Goal: Information Seeking & Learning: Learn about a topic

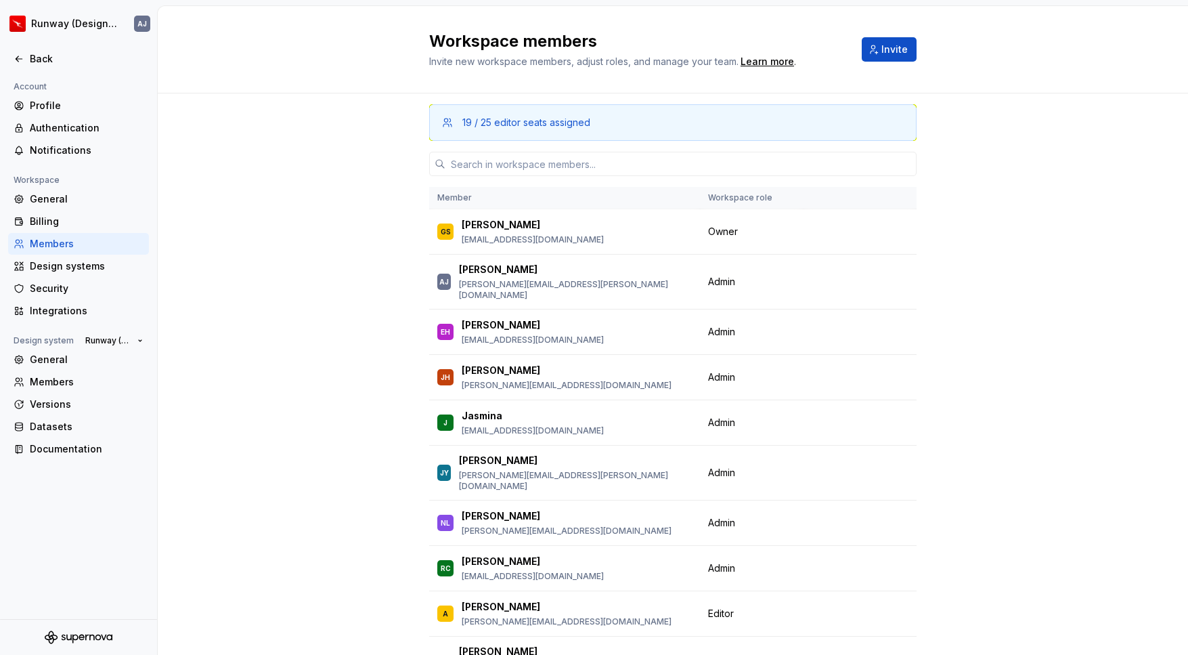
scroll to position [135, 0]
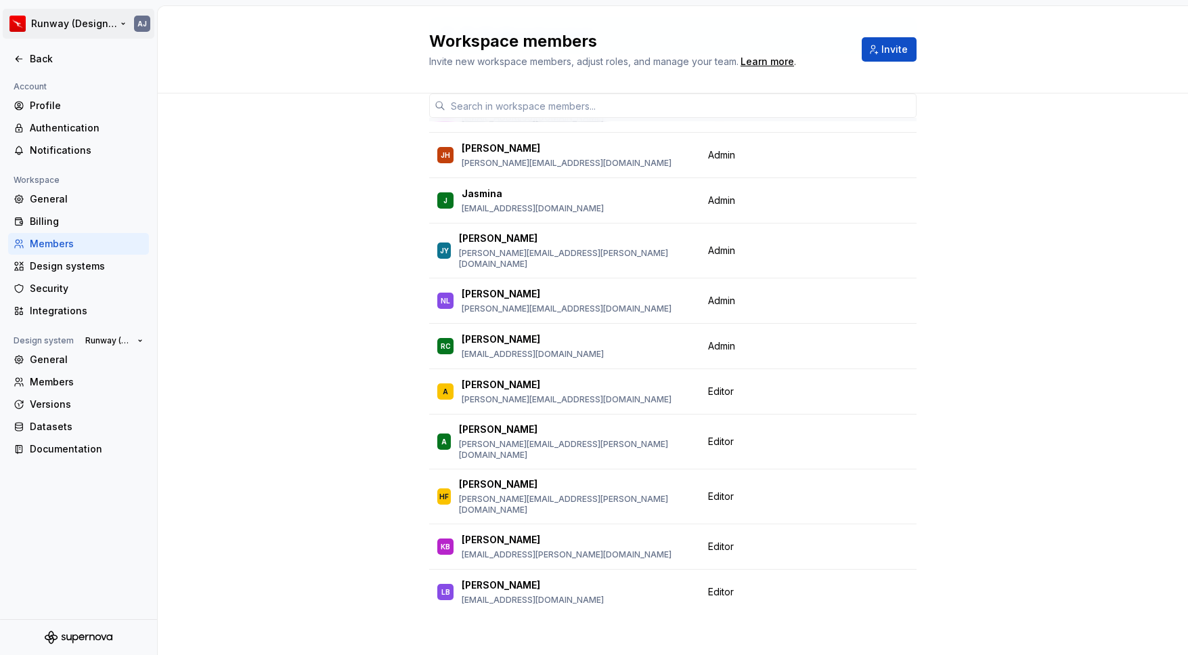
click at [88, 25] on html "Runway (Design Test) AJ Back Account Profile Authentication Notifications Works…" at bounding box center [594, 327] width 1188 height 655
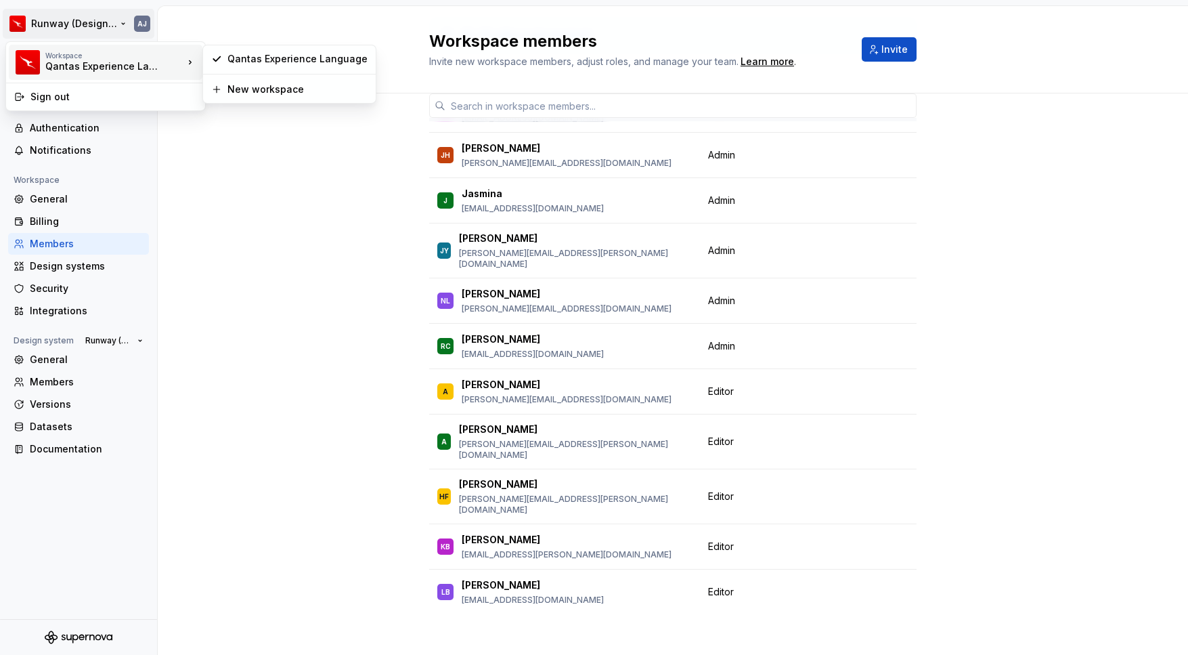
click at [162, 63] on div "Workspace Qantas Experience Language" at bounding box center [114, 62] width 138 height 22
click at [114, 21] on html "Runway (Design Test) AJ Back Account Profile Authentication Notifications Works…" at bounding box center [594, 327] width 1188 height 655
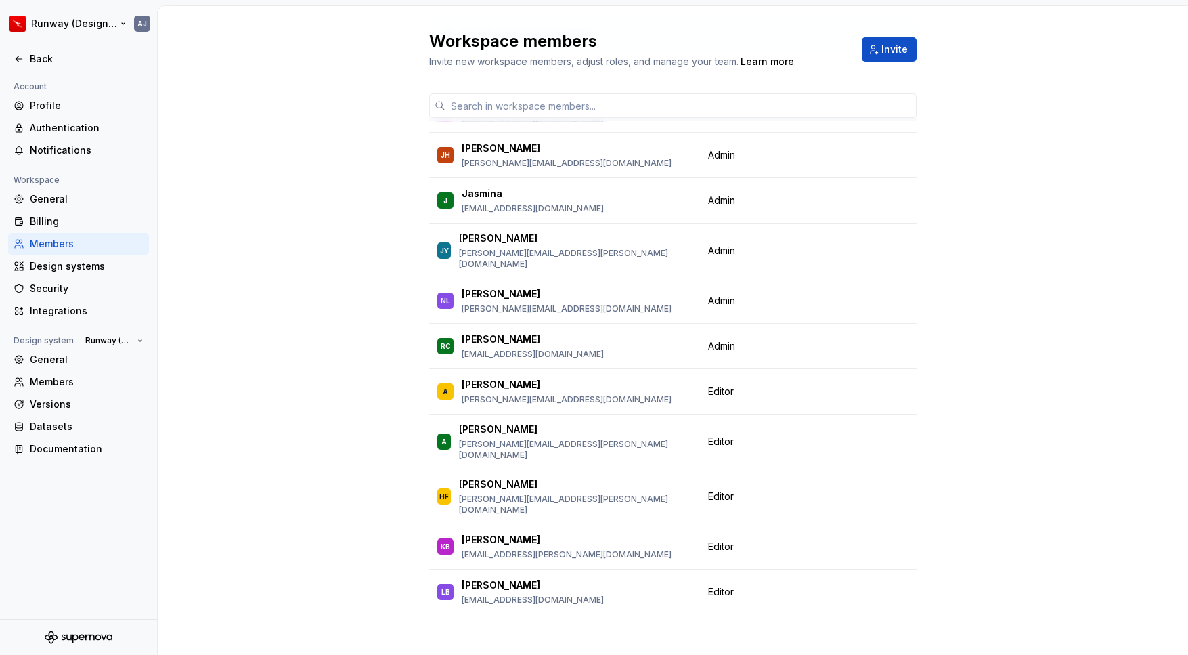
click at [114, 21] on html "Runway (Design Test) AJ Back Account Profile Authentication Notifications Works…" at bounding box center [594, 327] width 1188 height 655
click at [119, 24] on html "Runway (Design Test) AJ Back Account Profile Authentication Notifications Works…" at bounding box center [594, 327] width 1188 height 655
click at [34, 20] on html "Runway (Design Test) AJ Back Account Profile Authentication Notifications Works…" at bounding box center [594, 327] width 1188 height 655
click at [21, 20] on html "Runway (Design Test) AJ Back Account Profile Authentication Notifications Works…" at bounding box center [594, 327] width 1188 height 655
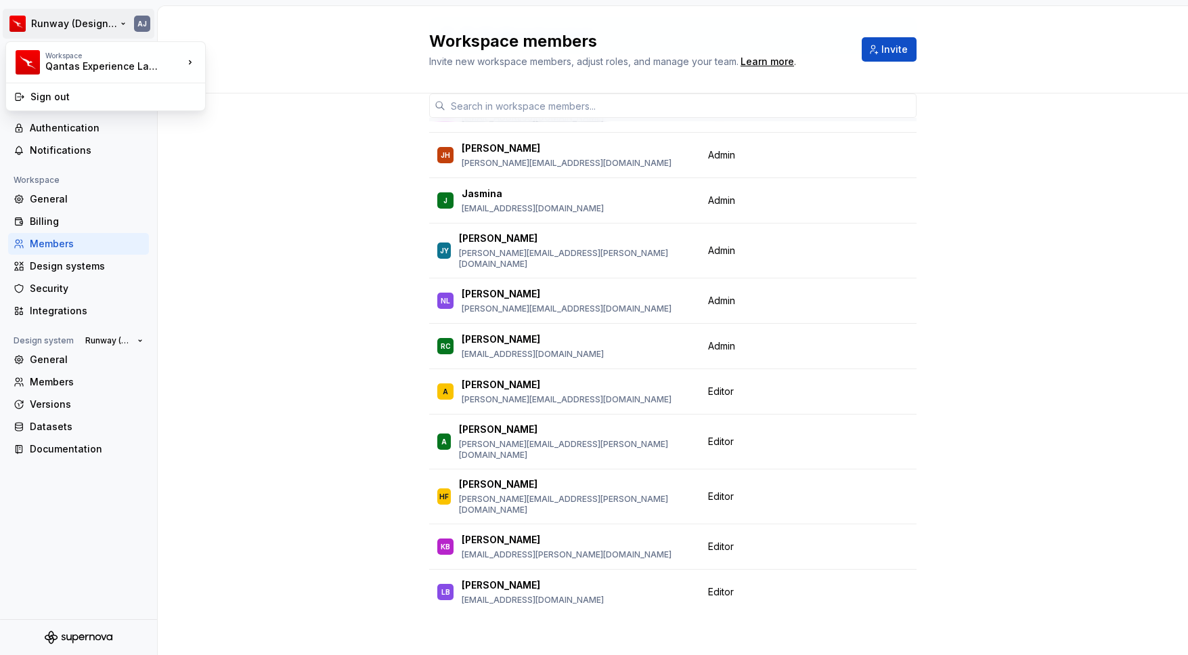
click at [42, 22] on html "Runway (Design Test) AJ Back Account Profile Authentication Notifications Works…" at bounding box center [594, 327] width 1188 height 655
click at [24, 60] on icon at bounding box center [19, 58] width 11 height 11
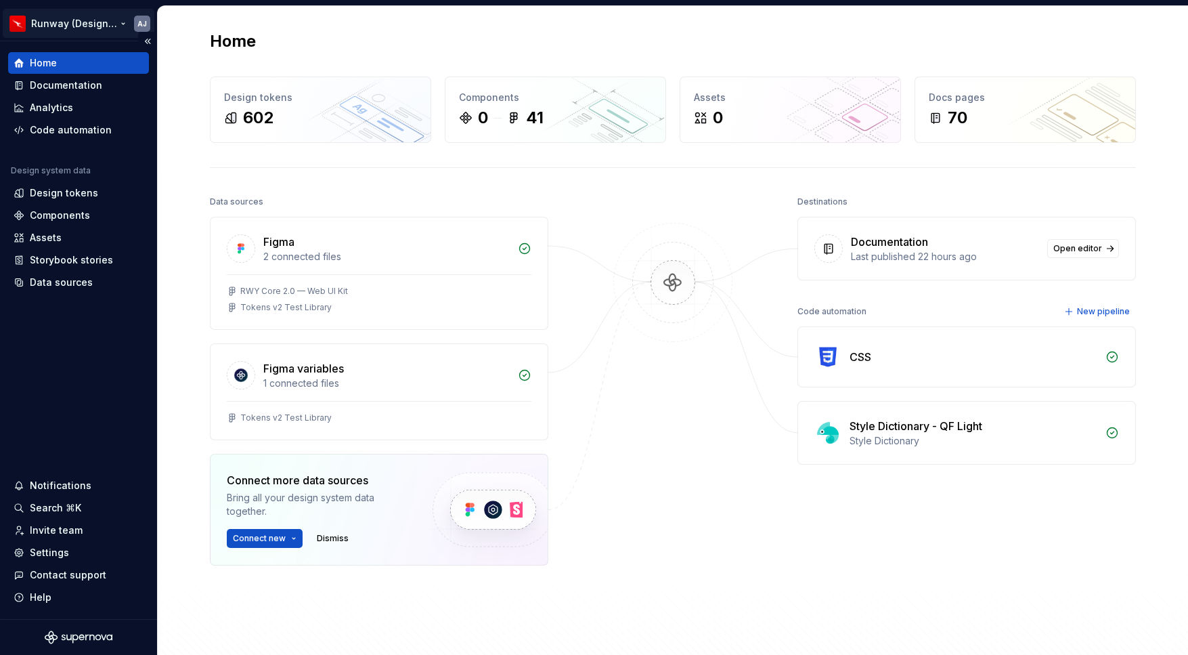
click at [123, 22] on html "Runway (Design Test) AJ Home Documentation Analytics Code automation Design sys…" at bounding box center [594, 327] width 1188 height 655
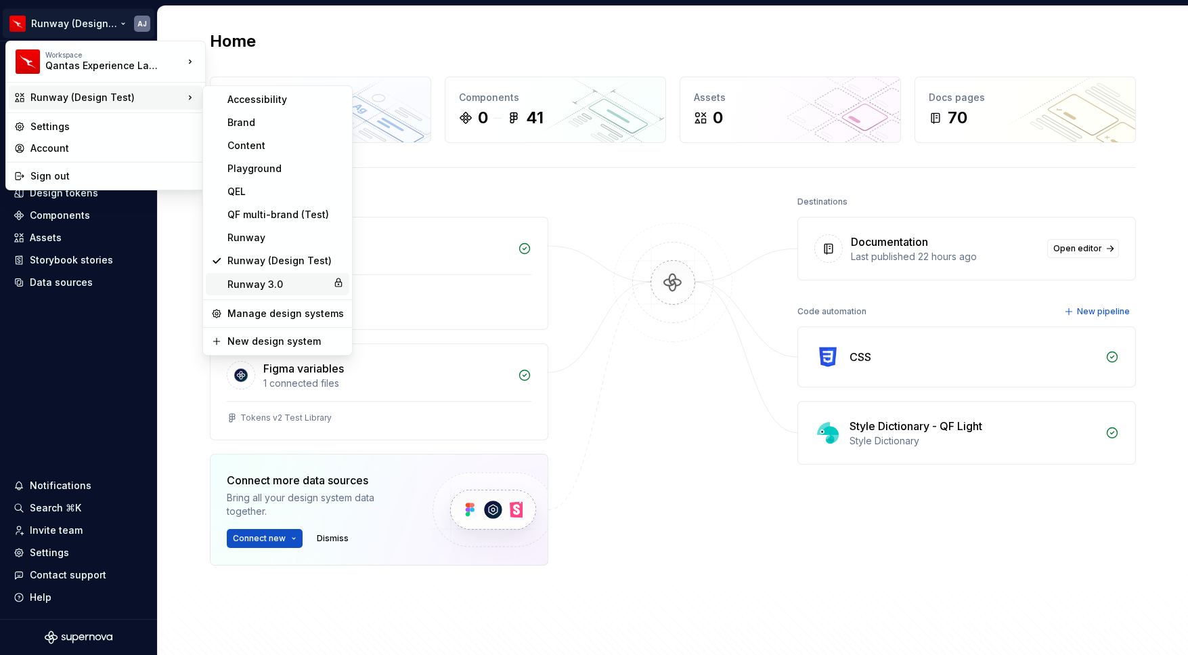
click at [257, 278] on div "Runway 3.0" at bounding box center [277, 285] width 100 height 14
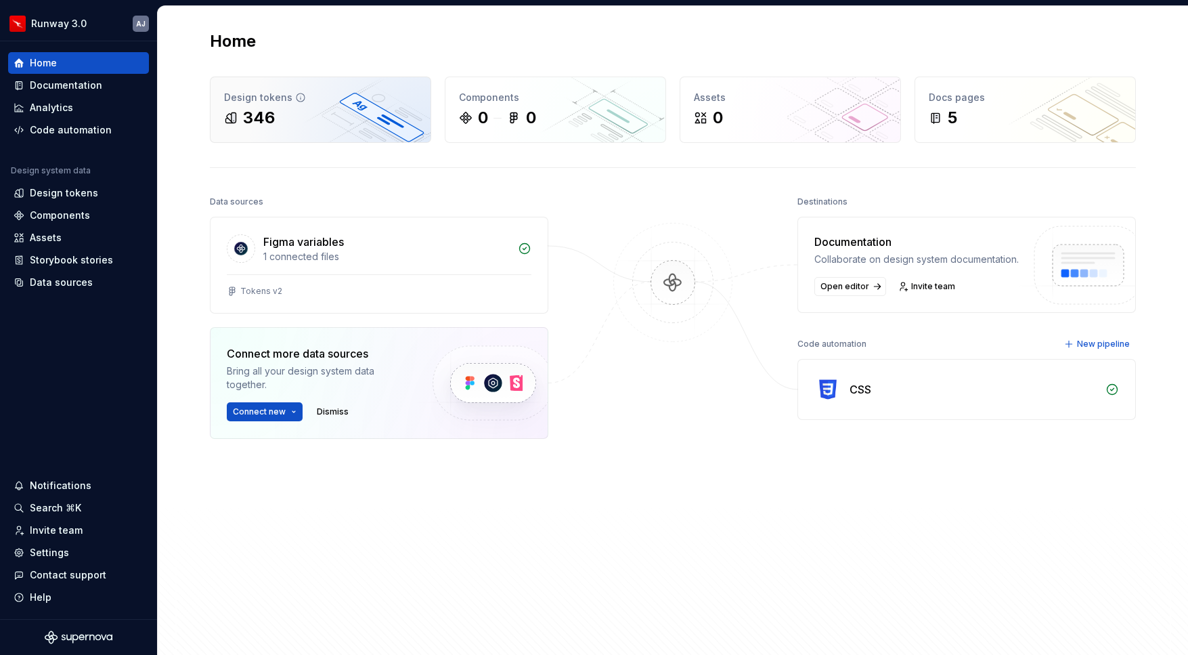
click at [313, 127] on div "346" at bounding box center [320, 118] width 193 height 22
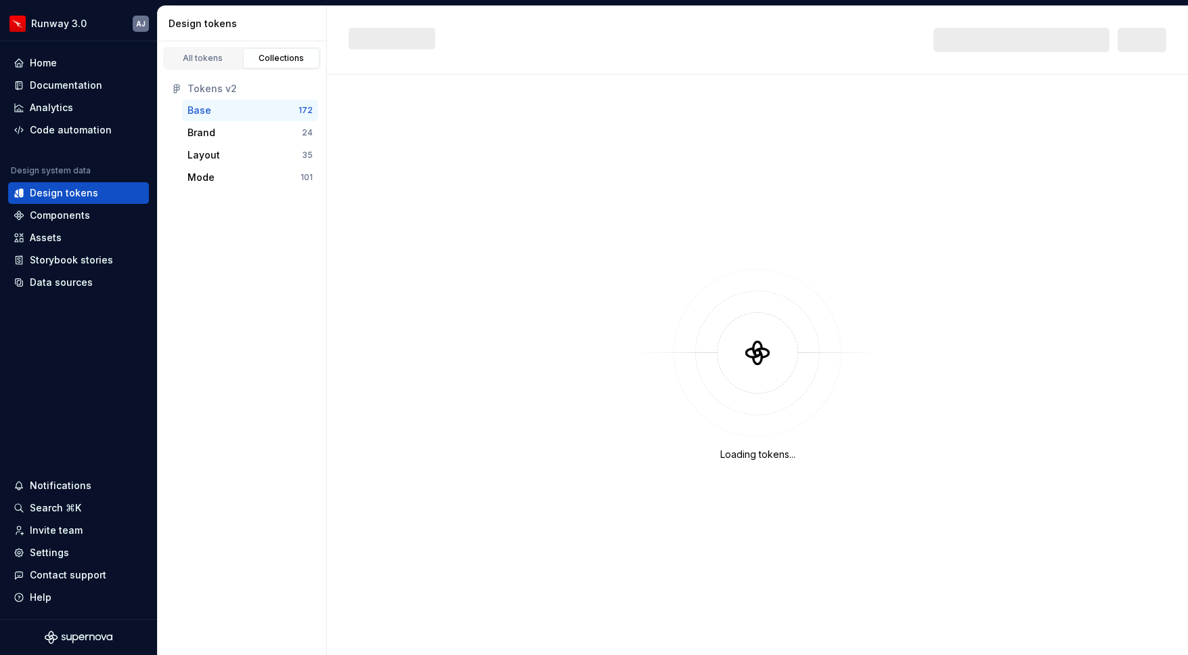
click at [247, 116] on div "Base" at bounding box center [243, 111] width 111 height 14
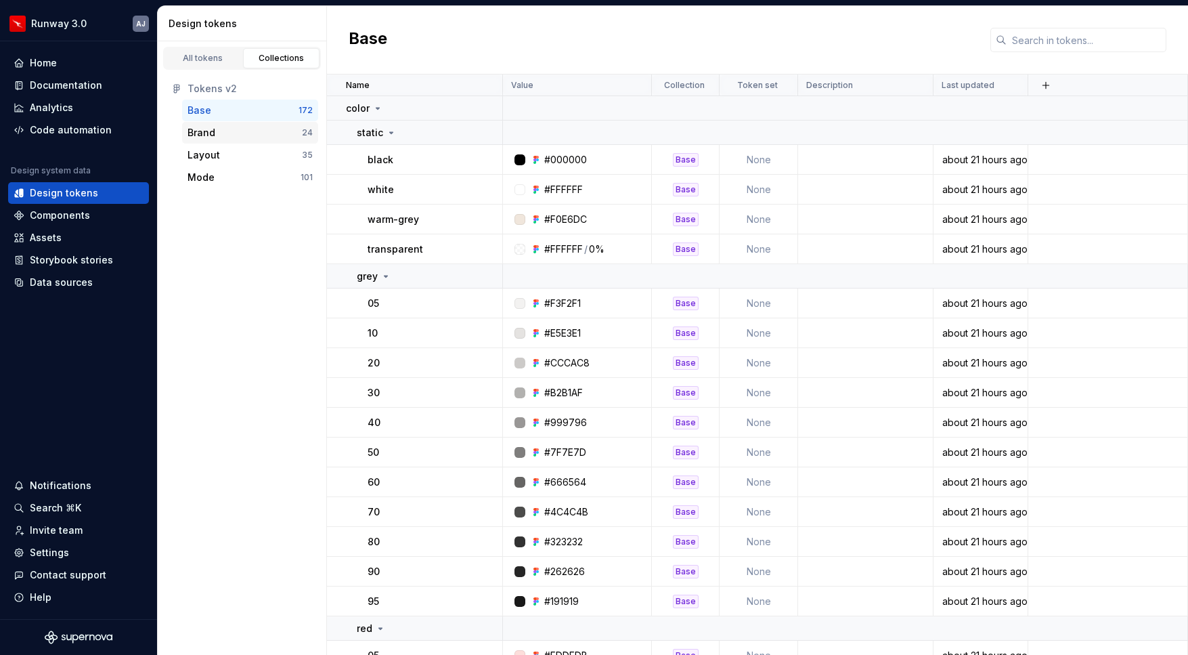
click at [236, 140] on div "Brand 24" at bounding box center [250, 133] width 136 height 22
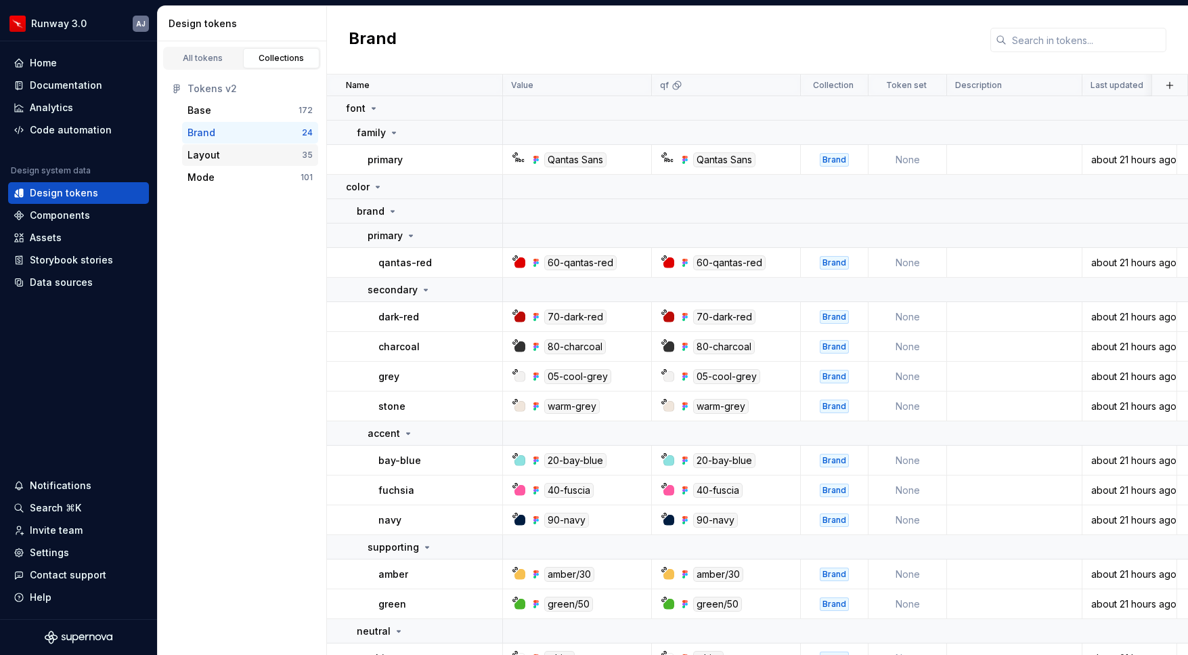
click at [248, 159] on div "Layout" at bounding box center [245, 155] width 114 height 14
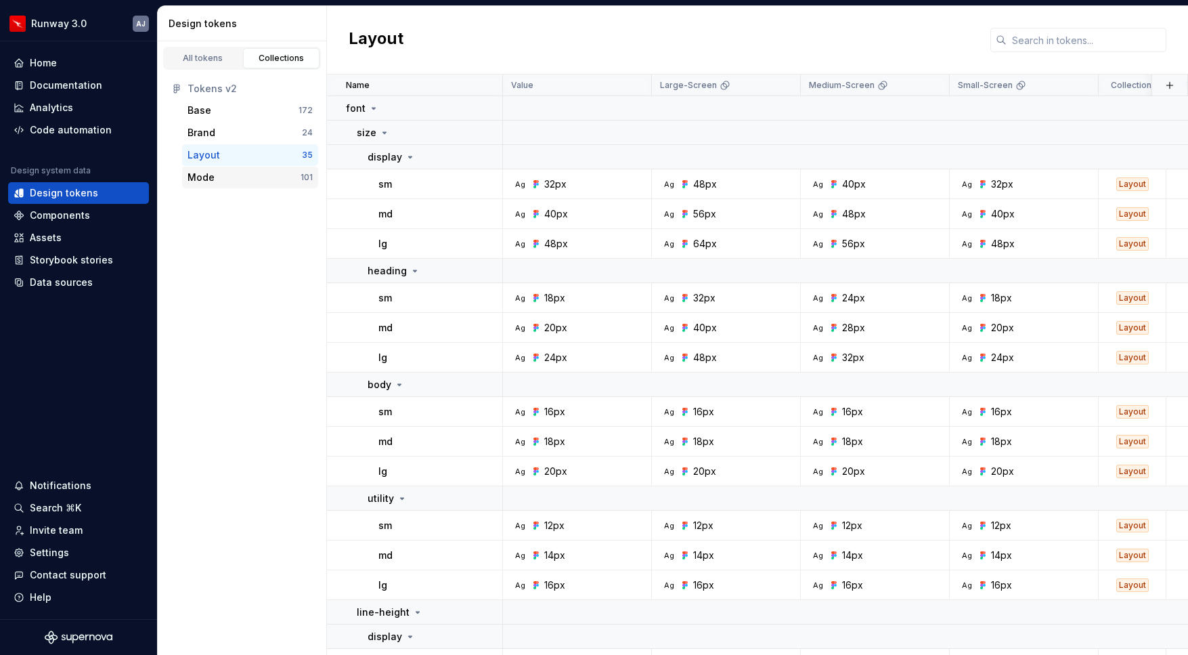
click at [248, 175] on div "Mode" at bounding box center [244, 178] width 113 height 14
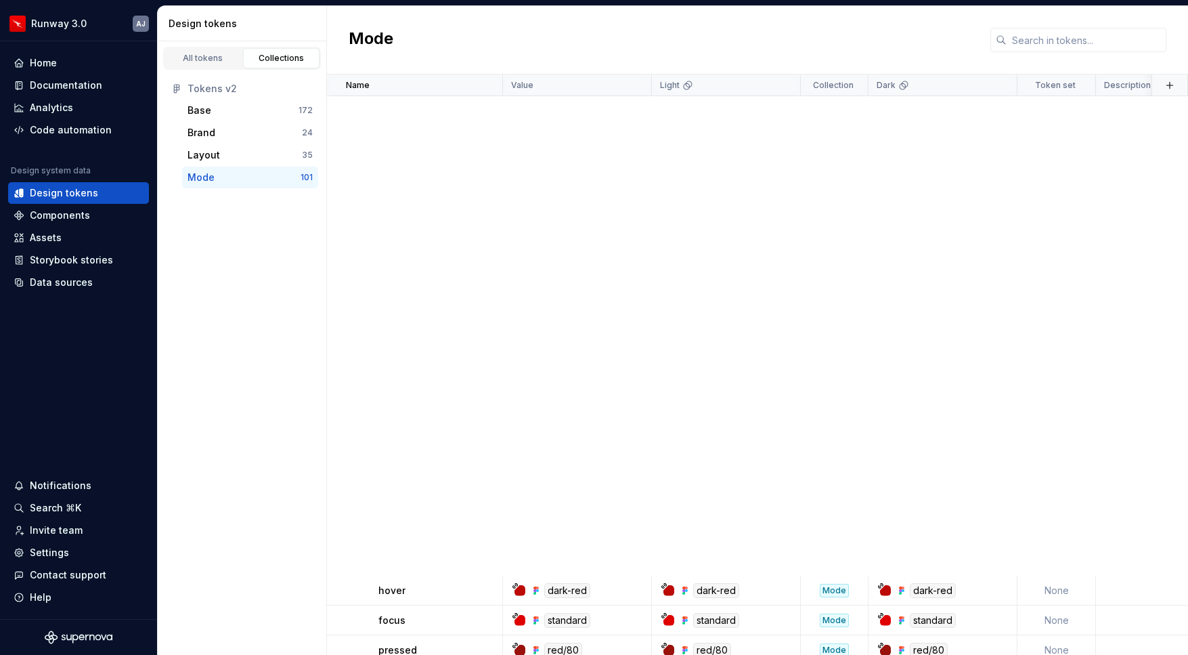
scroll to position [679, 0]
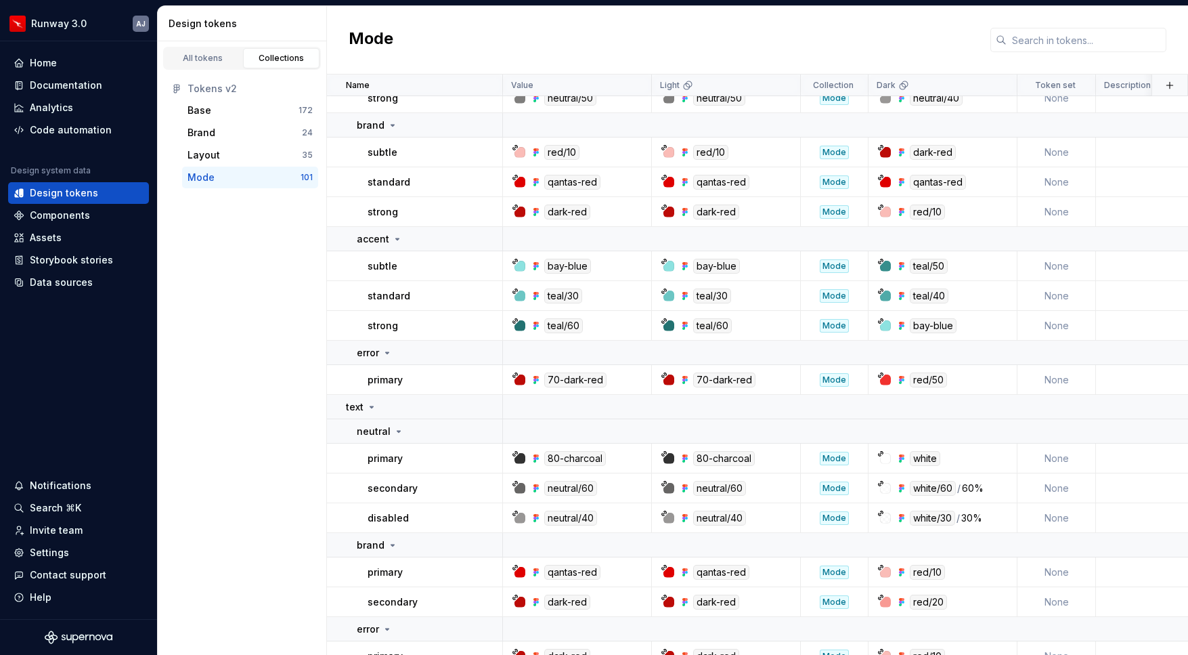
click at [529, 49] on div "Mode" at bounding box center [757, 40] width 861 height 68
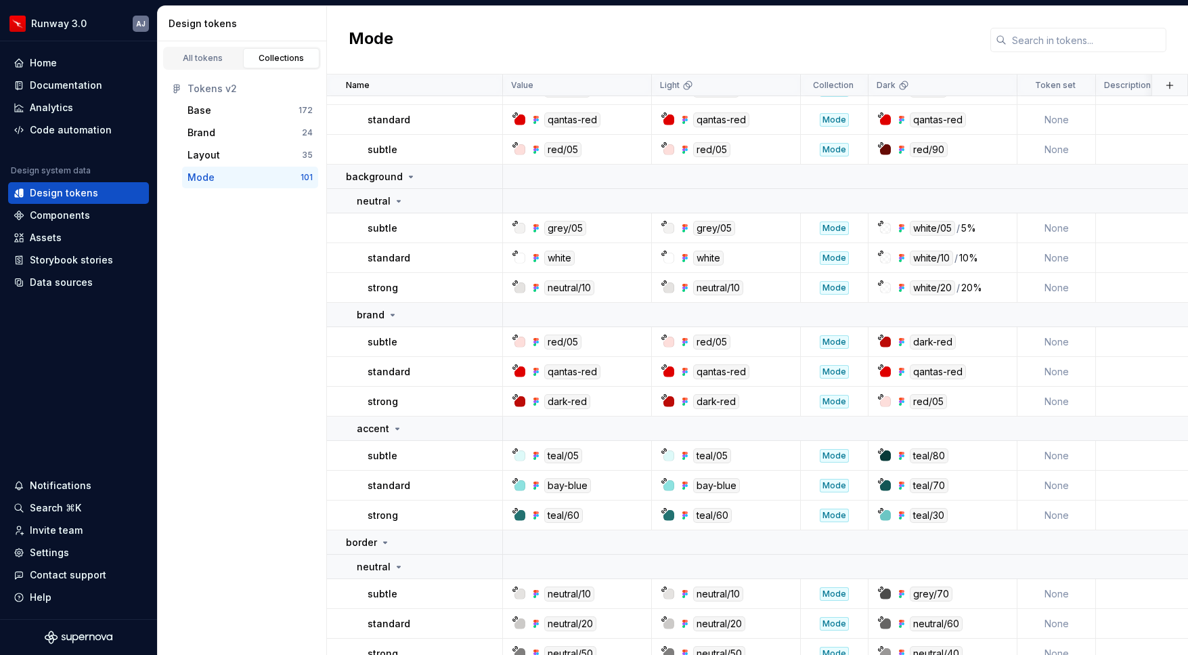
scroll to position [0, 0]
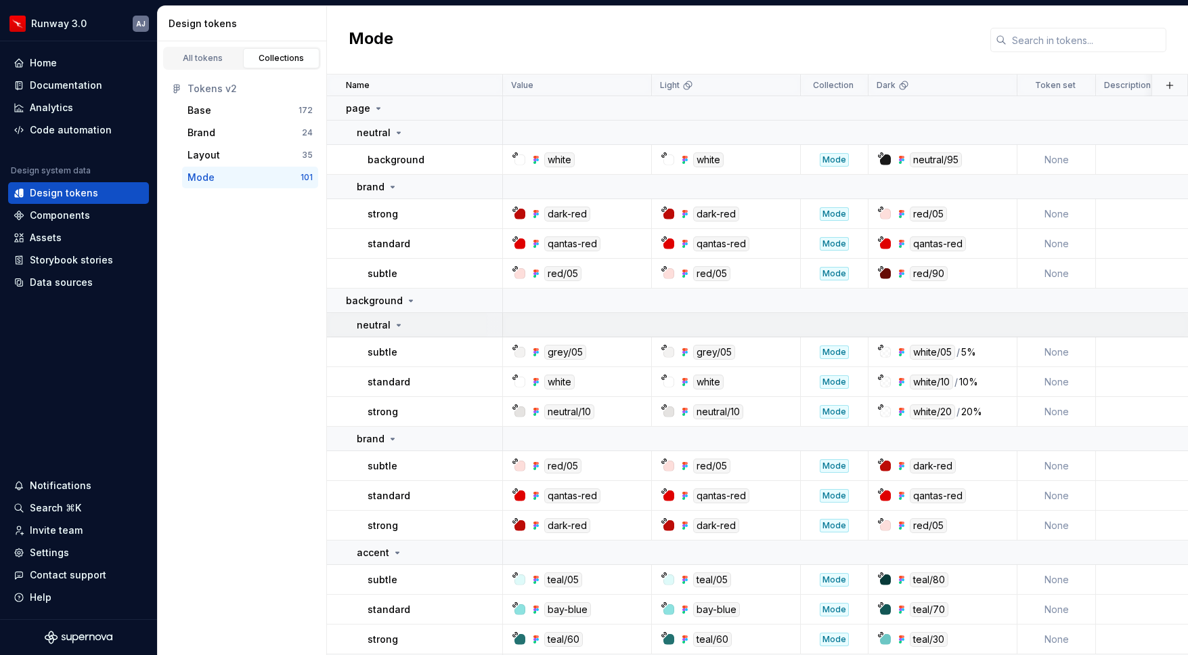
click at [397, 324] on icon at bounding box center [398, 324] width 3 height 1
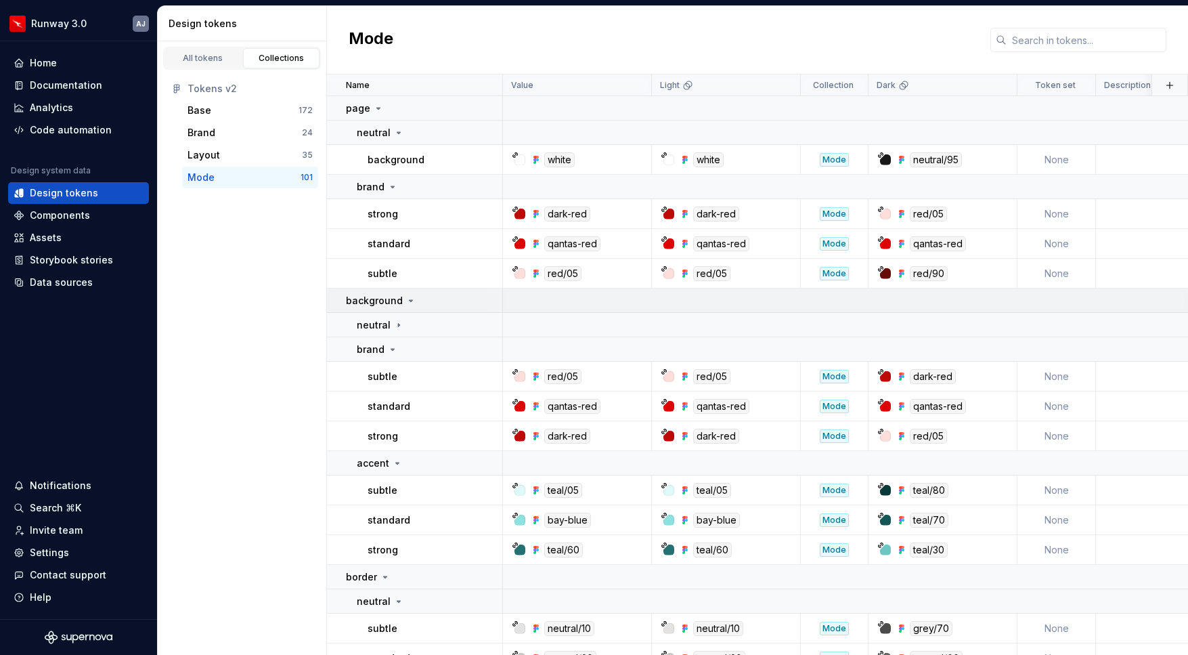
click at [410, 300] on icon at bounding box center [411, 300] width 3 height 1
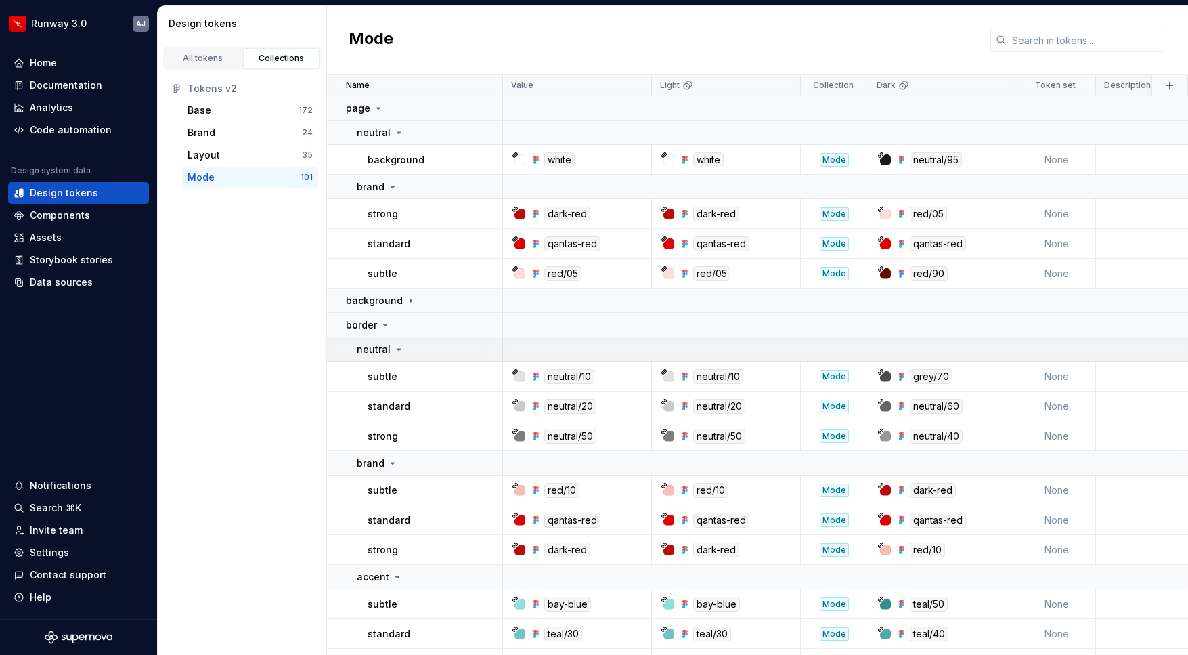
click at [393, 351] on icon at bounding box center [398, 349] width 11 height 11
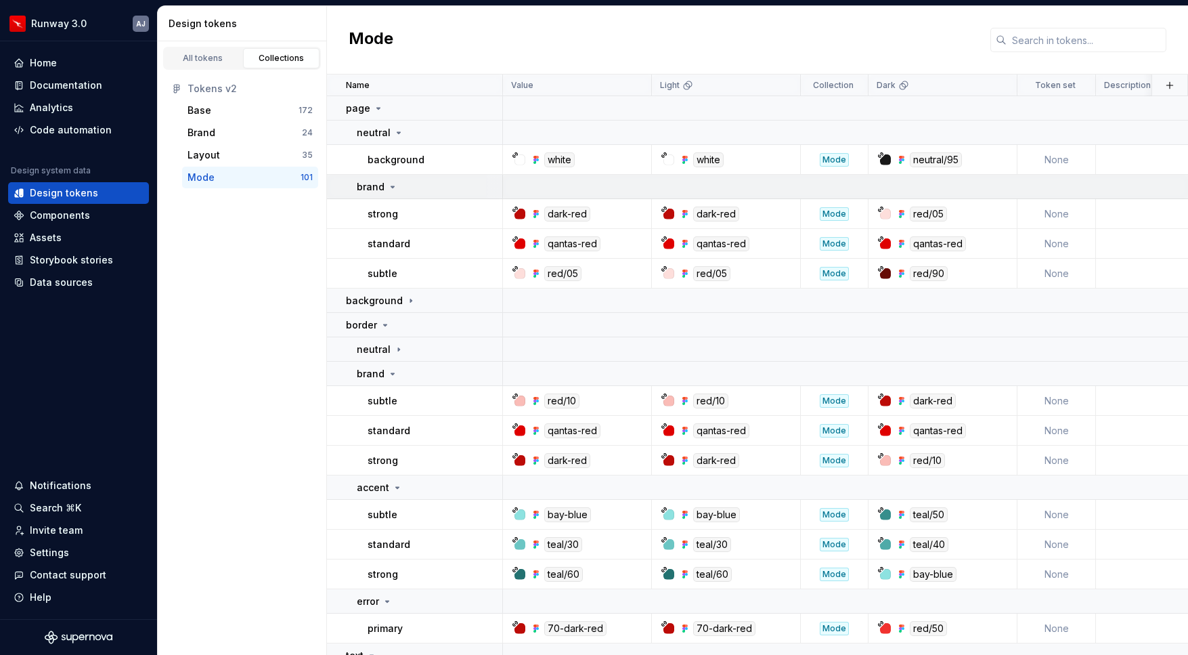
click at [389, 183] on icon at bounding box center [392, 186] width 11 height 11
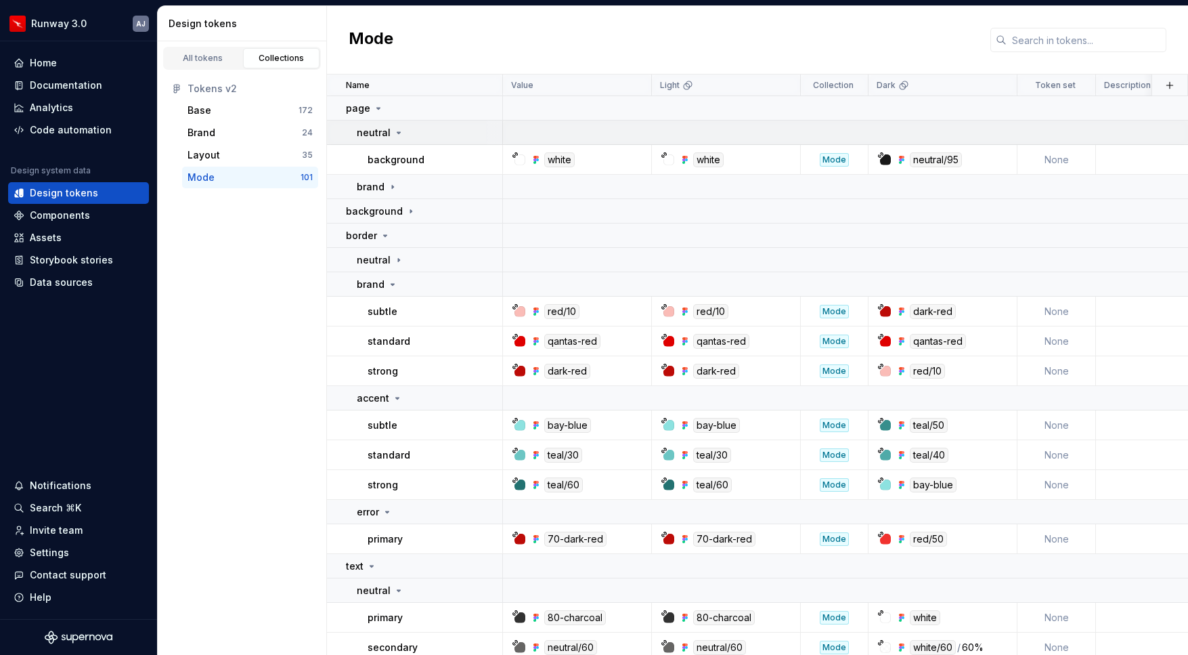
click at [395, 135] on icon at bounding box center [398, 132] width 11 height 11
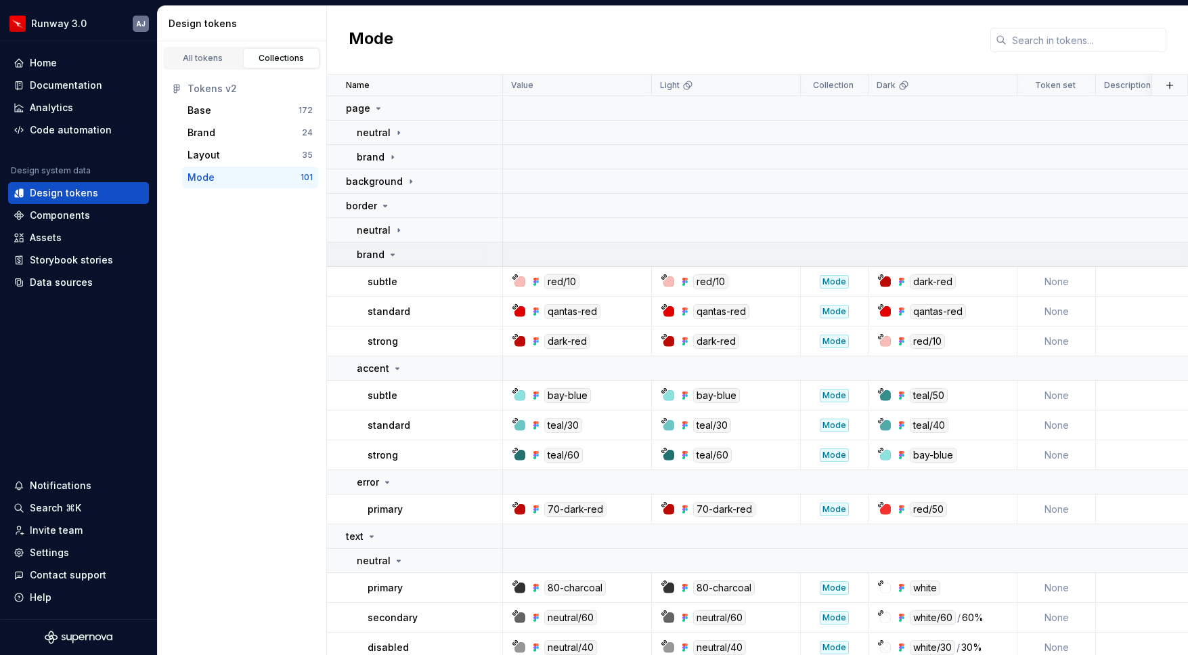
click at [390, 252] on icon at bounding box center [392, 254] width 11 height 11
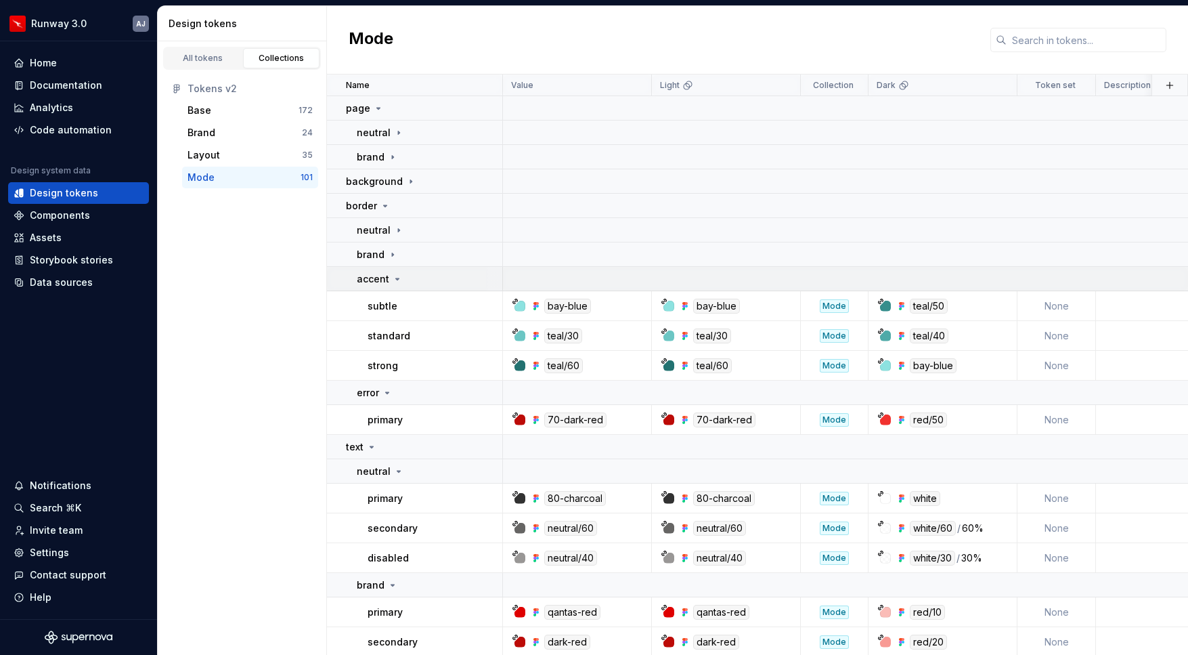
click at [395, 283] on icon at bounding box center [397, 279] width 11 height 11
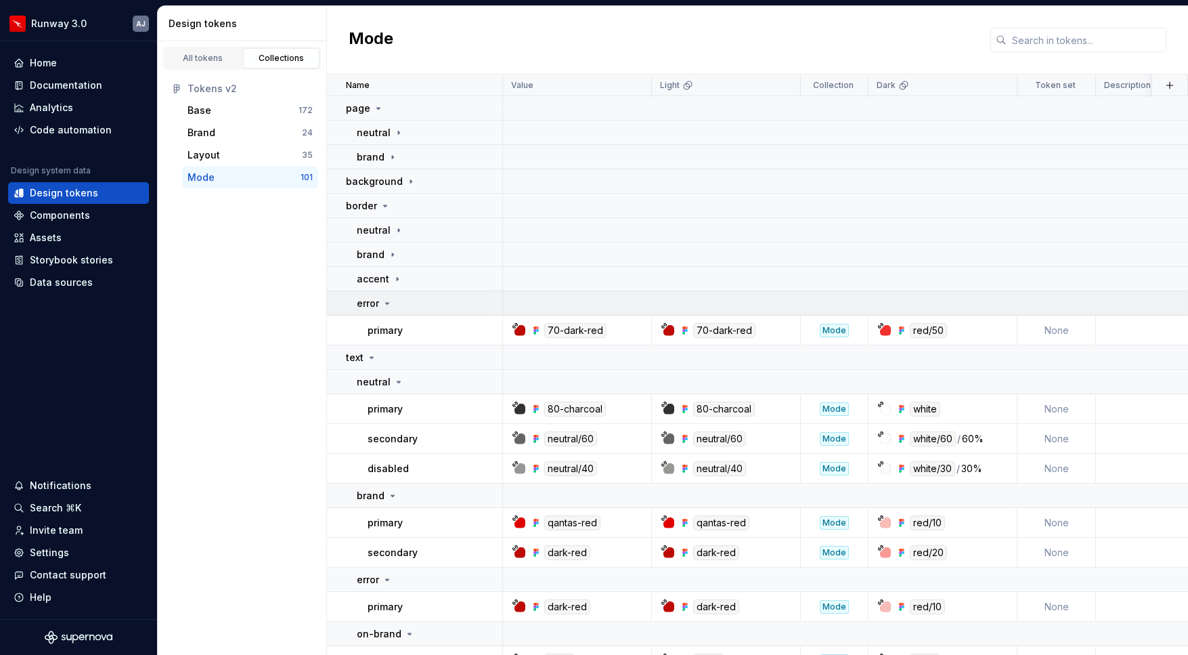
click at [389, 308] on div "error" at bounding box center [375, 304] width 36 height 14
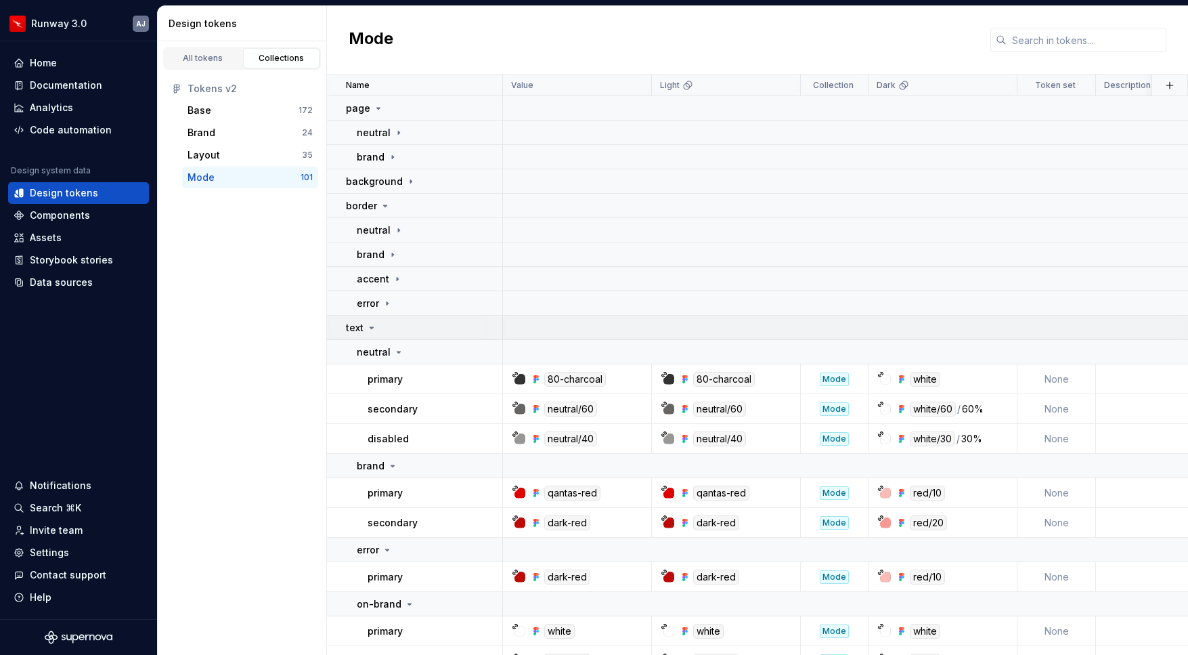
click at [373, 327] on icon at bounding box center [371, 327] width 11 height 11
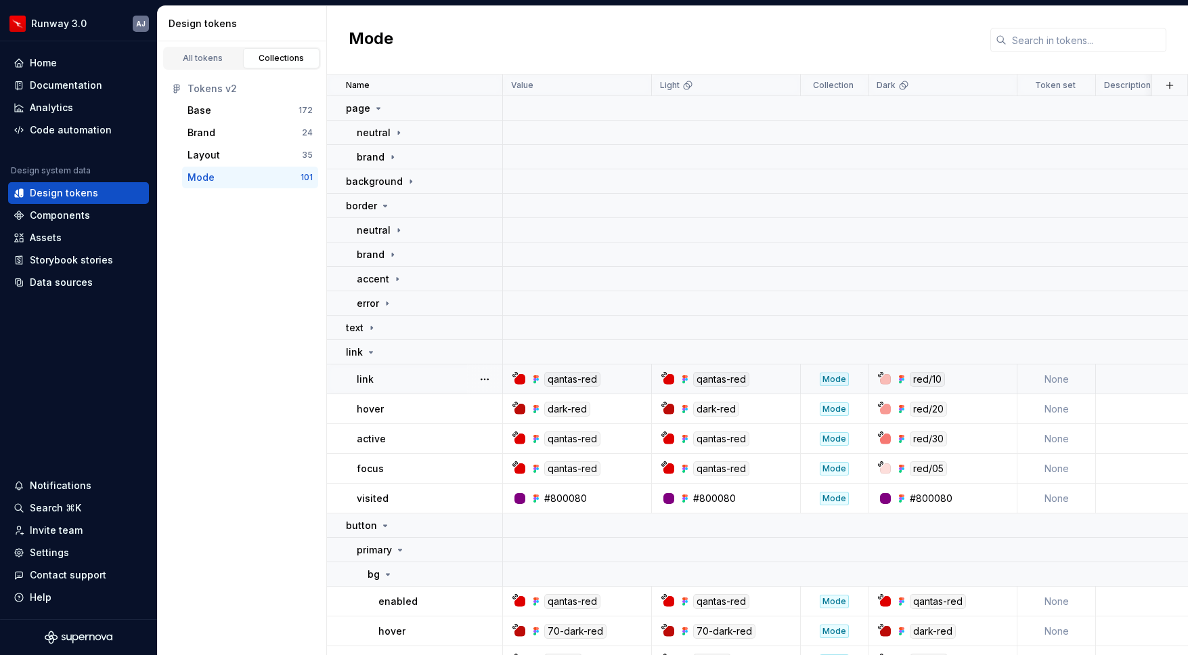
click at [434, 380] on div "link" at bounding box center [429, 379] width 145 height 14
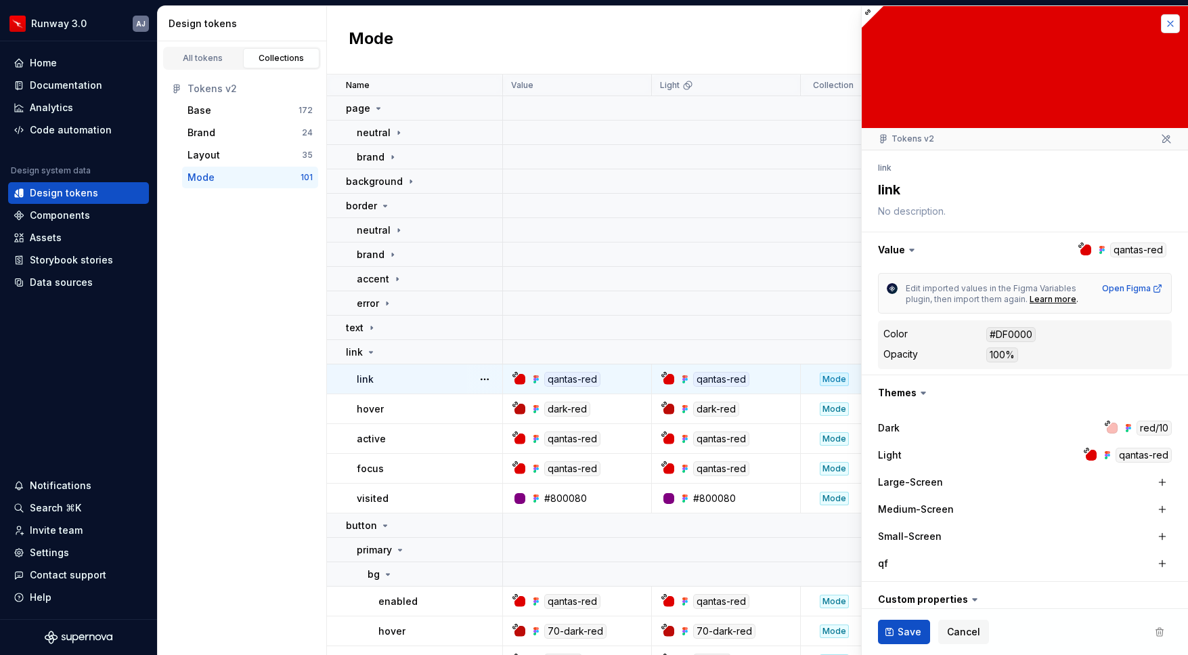
click at [1175, 22] on button "button" at bounding box center [1170, 23] width 19 height 19
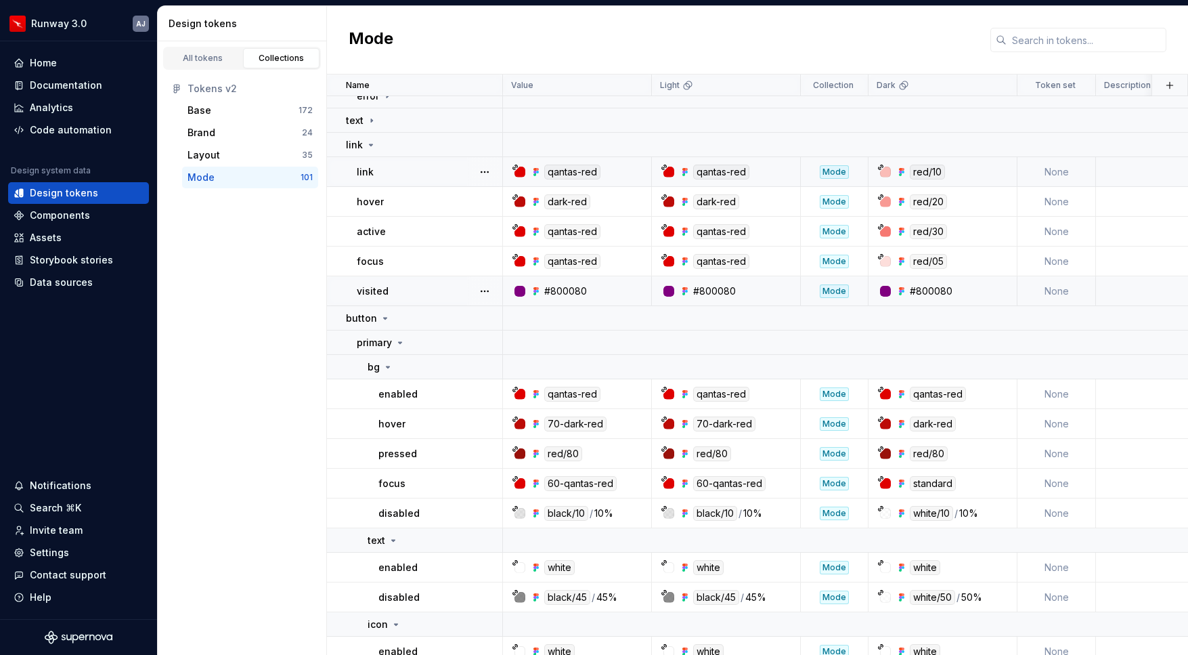
scroll to position [190, 0]
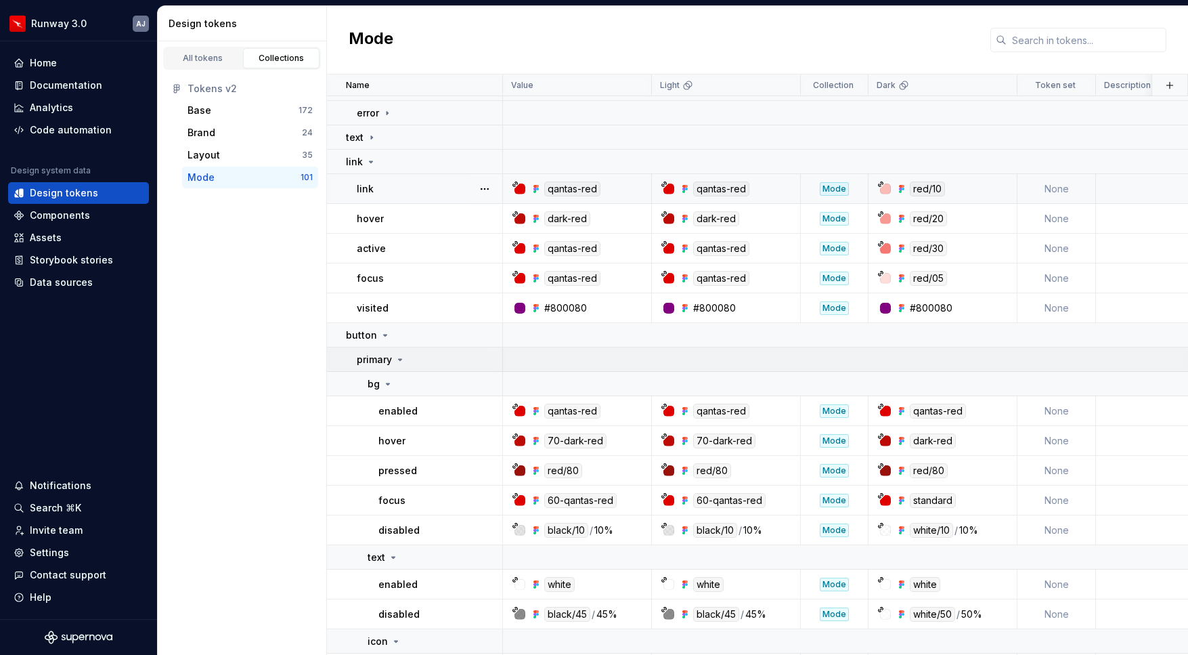
click at [399, 362] on icon at bounding box center [400, 359] width 11 height 11
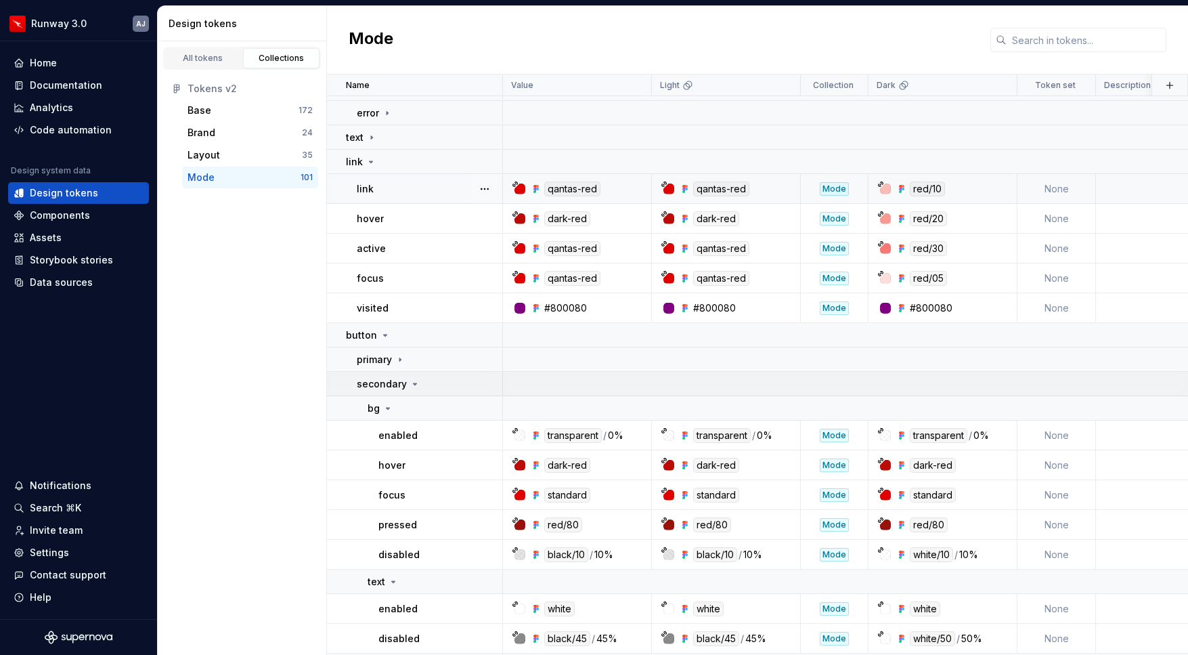
click at [410, 382] on icon at bounding box center [415, 383] width 11 height 11
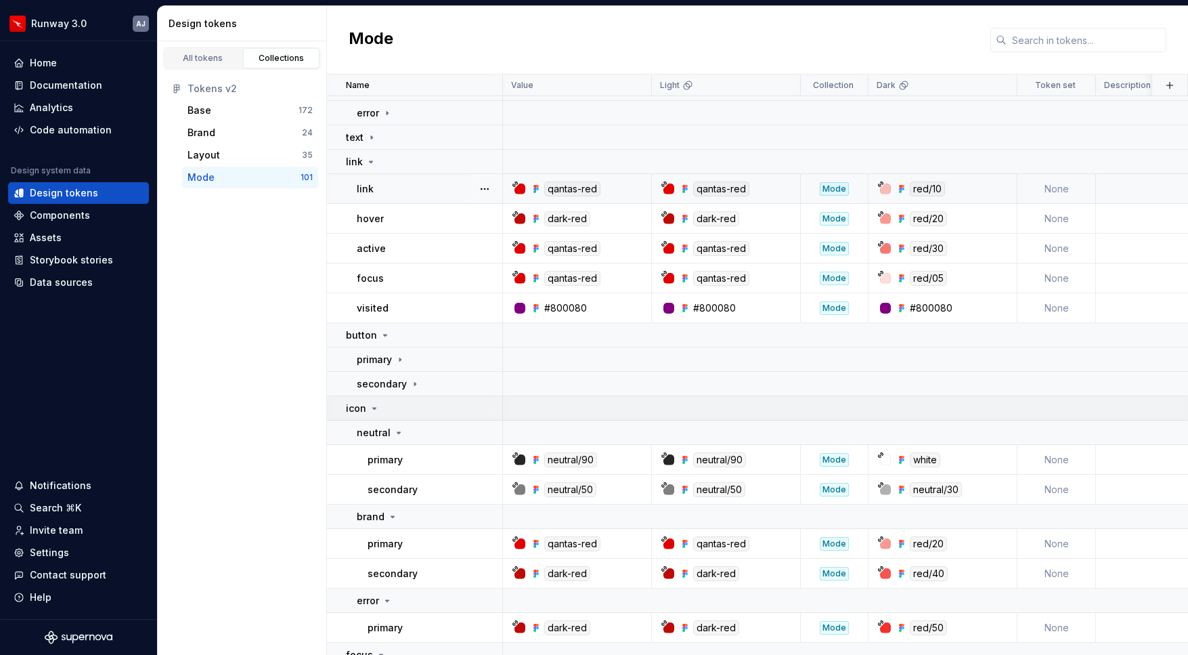
click at [372, 408] on icon at bounding box center [374, 408] width 11 height 11
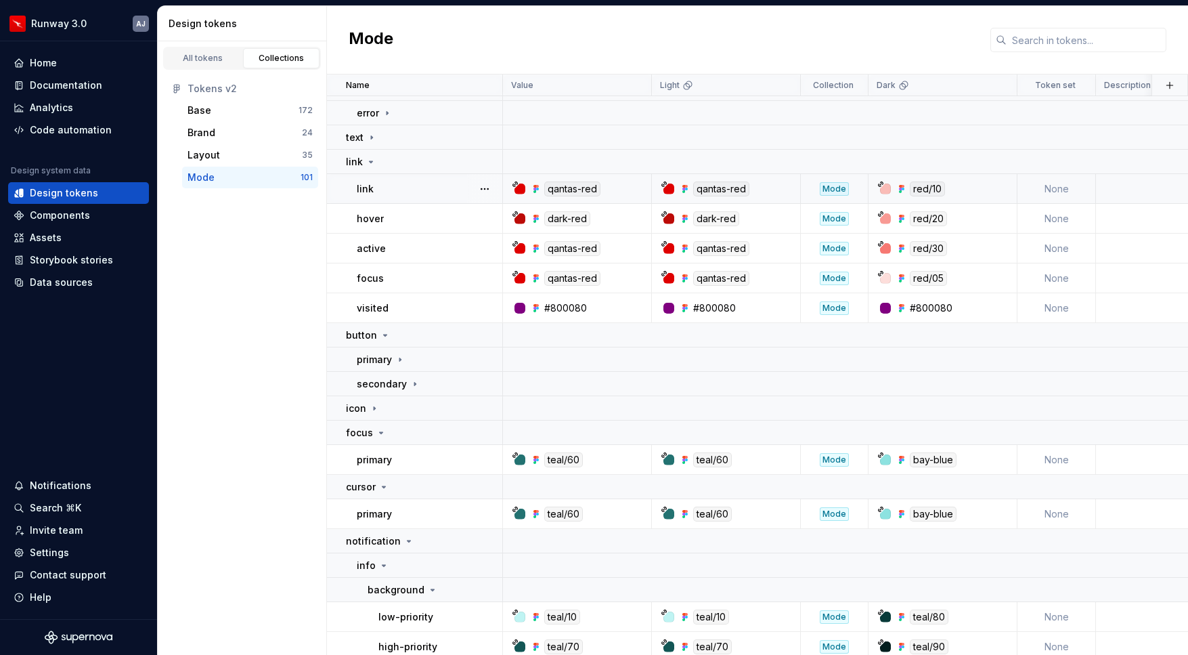
scroll to position [89, 0]
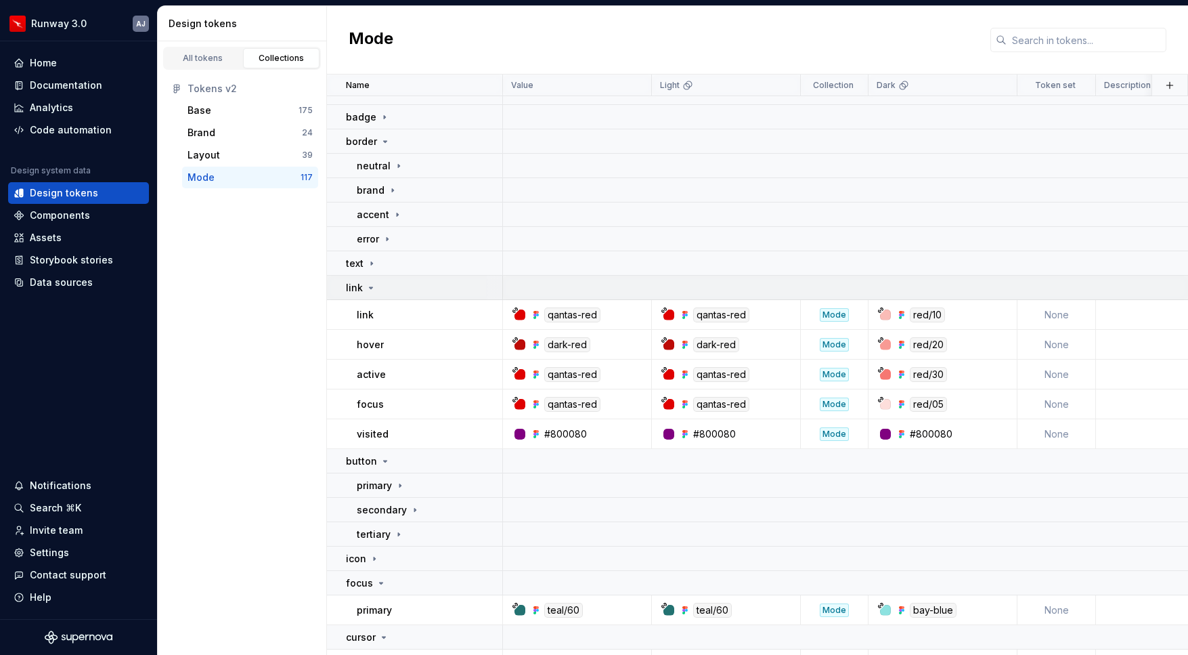
click at [368, 285] on icon at bounding box center [371, 287] width 11 height 11
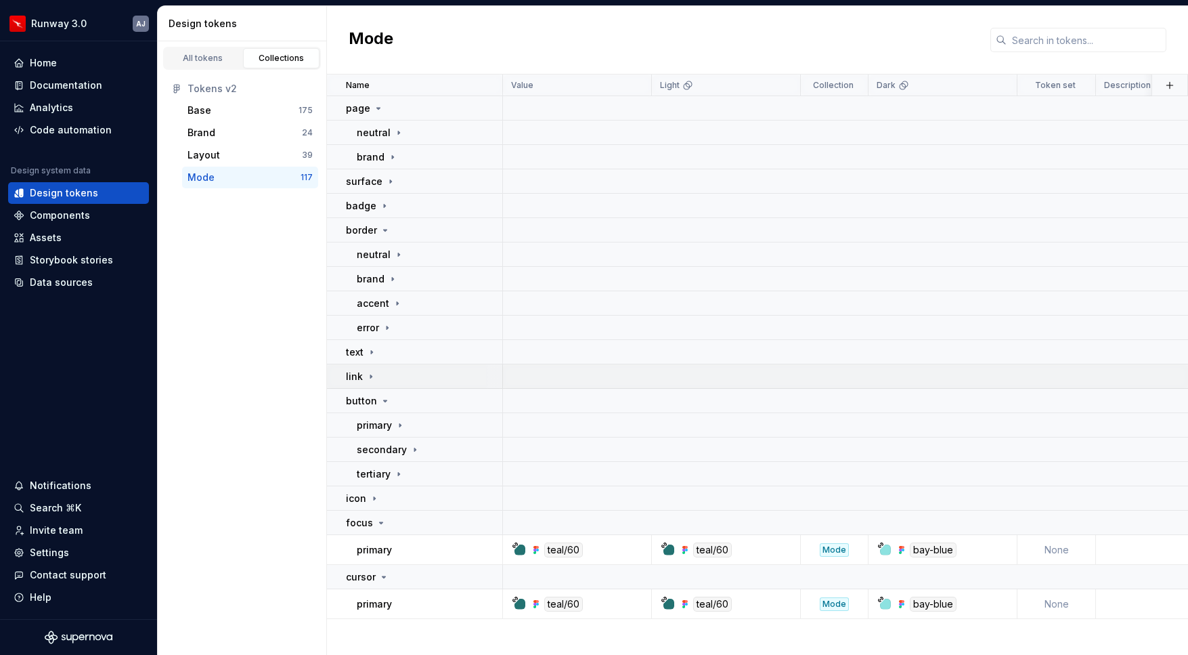
scroll to position [0, 0]
click at [417, 474] on div "tertiary" at bounding box center [429, 474] width 145 height 14
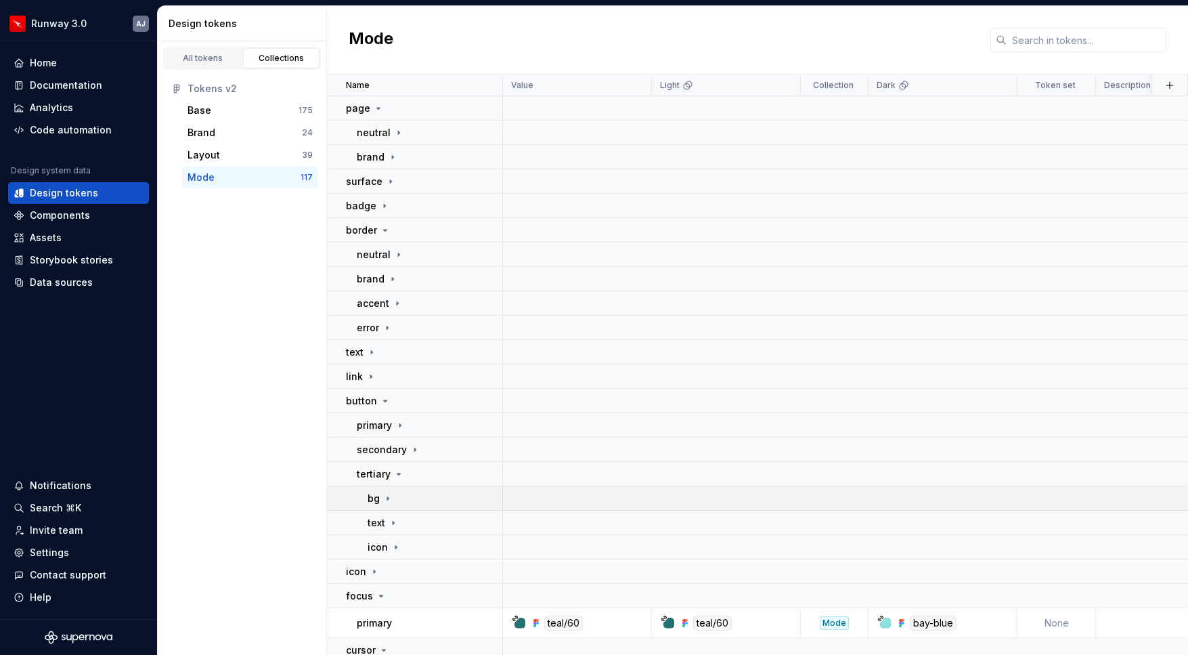
click at [397, 504] on div "bg" at bounding box center [435, 499] width 134 height 14
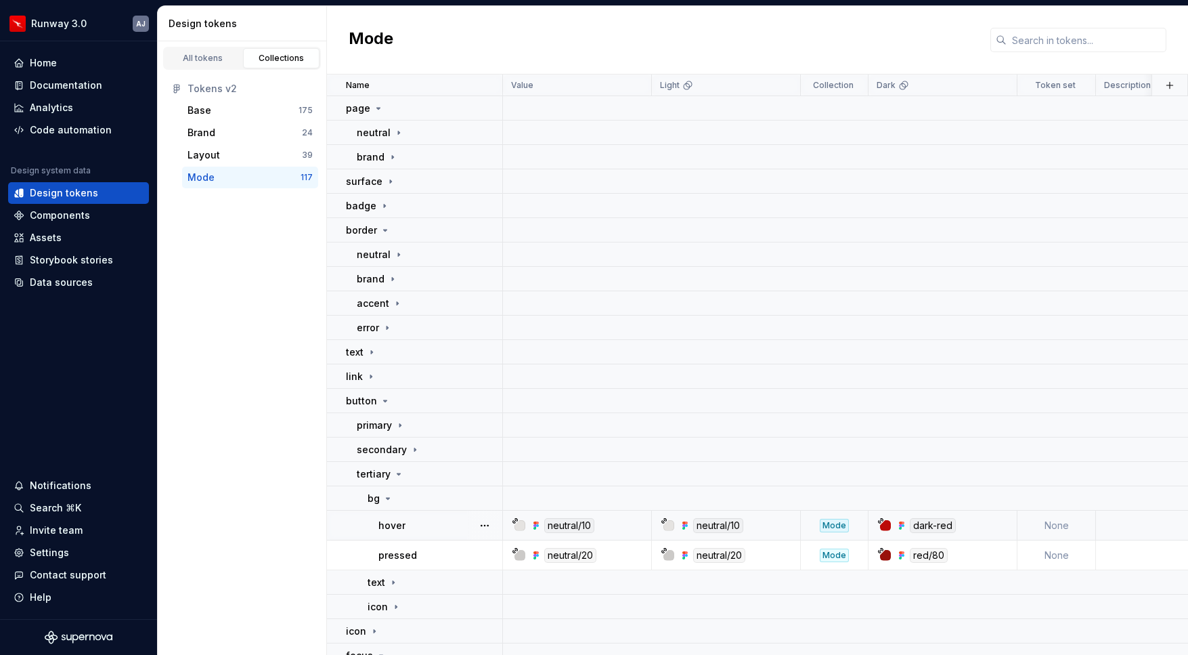
click at [423, 529] on div "hover" at bounding box center [439, 526] width 123 height 14
click at [427, 555] on div "pressed" at bounding box center [439, 555] width 123 height 14
click at [419, 520] on div "hover" at bounding box center [439, 526] width 123 height 14
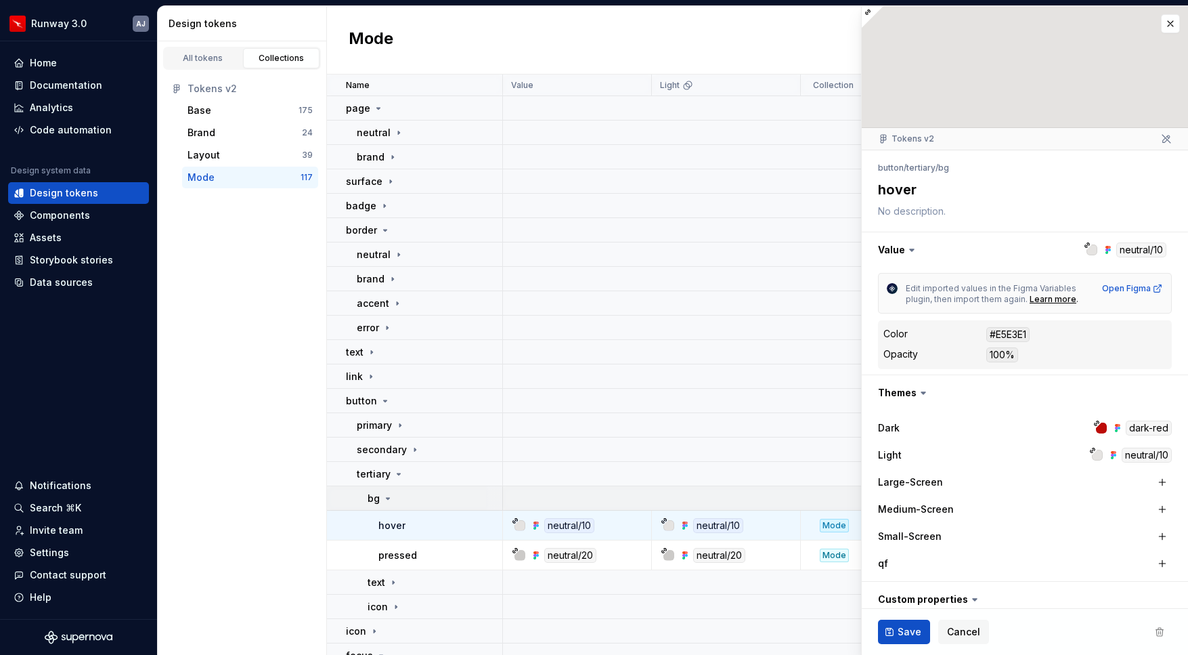
click at [383, 499] on icon at bounding box center [388, 498] width 11 height 11
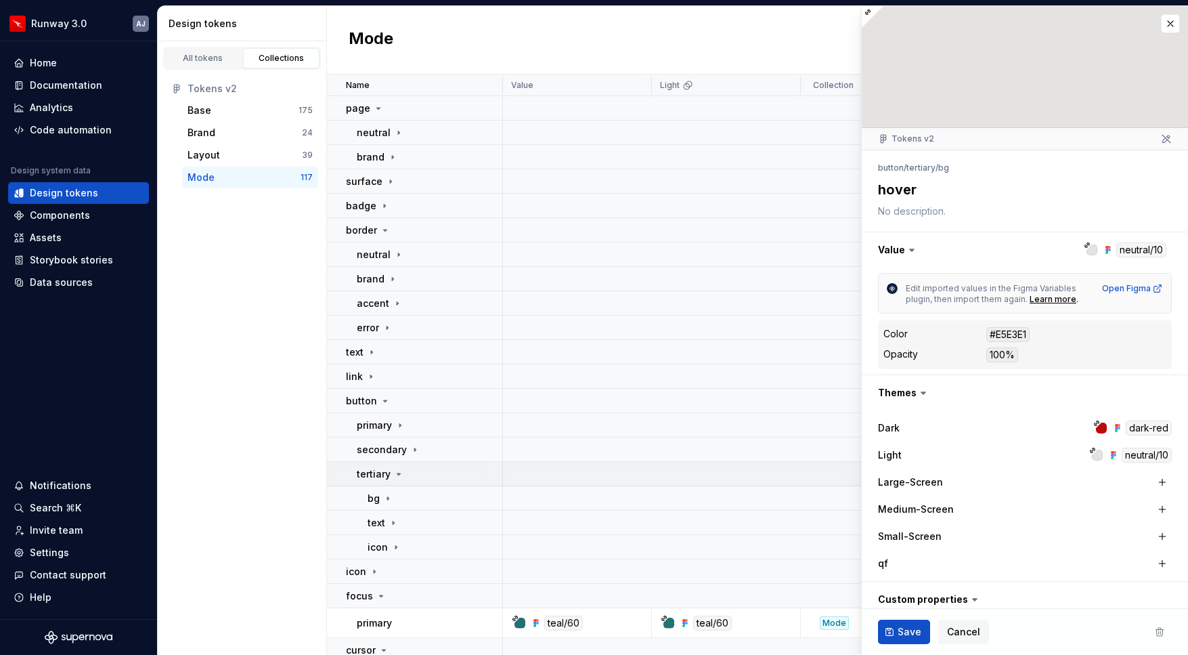
type textarea "*"
click at [398, 478] on icon at bounding box center [398, 474] width 11 height 11
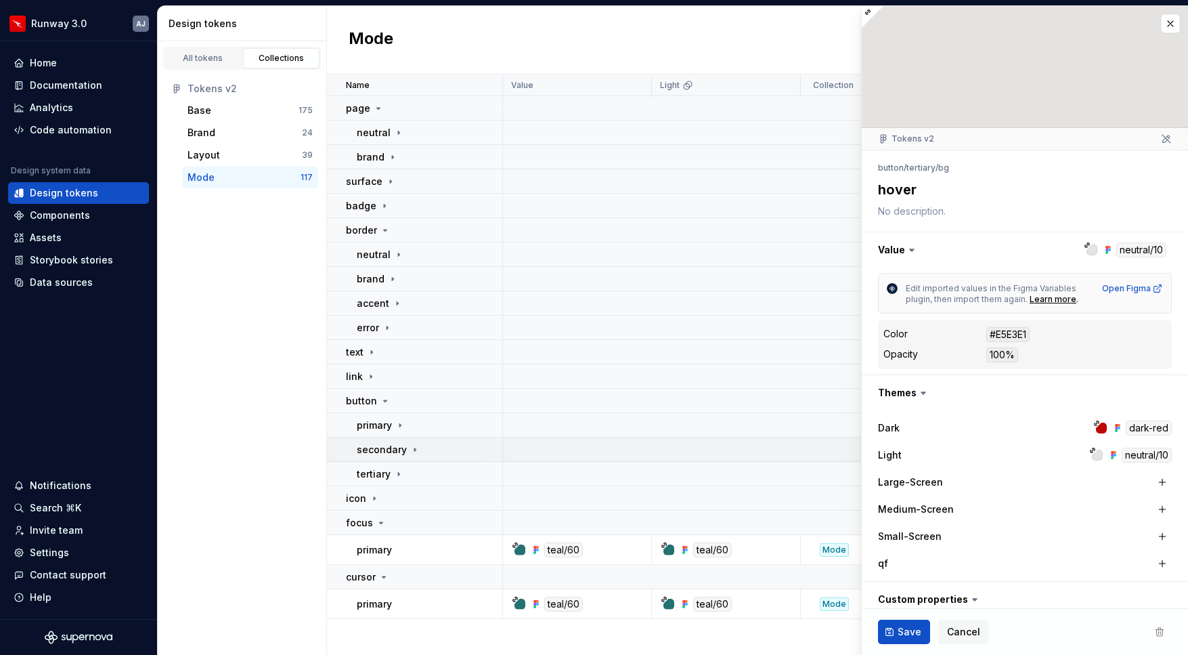
click at [412, 454] on icon at bounding box center [415, 449] width 11 height 11
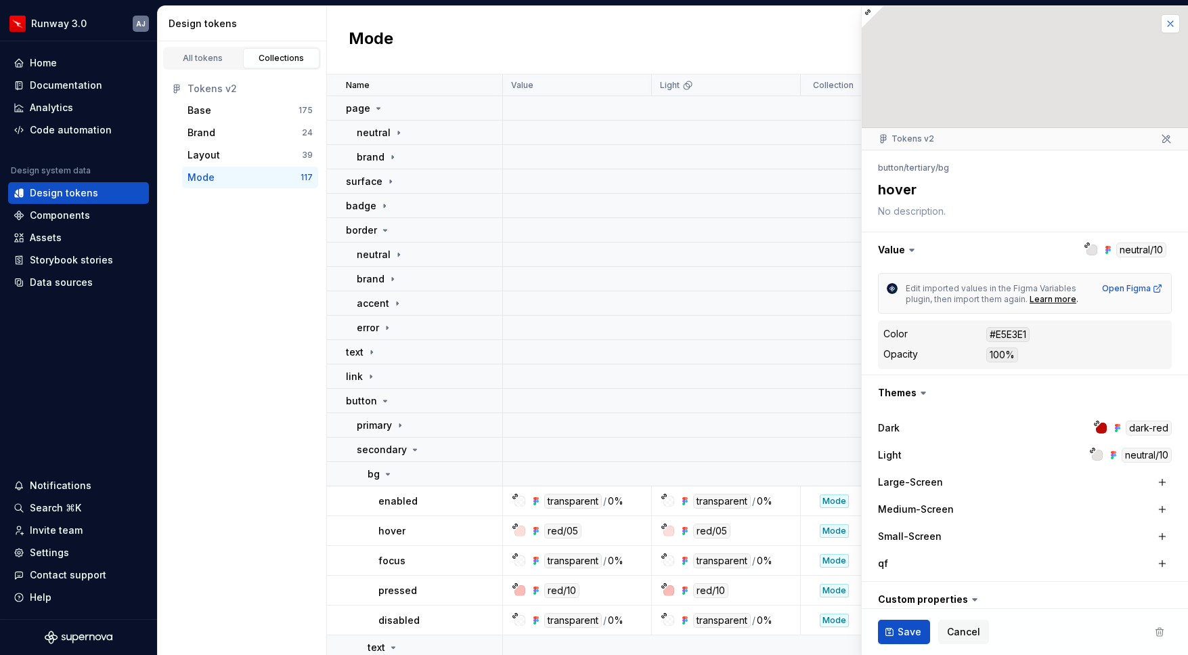
click at [1169, 24] on button "button" at bounding box center [1170, 23] width 19 height 19
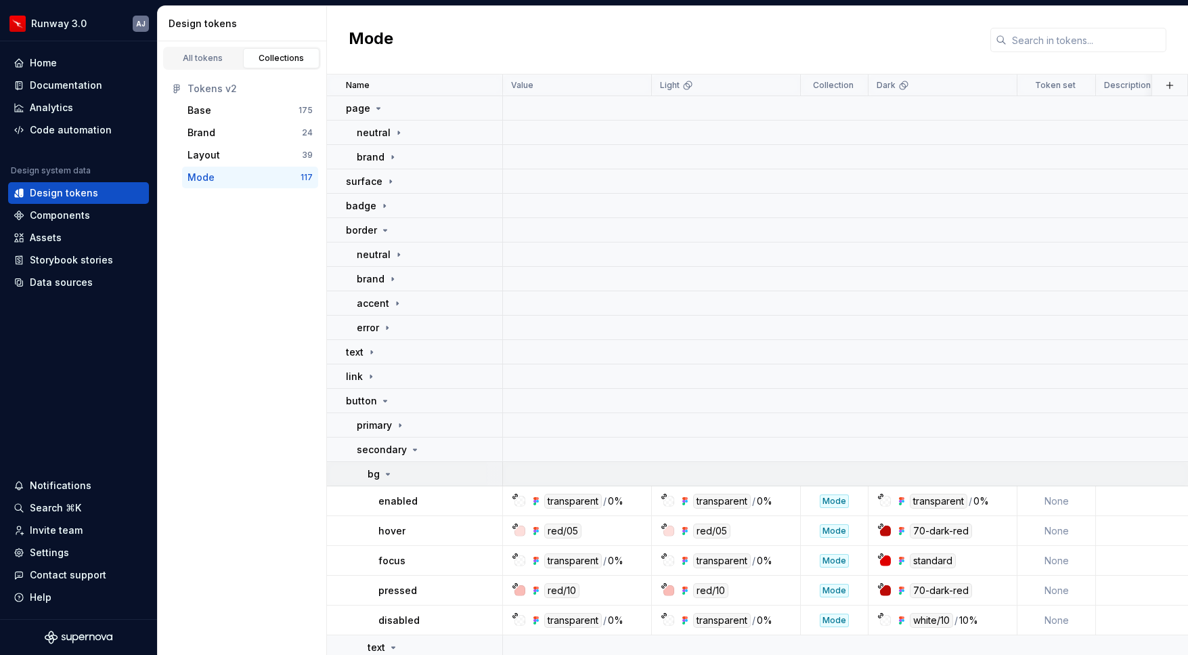
click at [387, 471] on icon at bounding box center [388, 474] width 11 height 11
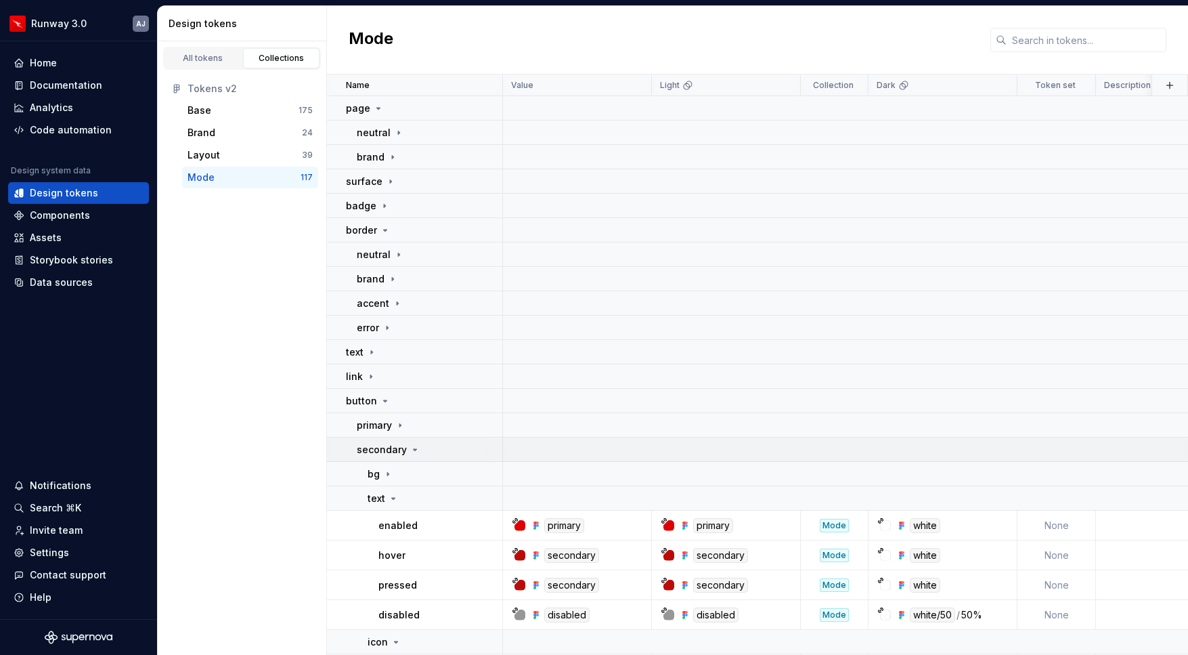
click at [414, 449] on icon at bounding box center [415, 449] width 3 height 1
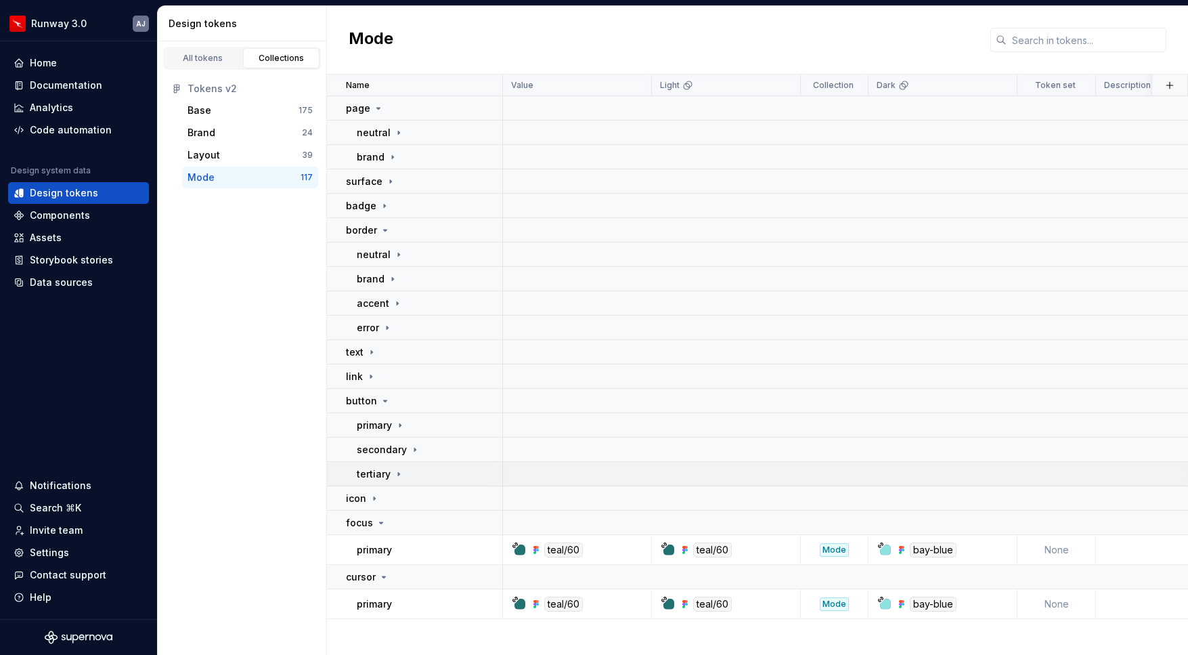
click at [395, 474] on icon at bounding box center [398, 474] width 11 height 11
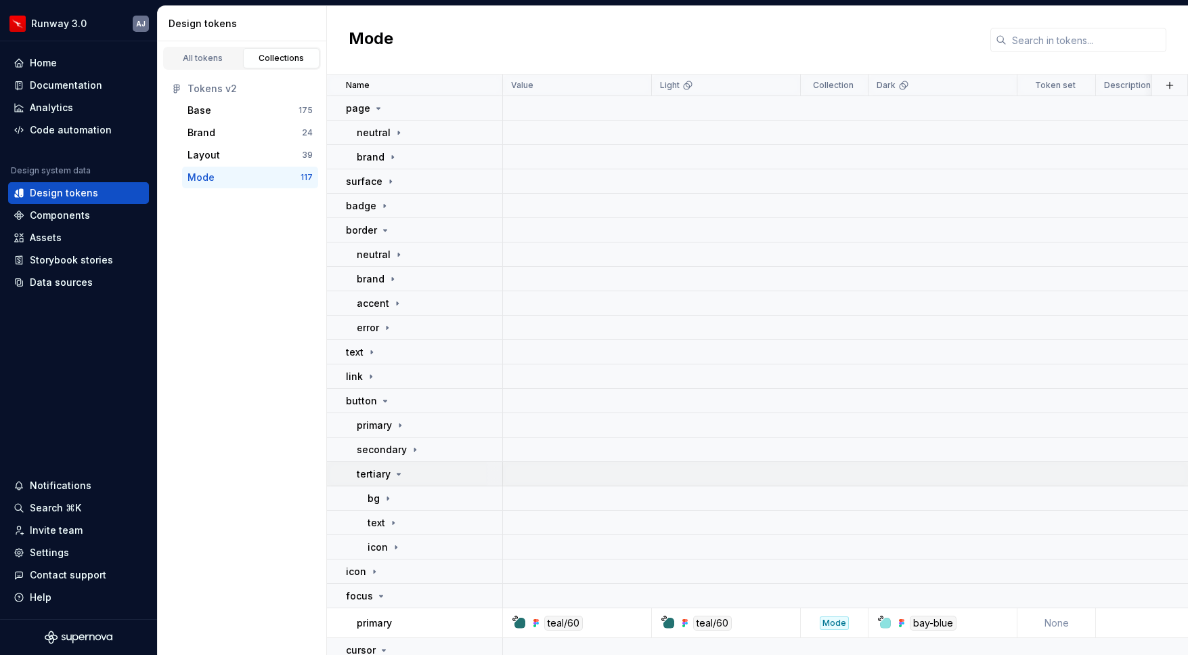
click at [397, 476] on icon at bounding box center [398, 474] width 11 height 11
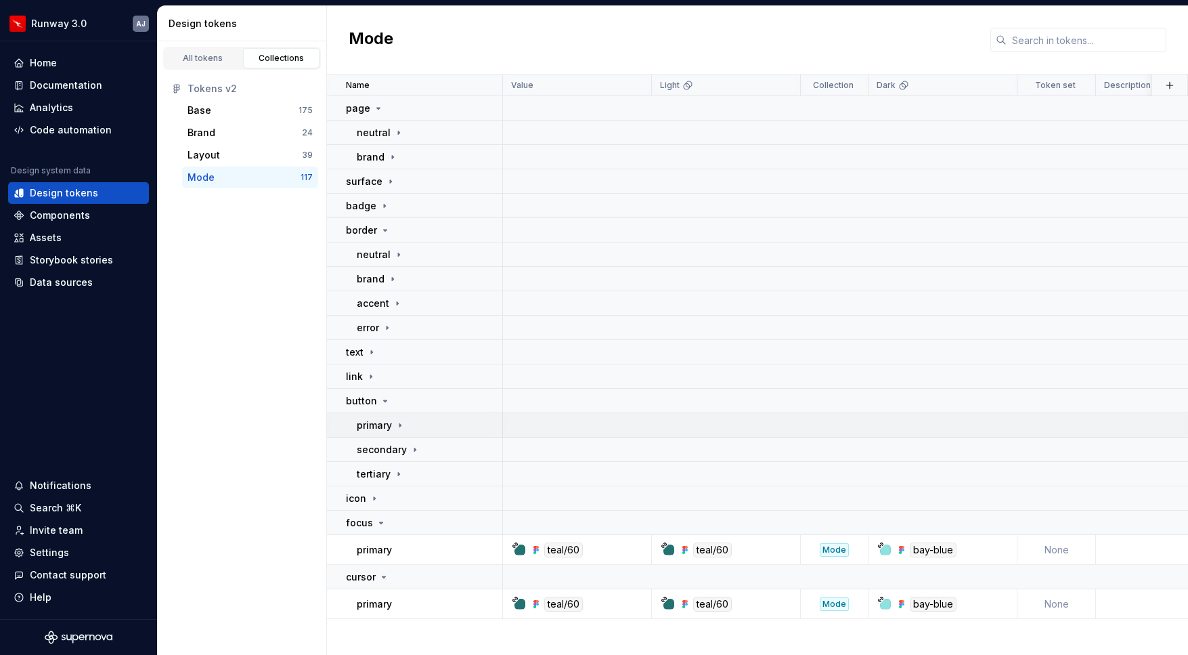
click at [398, 426] on icon at bounding box center [400, 425] width 11 height 11
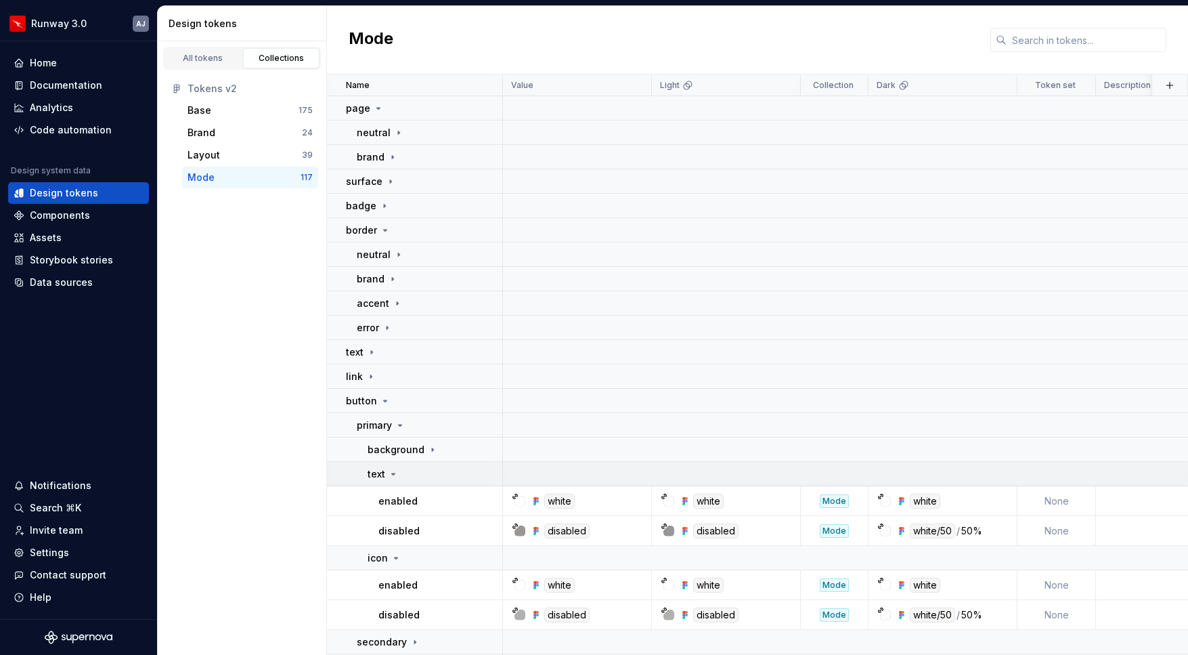
click at [393, 469] on icon at bounding box center [393, 474] width 11 height 11
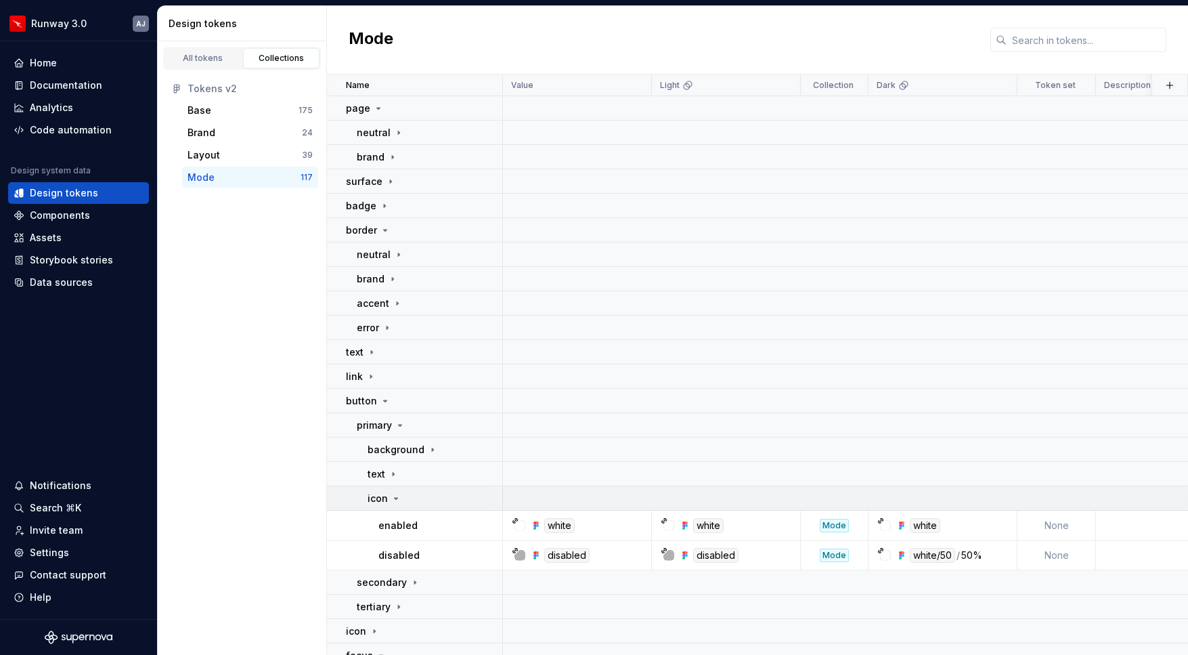
click at [396, 496] on icon at bounding box center [396, 498] width 11 height 11
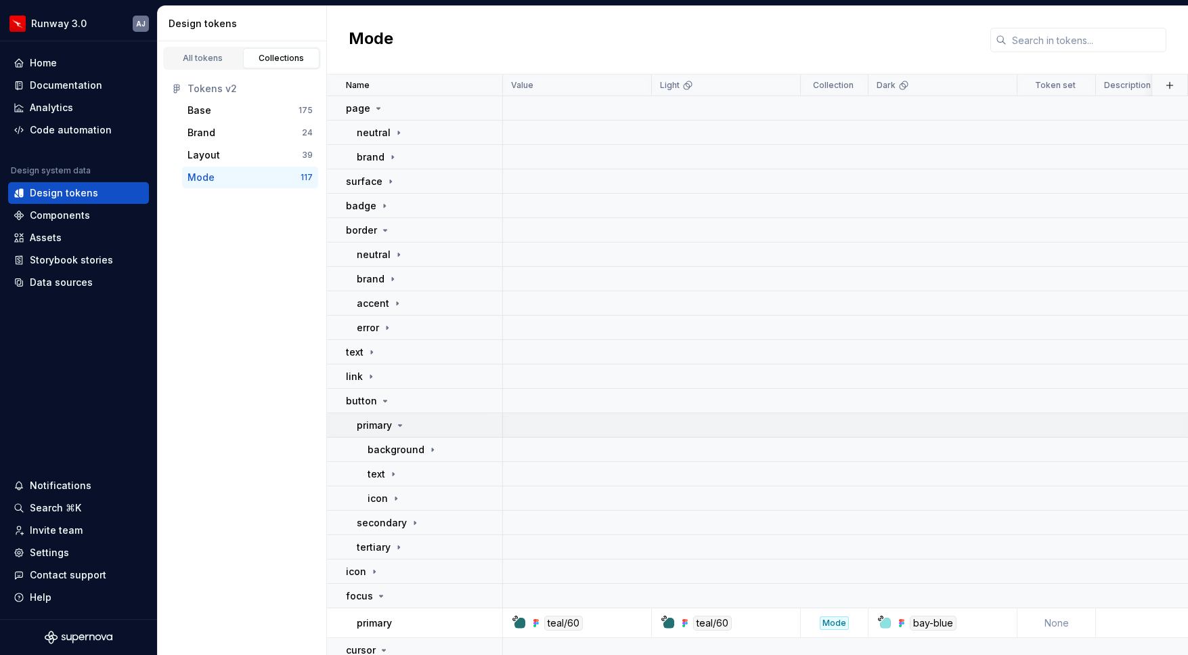
click at [397, 421] on icon at bounding box center [400, 425] width 11 height 11
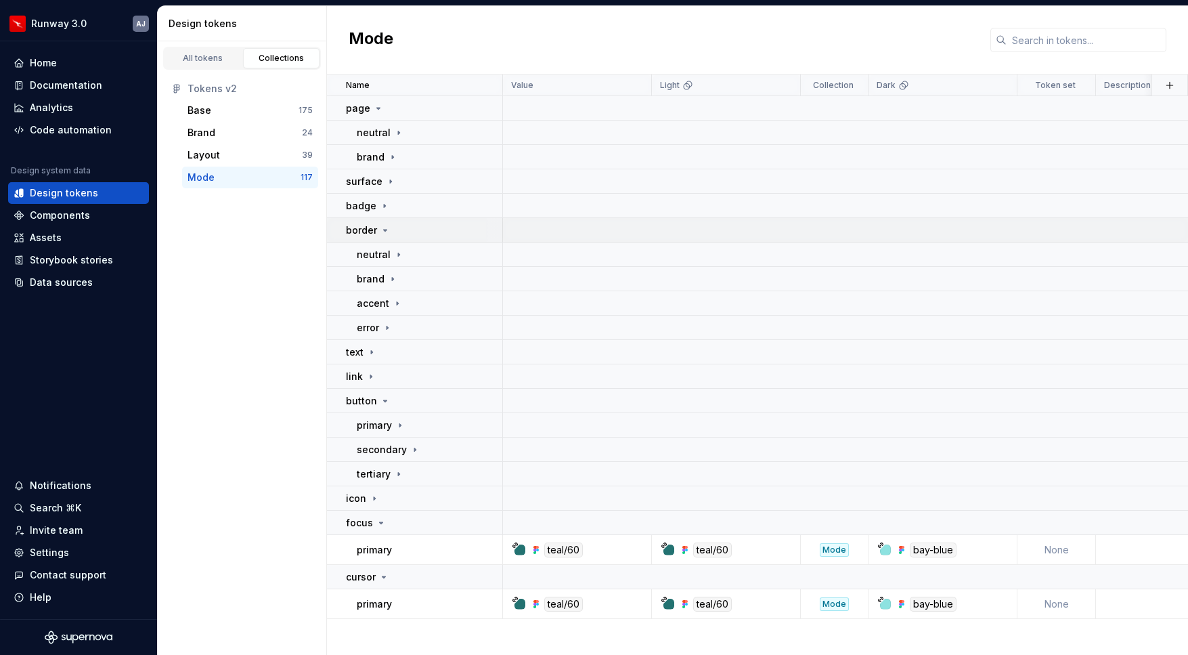
click at [383, 228] on icon at bounding box center [385, 230] width 11 height 11
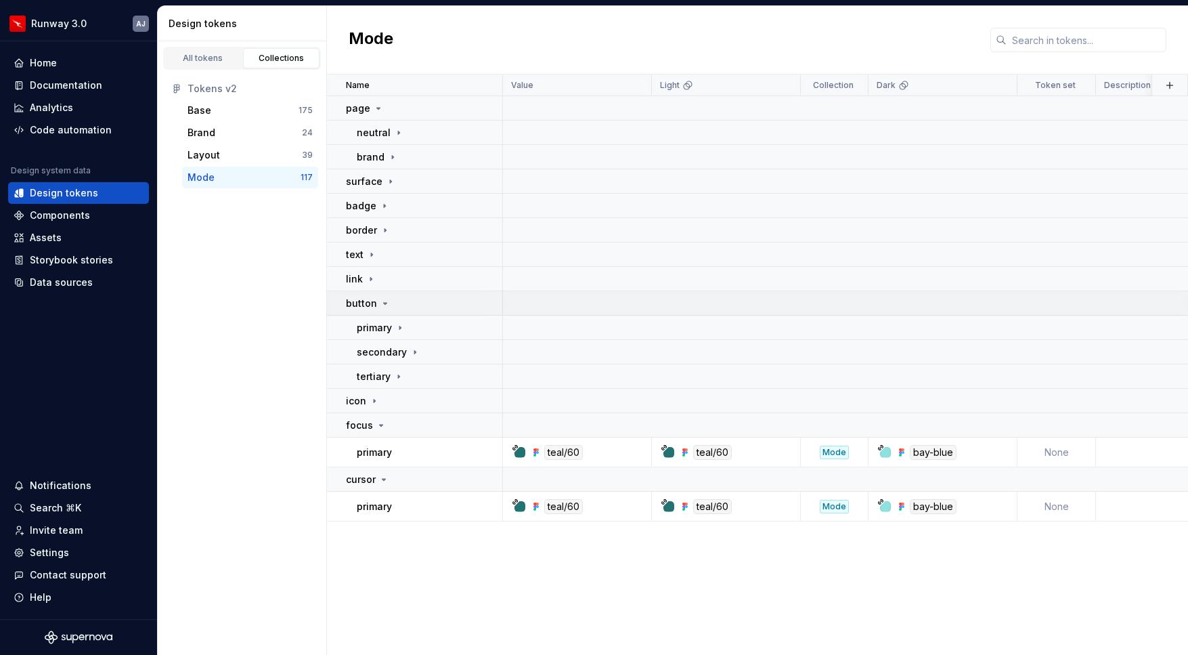
click at [381, 302] on icon at bounding box center [385, 303] width 11 height 11
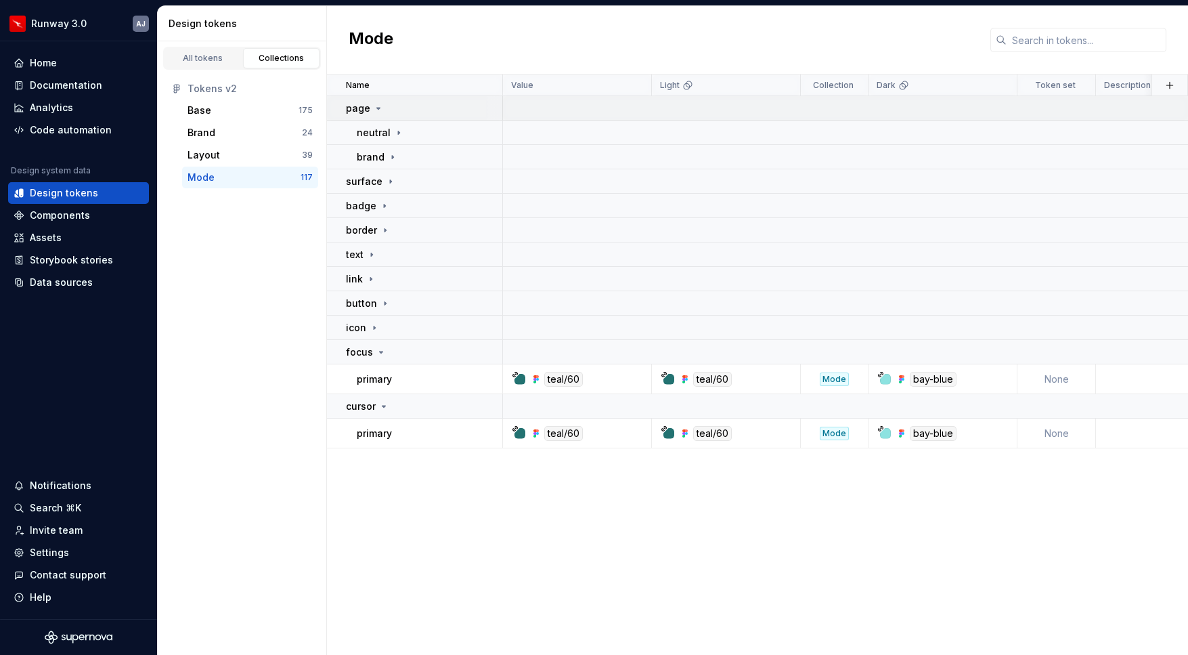
click at [374, 108] on icon at bounding box center [378, 108] width 11 height 11
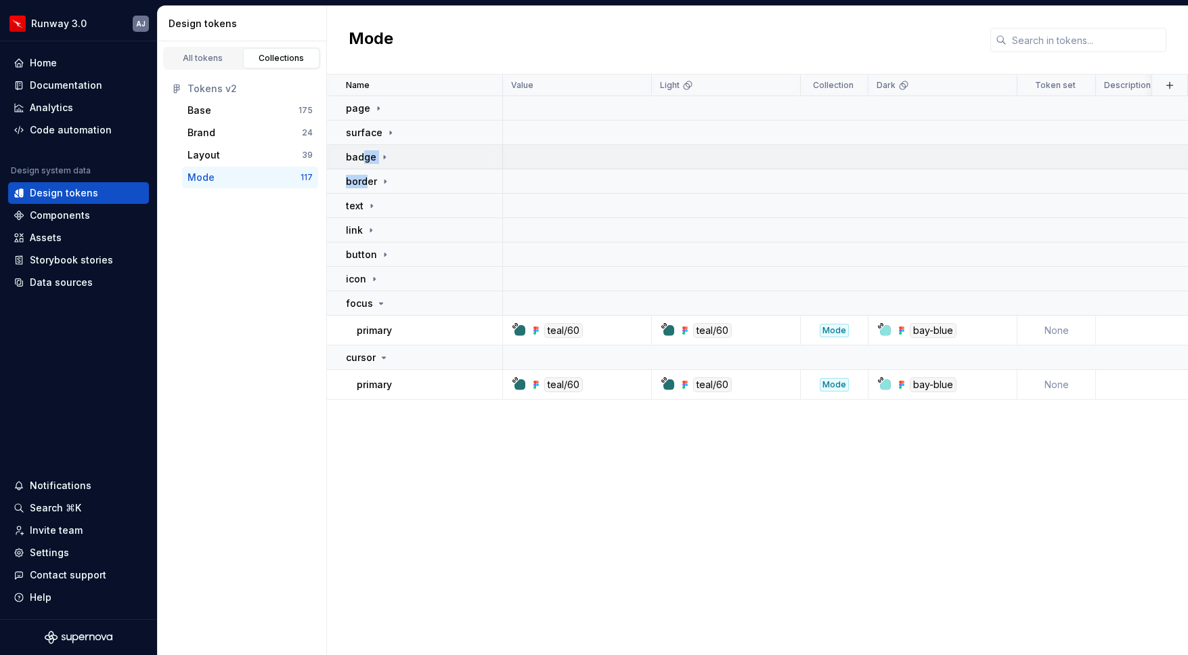
drag, startPoint x: 364, startPoint y: 181, endPoint x: 360, endPoint y: 154, distance: 27.5
click at [360, 153] on tbody "page surface badge border text link button icon focus primary teal/60 teal/60 M…" at bounding box center [845, 247] width 1036 height 303
click at [415, 251] on div "button" at bounding box center [424, 255] width 156 height 14
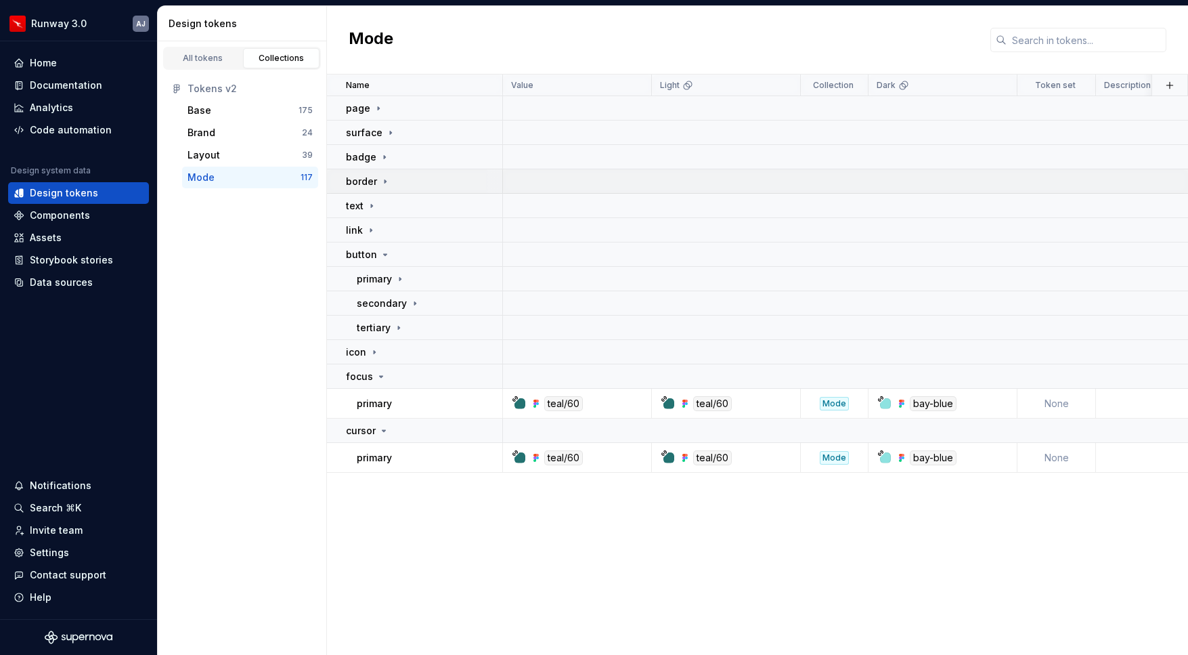
click at [360, 179] on p "border" at bounding box center [361, 182] width 31 height 14
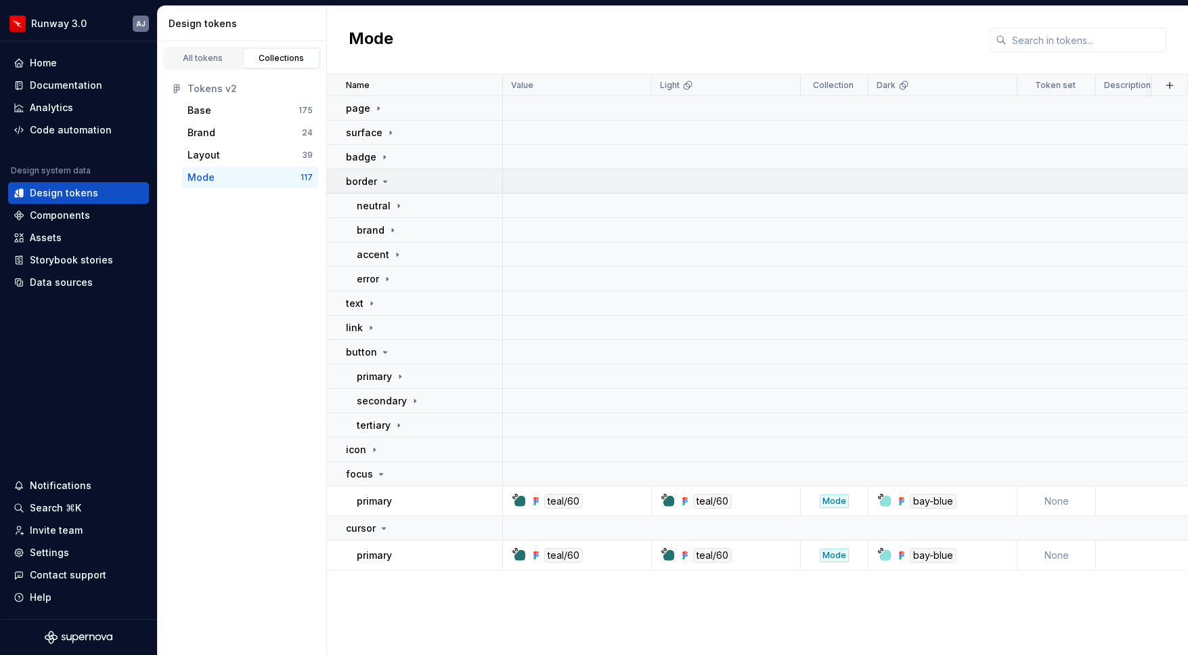
click at [360, 179] on p "border" at bounding box center [361, 182] width 31 height 14
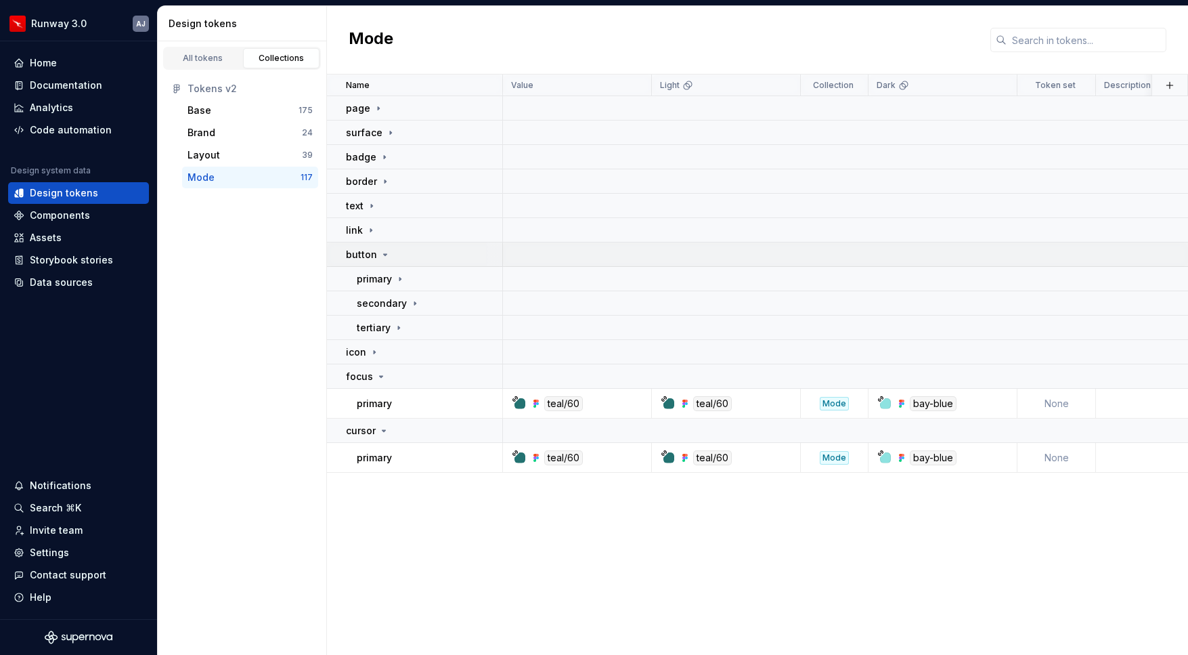
click at [385, 251] on icon at bounding box center [385, 254] width 11 height 11
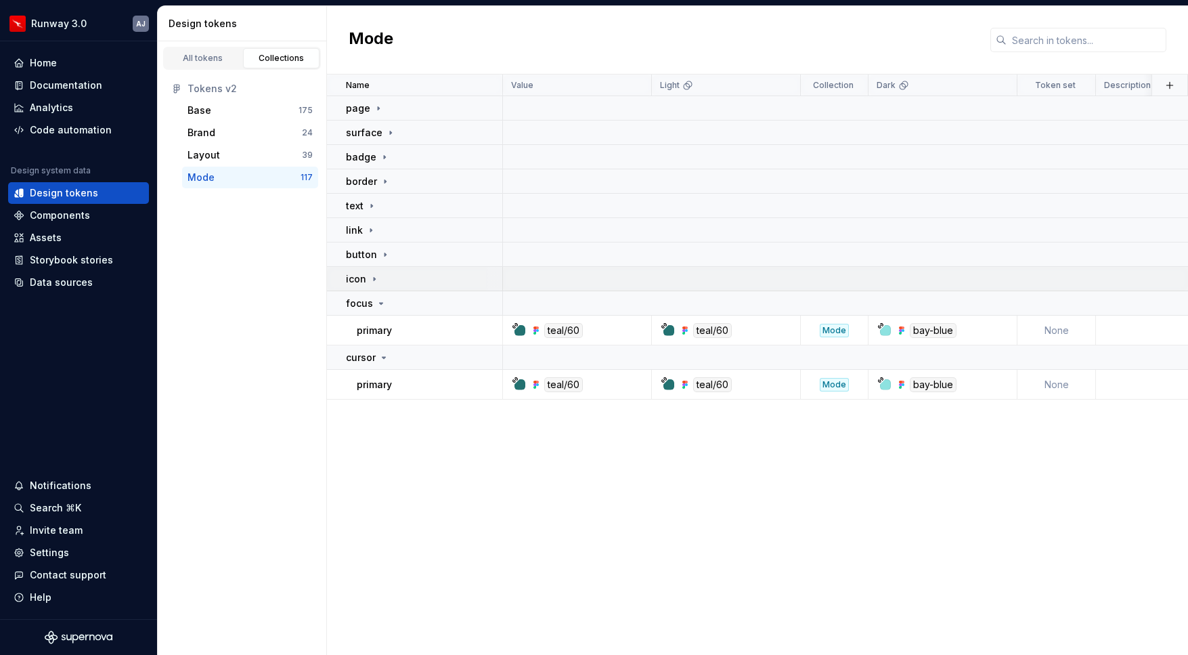
click at [391, 281] on div "icon" at bounding box center [424, 279] width 156 height 14
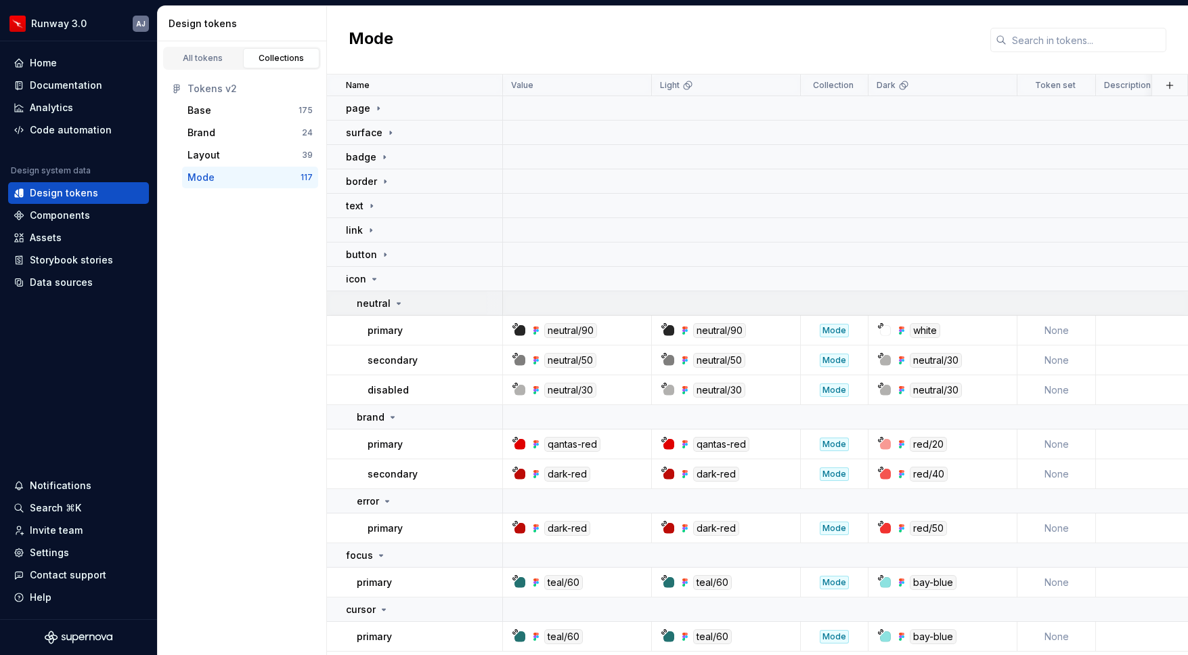
click at [393, 301] on icon at bounding box center [398, 303] width 11 height 11
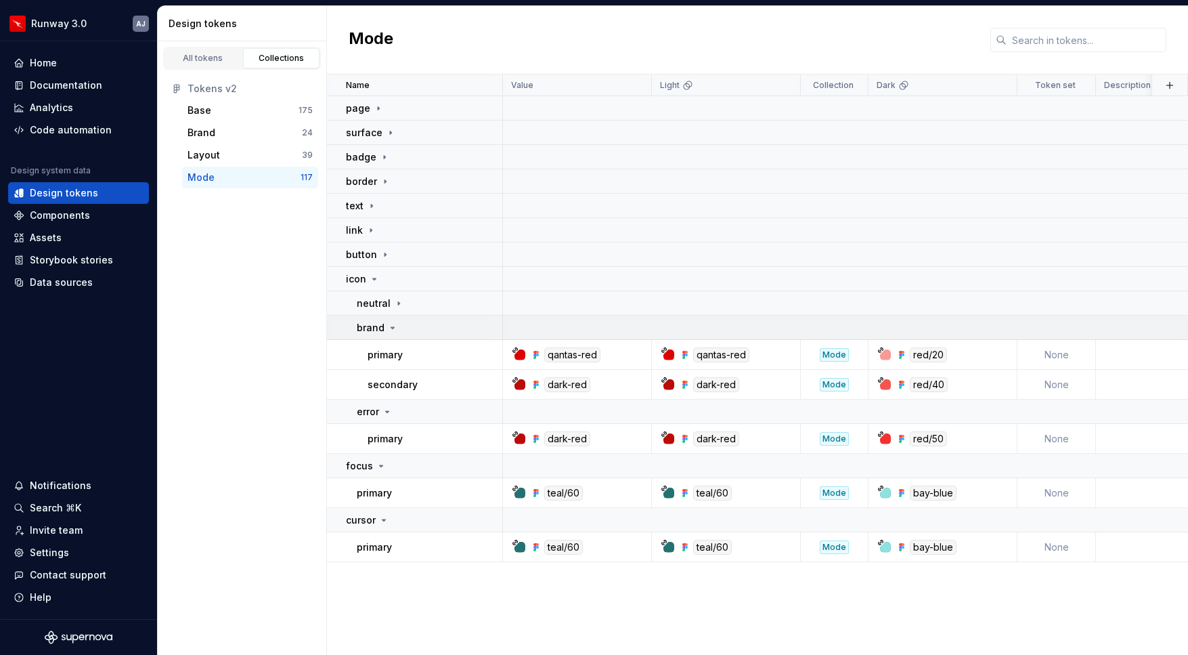
click at [391, 328] on icon at bounding box center [392, 327] width 3 height 1
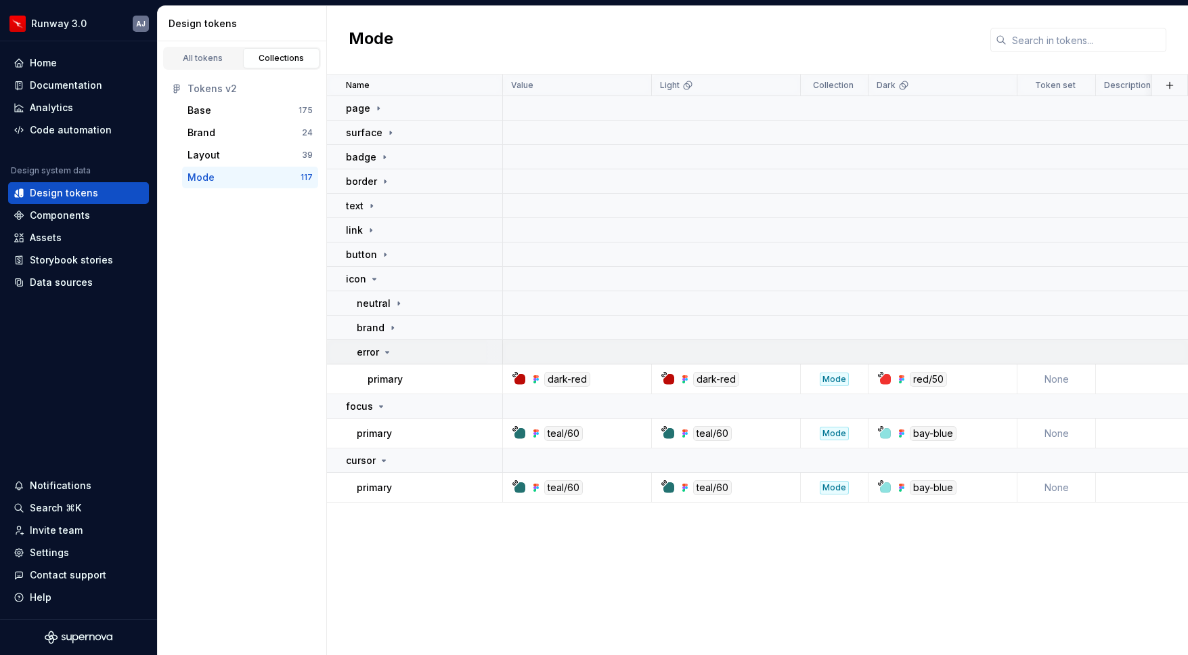
click at [387, 349] on icon at bounding box center [387, 352] width 11 height 11
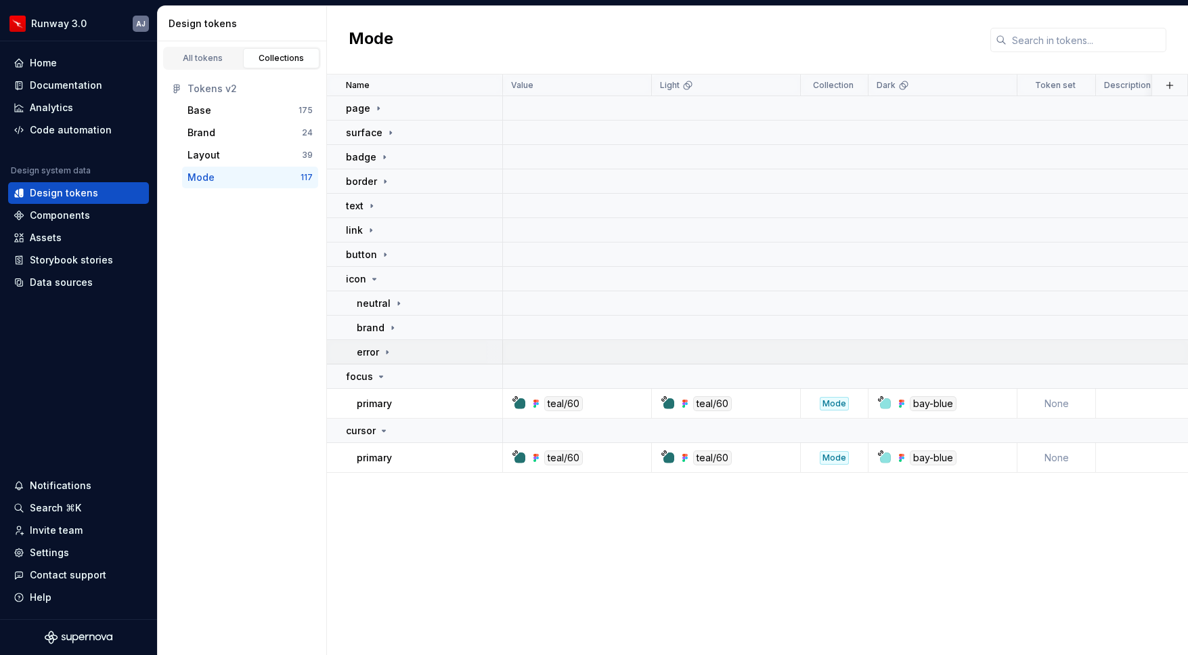
click at [385, 350] on icon at bounding box center [387, 352] width 11 height 11
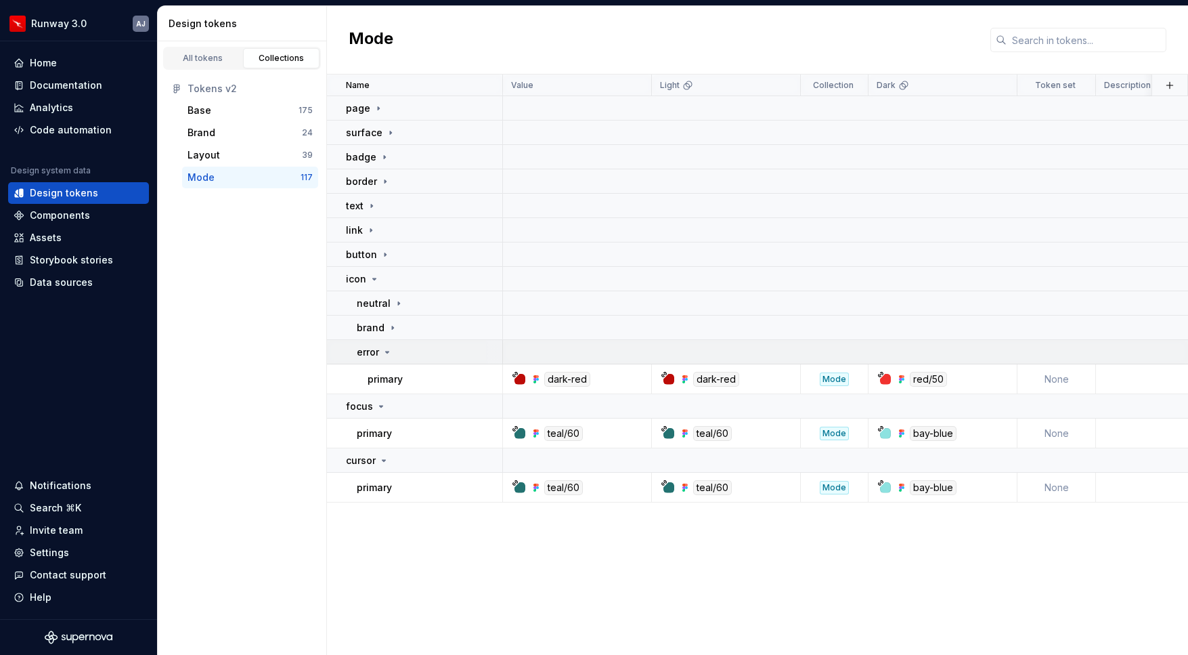
click at [385, 350] on icon at bounding box center [387, 352] width 11 height 11
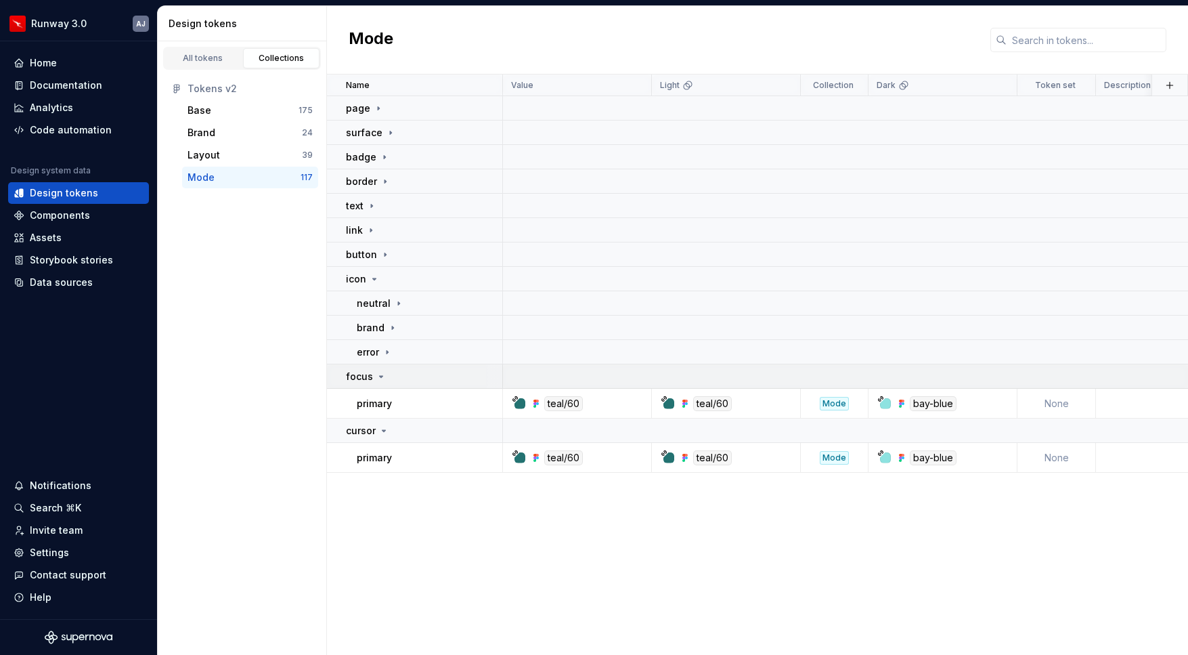
click at [383, 374] on icon at bounding box center [381, 376] width 11 height 11
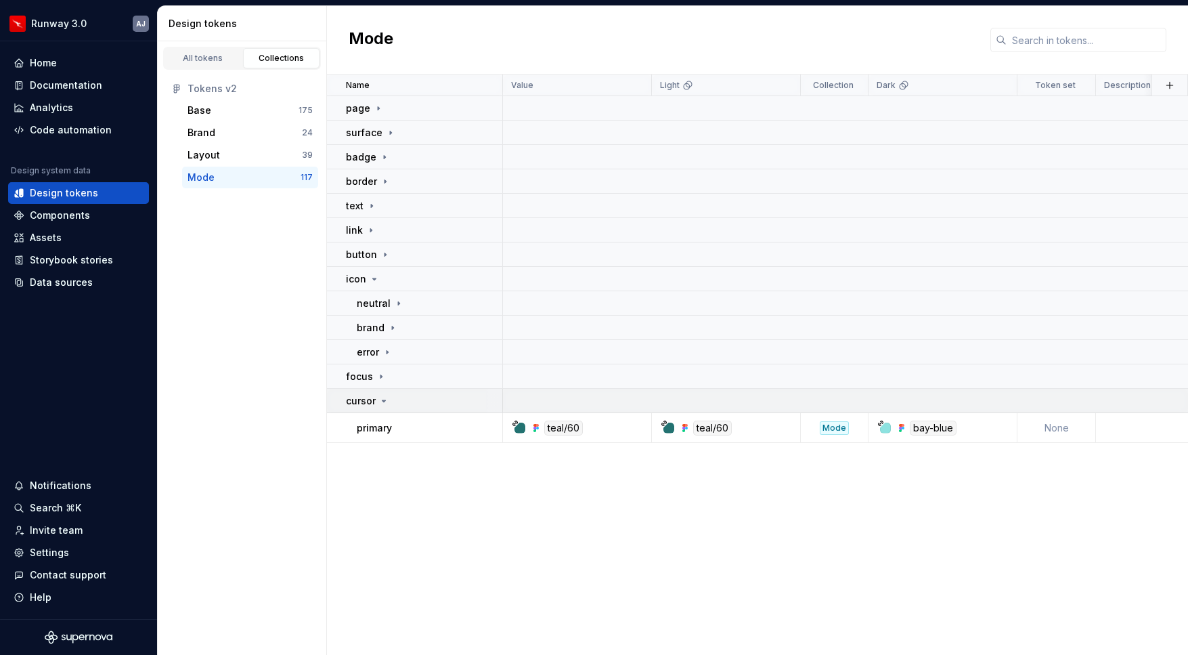
click at [386, 398] on icon at bounding box center [383, 400] width 11 height 11
click at [376, 280] on icon at bounding box center [374, 279] width 11 height 11
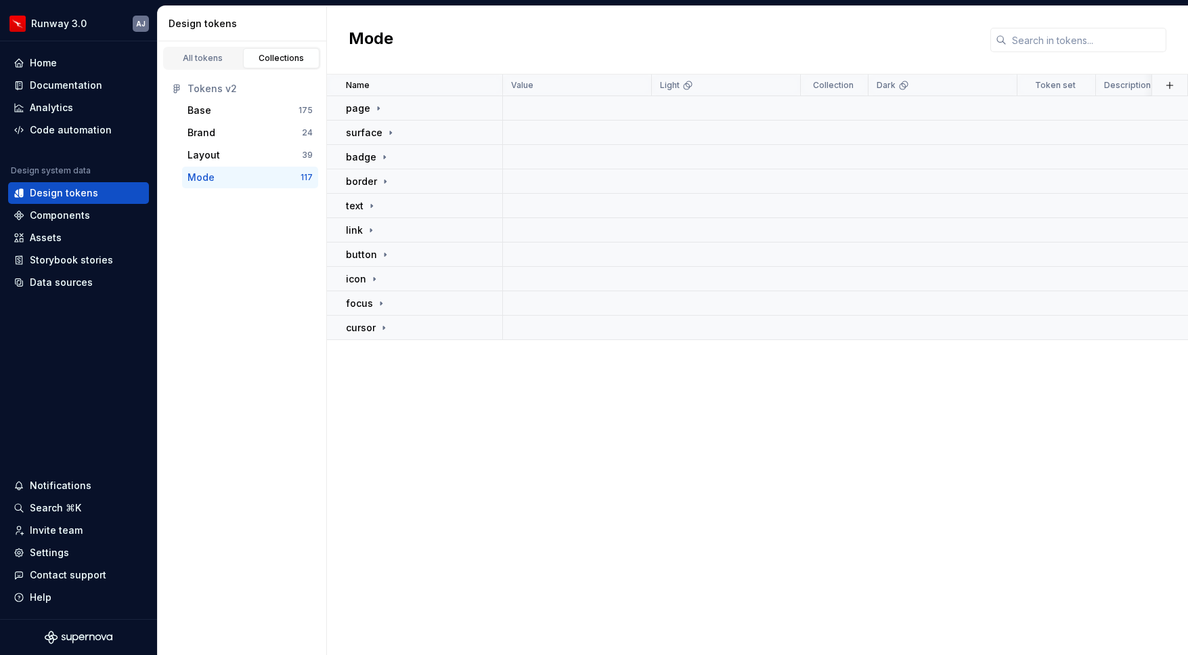
click at [490, 441] on div "Name Value Light Collection Dark Token set Description Last updated page surfac…" at bounding box center [757, 364] width 861 height 580
click at [58, 235] on div "Assets" at bounding box center [46, 238] width 32 height 14
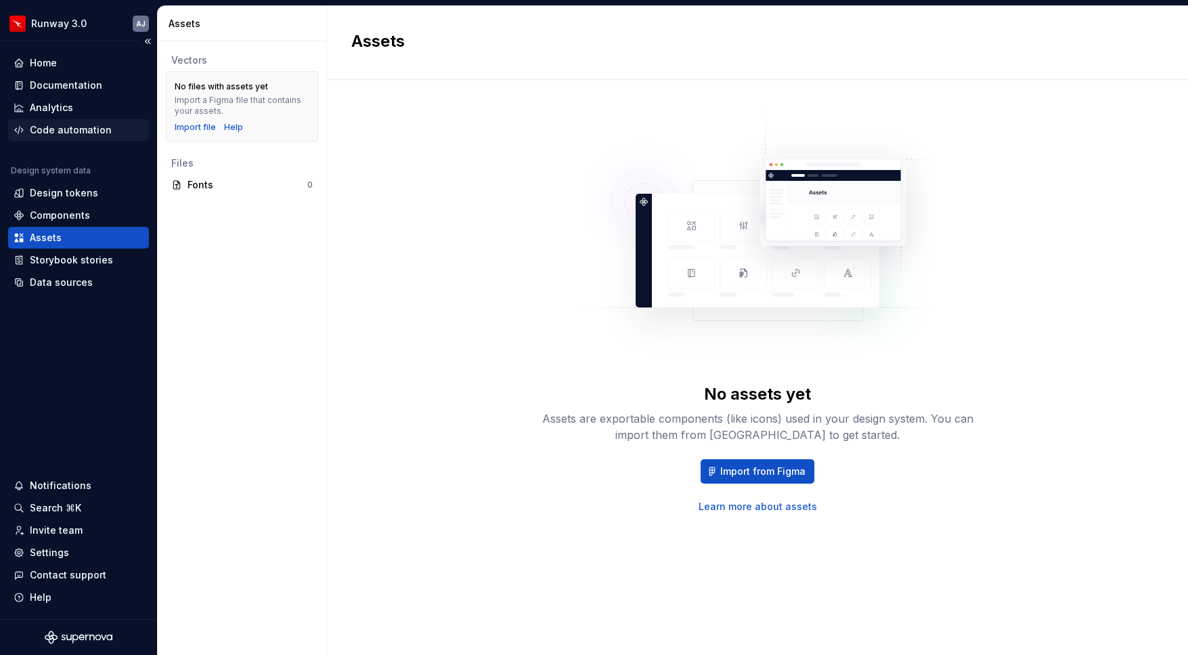
click at [78, 129] on div "Code automation" at bounding box center [71, 130] width 82 height 14
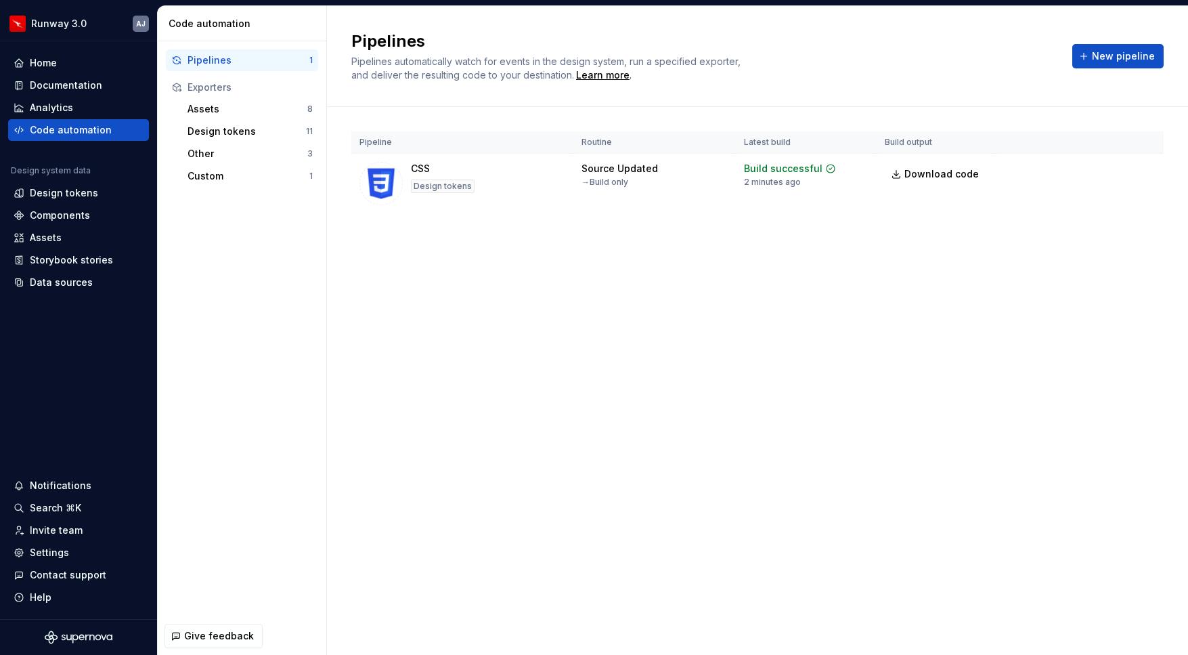
click at [420, 349] on div "Pipelines Pipelines automatically watch for events in the design system, run a …" at bounding box center [757, 330] width 861 height 649
click at [227, 125] on div "Design tokens" at bounding box center [247, 132] width 118 height 14
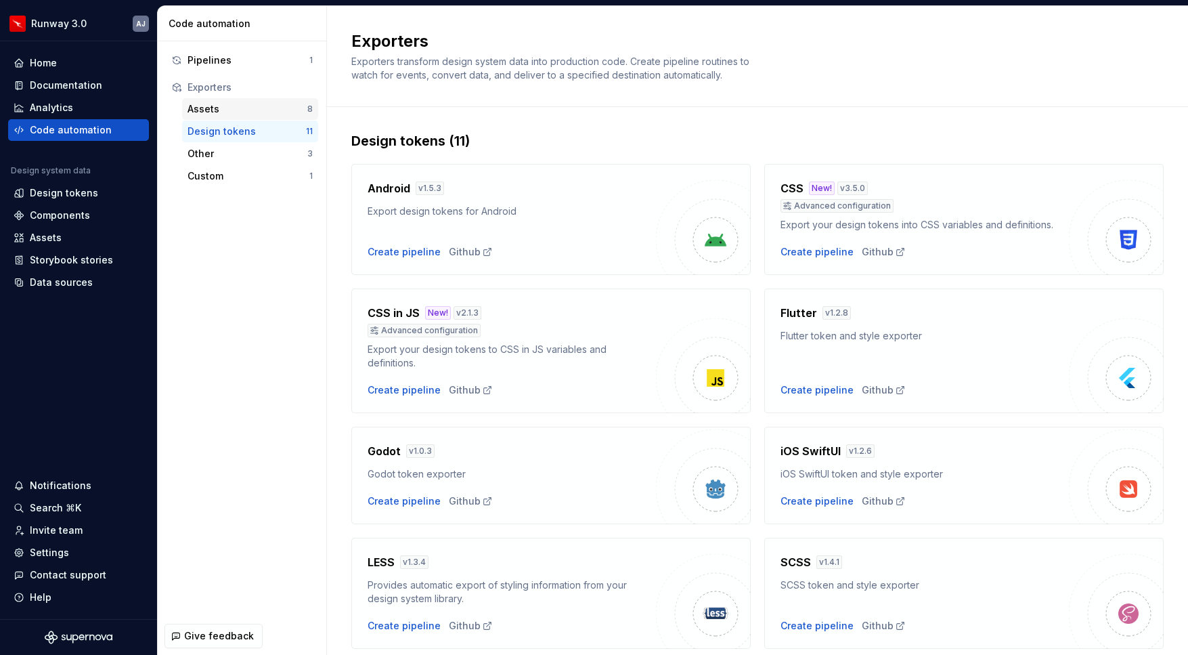
click at [227, 100] on div "Assets 8" at bounding box center [250, 109] width 136 height 22
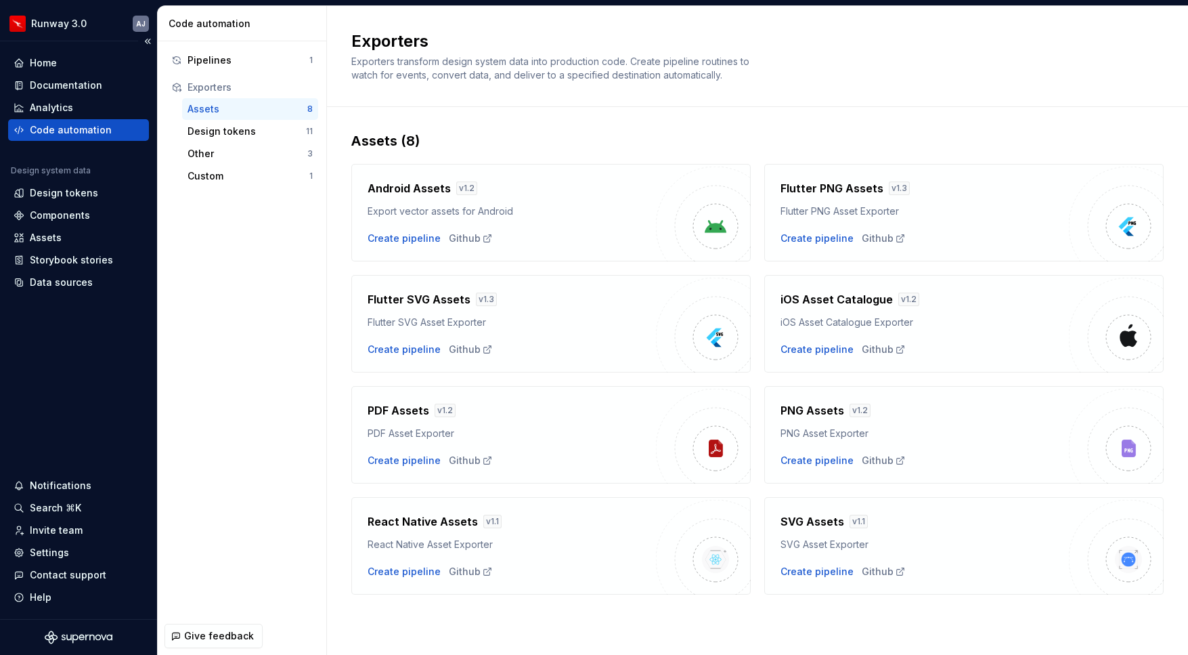
click at [61, 134] on div "Code automation" at bounding box center [71, 130] width 82 height 14
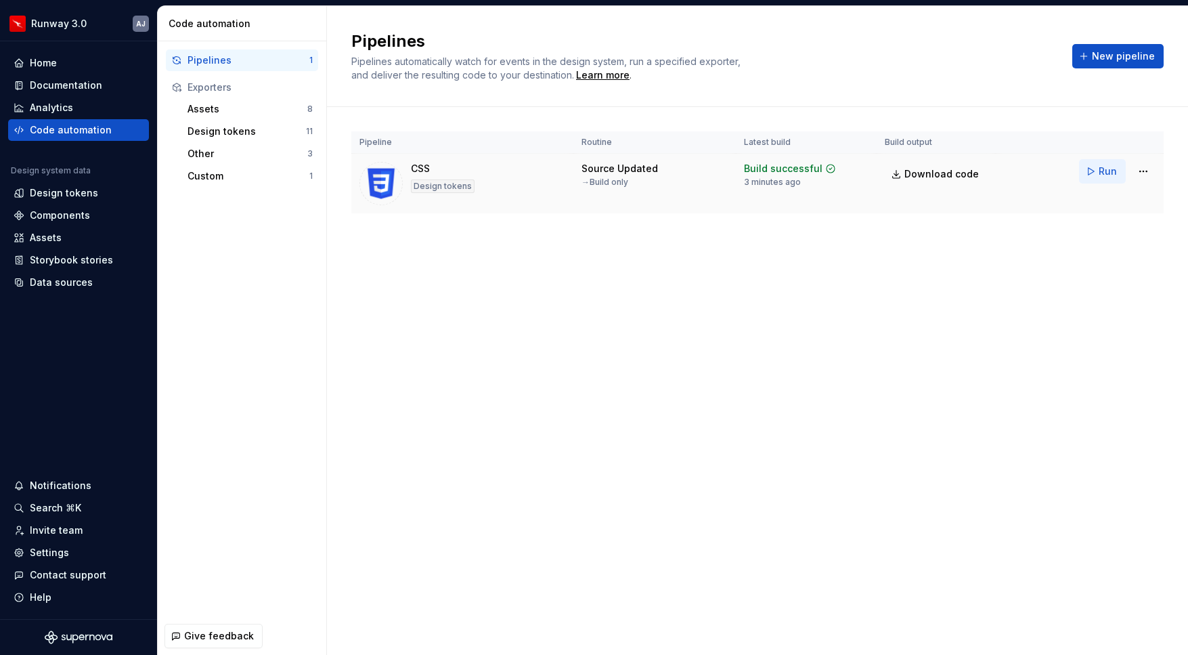
click at [1100, 175] on span "Run" at bounding box center [1108, 172] width 18 height 14
click at [1144, 173] on html "Runway 3.0 AJ Home Documentation Analytics Code automation Design system data D…" at bounding box center [594, 327] width 1188 height 655
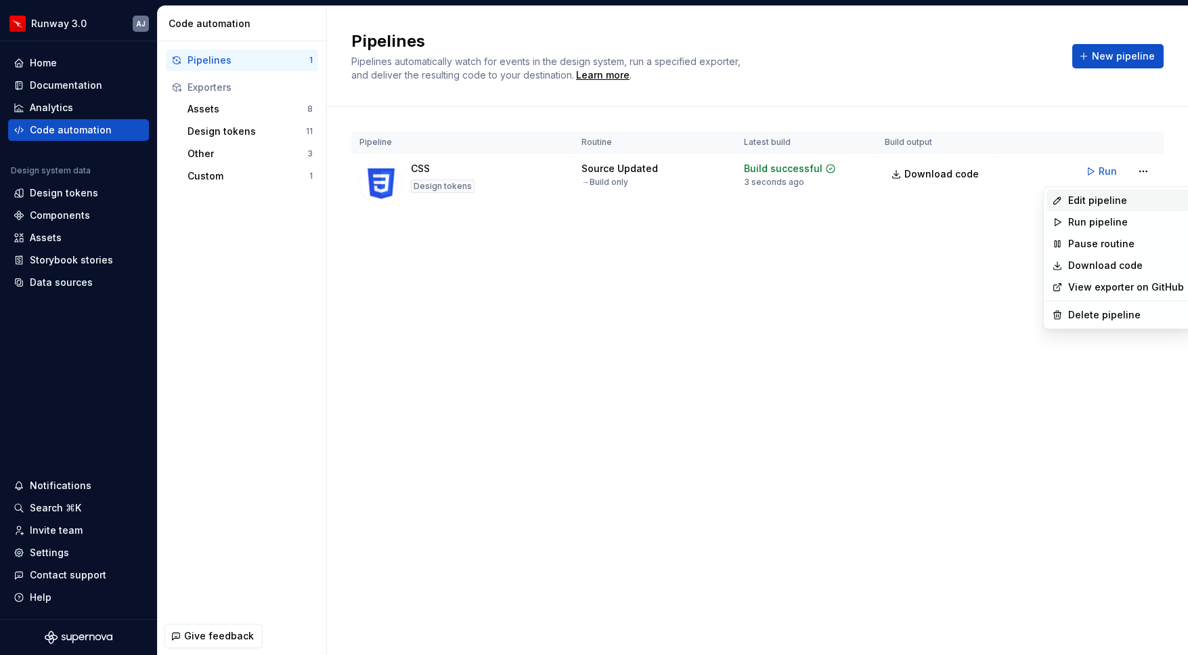
click at [1109, 197] on div "Edit pipeline" at bounding box center [1126, 201] width 116 height 14
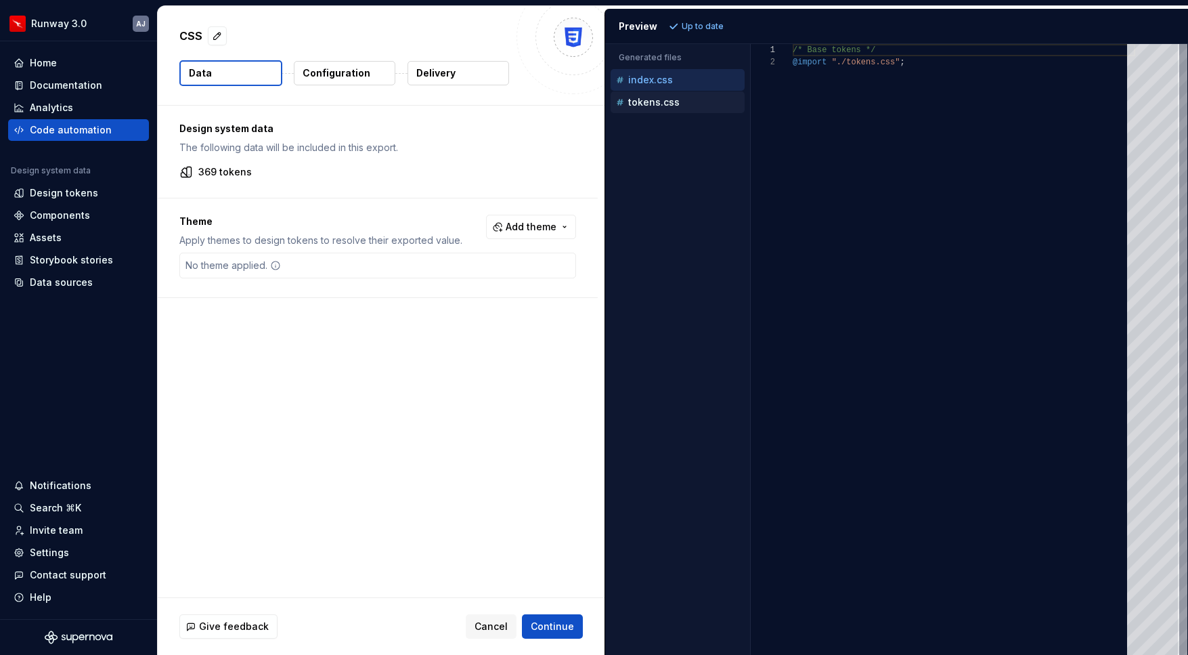
click at [649, 105] on p "tokens.css" at bounding box center [653, 102] width 51 height 11
type textarea "**********"
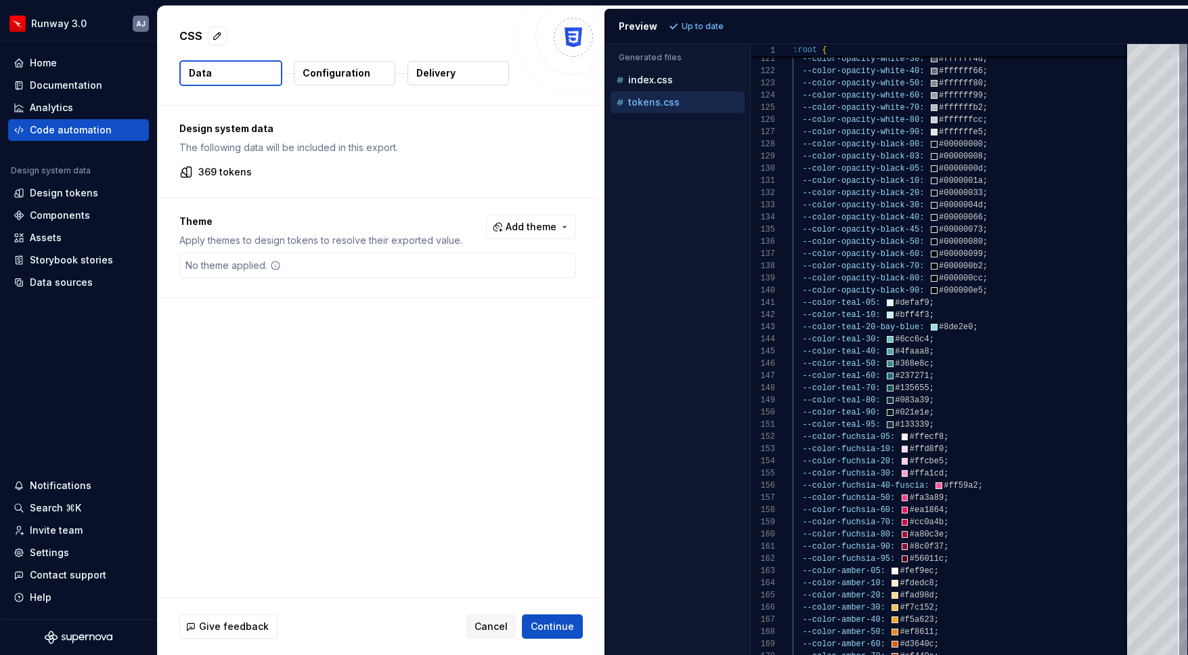
click at [364, 71] on p "Configuration" at bounding box center [337, 73] width 68 height 14
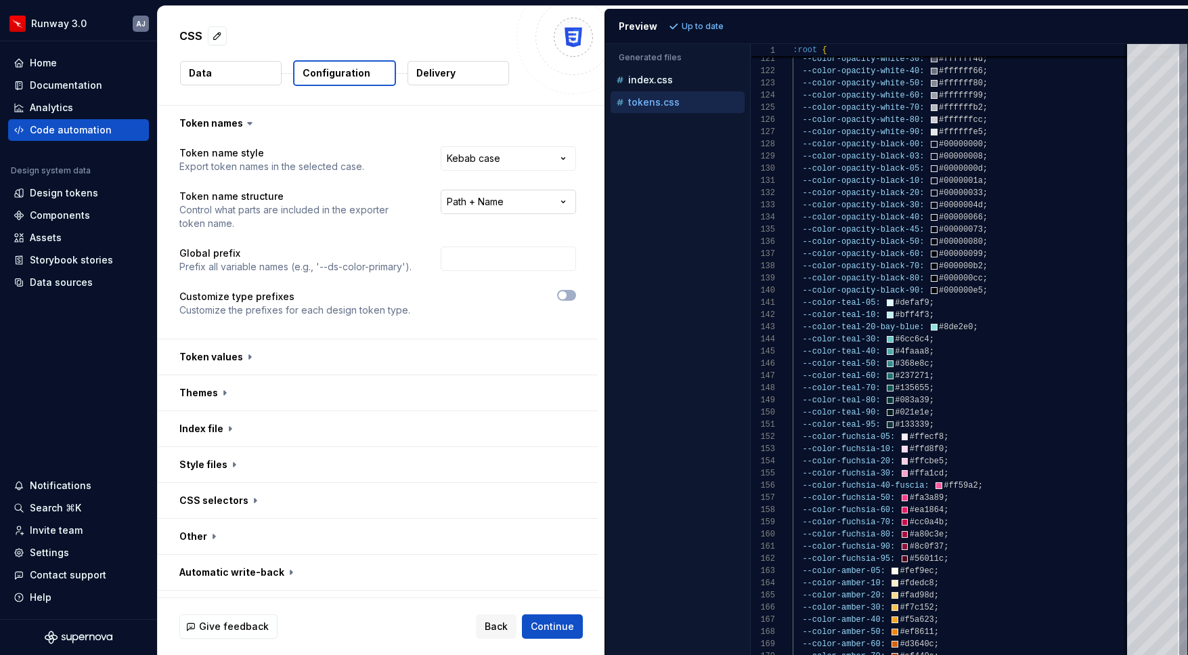
click at [512, 203] on html "**********" at bounding box center [594, 327] width 1188 height 655
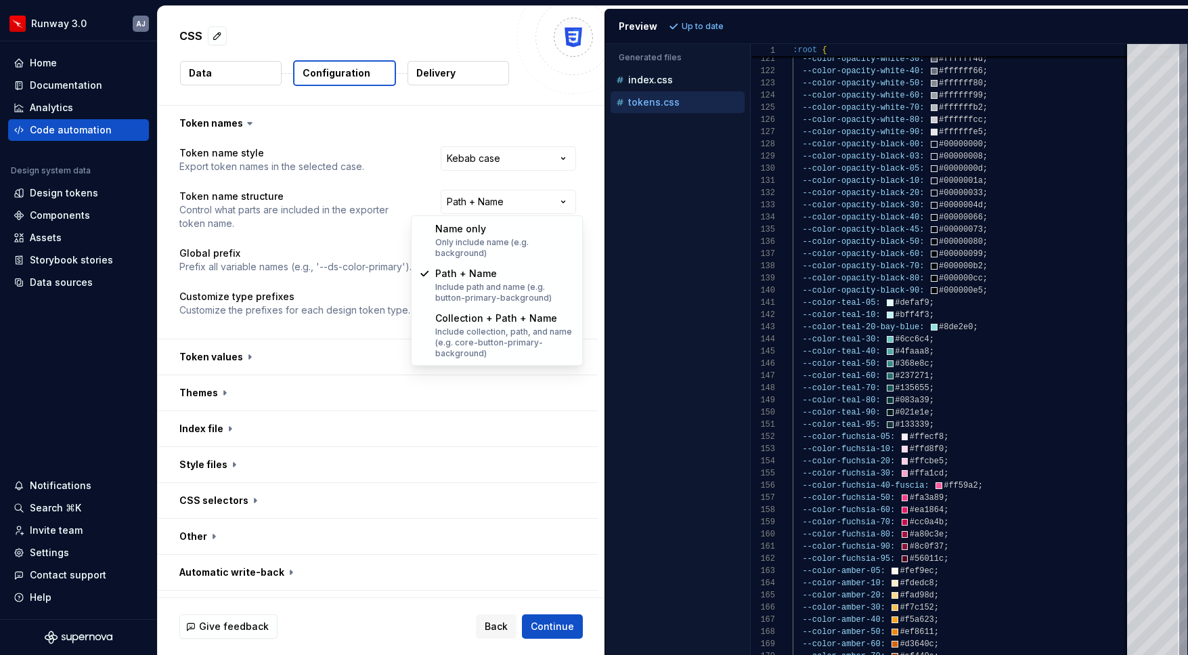
select select "********"
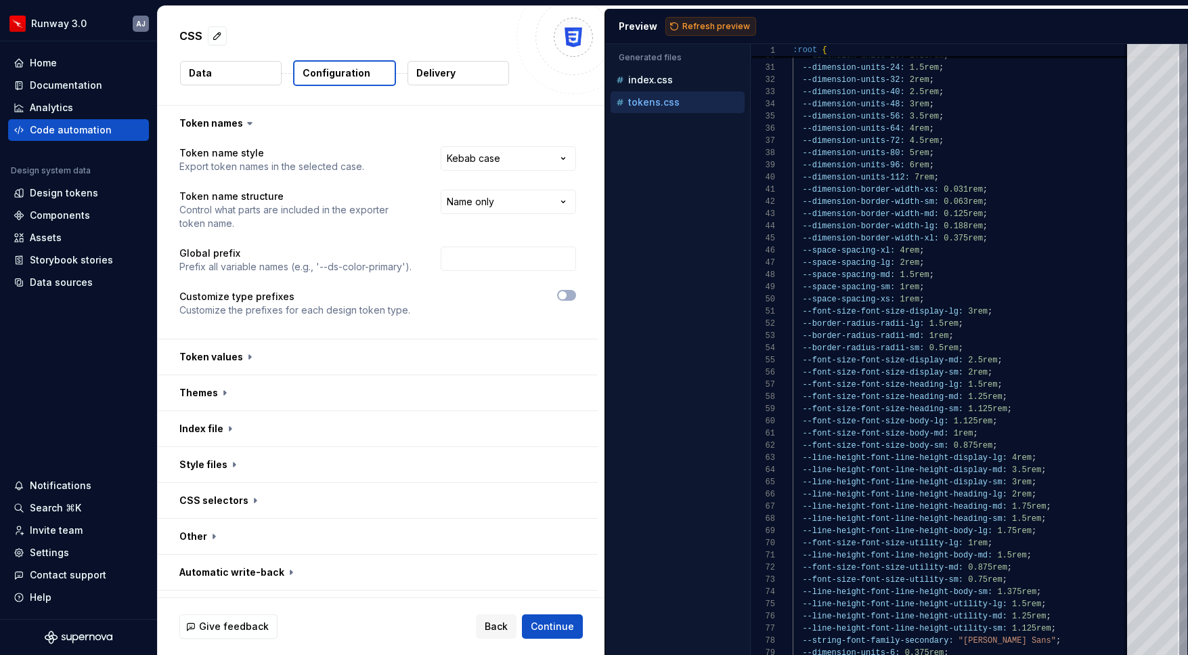
click at [722, 28] on span "Refresh preview" at bounding box center [716, 26] width 68 height 11
type textarea "**********"
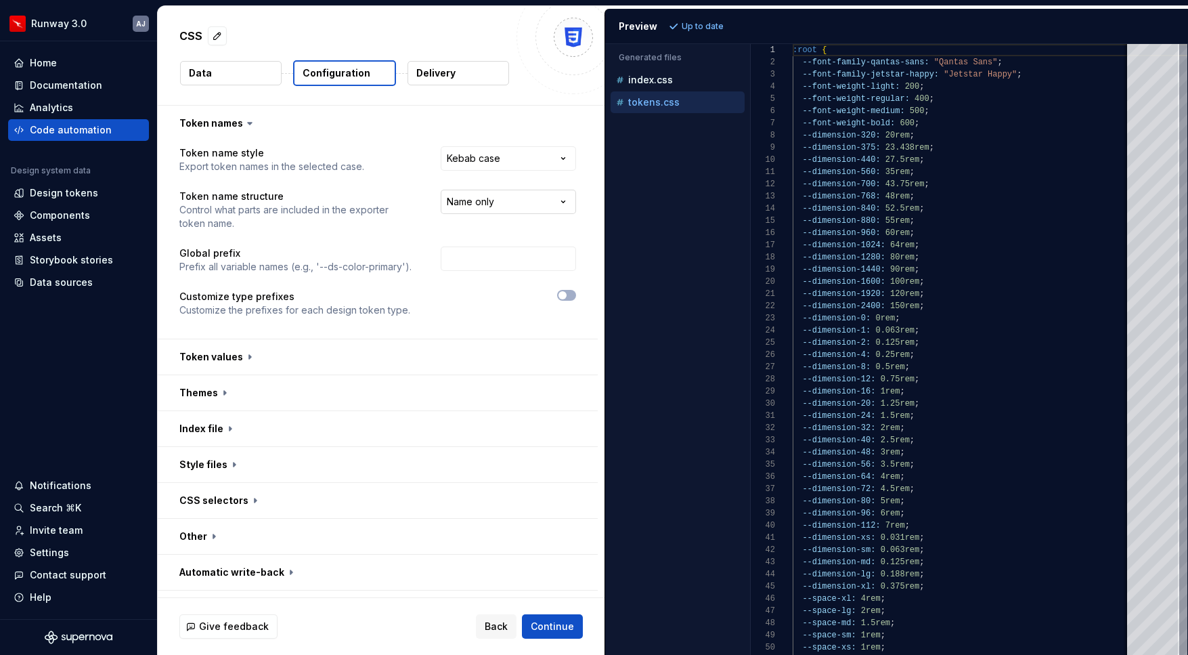
click at [523, 197] on html "**********" at bounding box center [594, 327] width 1188 height 655
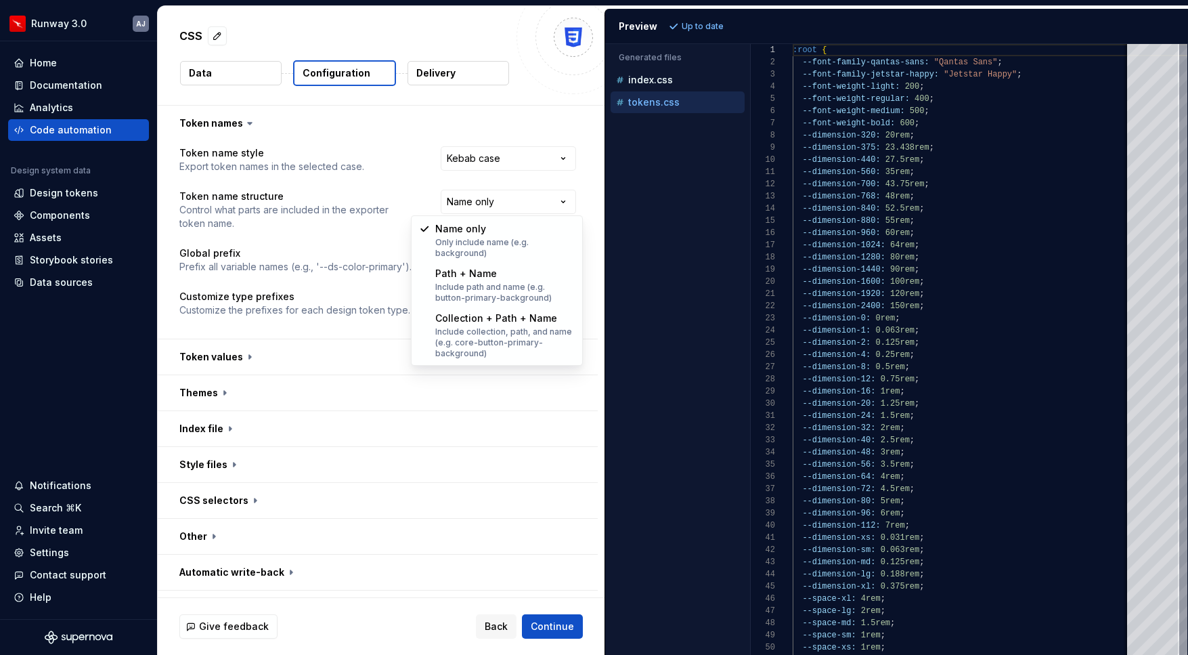
select select "**********"
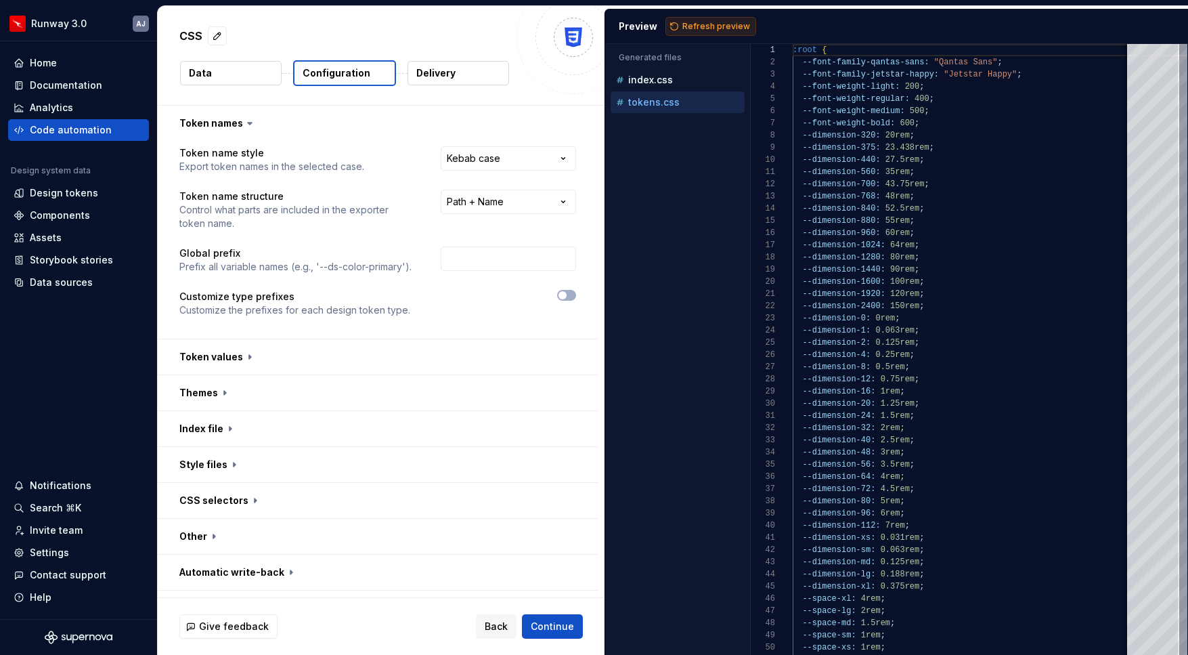
click at [709, 24] on span "Refresh preview" at bounding box center [716, 26] width 68 height 11
type textarea "**********"
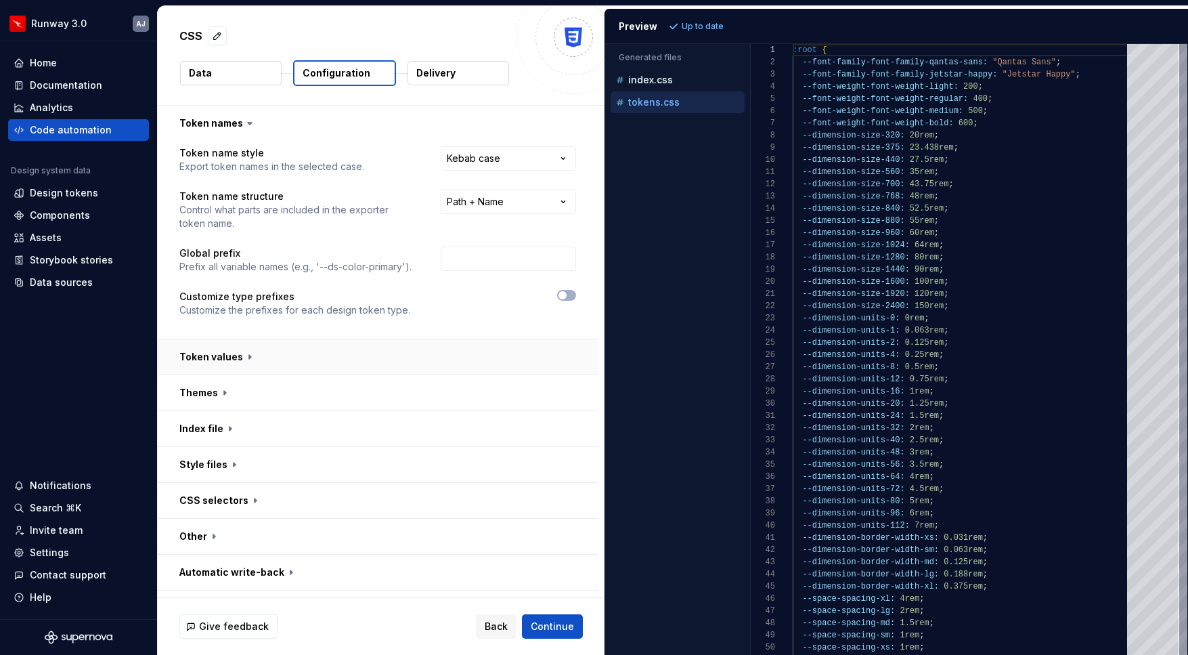
click at [274, 355] on button "button" at bounding box center [378, 356] width 440 height 35
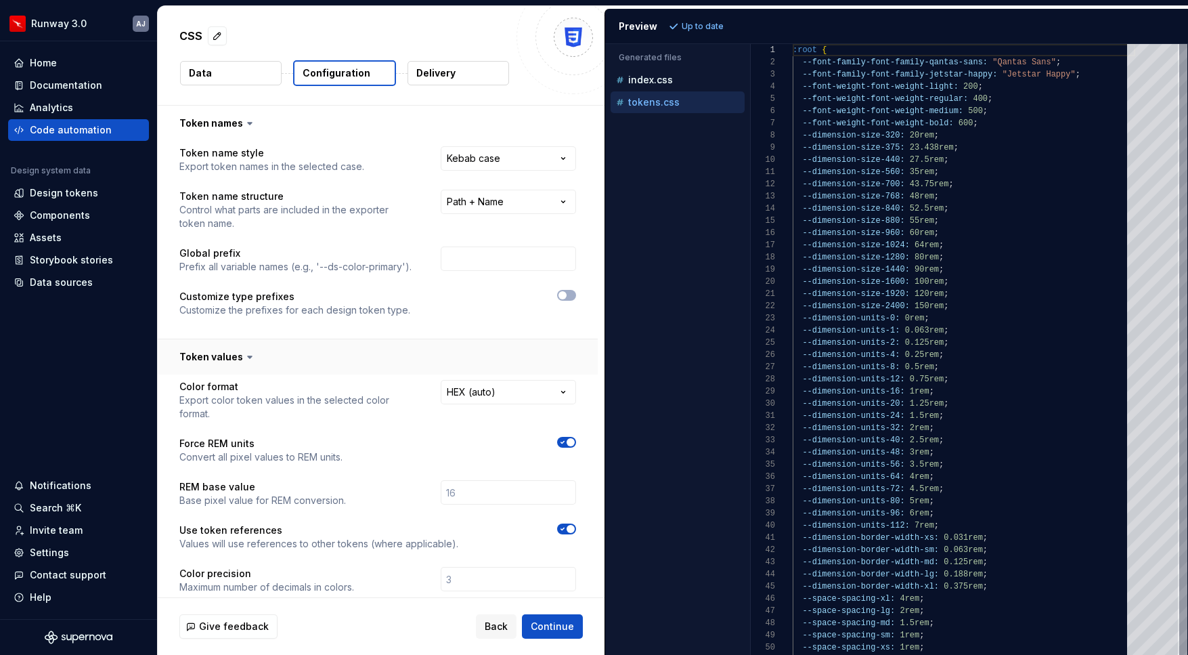
click at [274, 355] on button "button" at bounding box center [378, 356] width 440 height 35
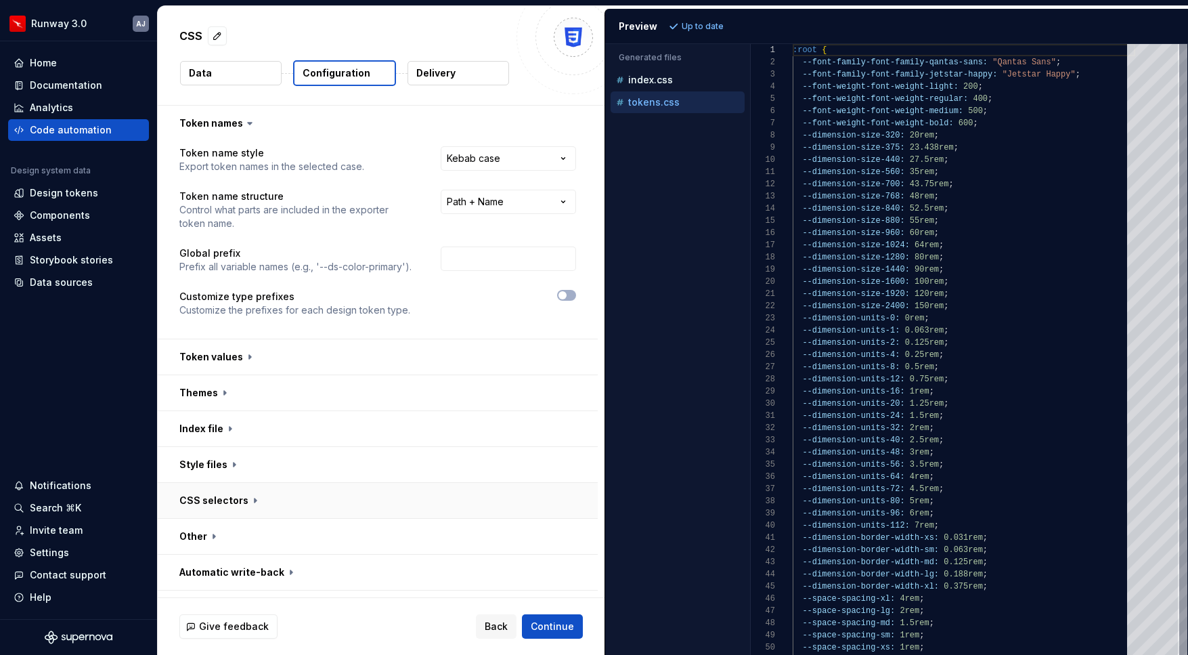
click at [276, 496] on button "button" at bounding box center [378, 500] width 440 height 35
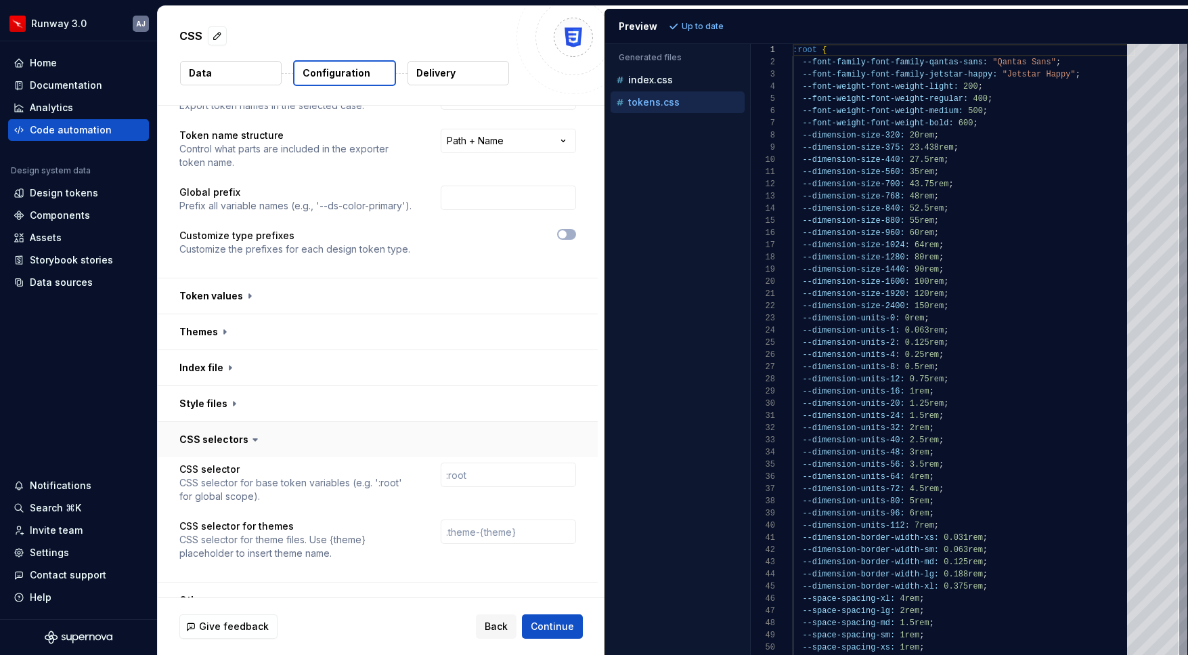
scroll to position [118, 0]
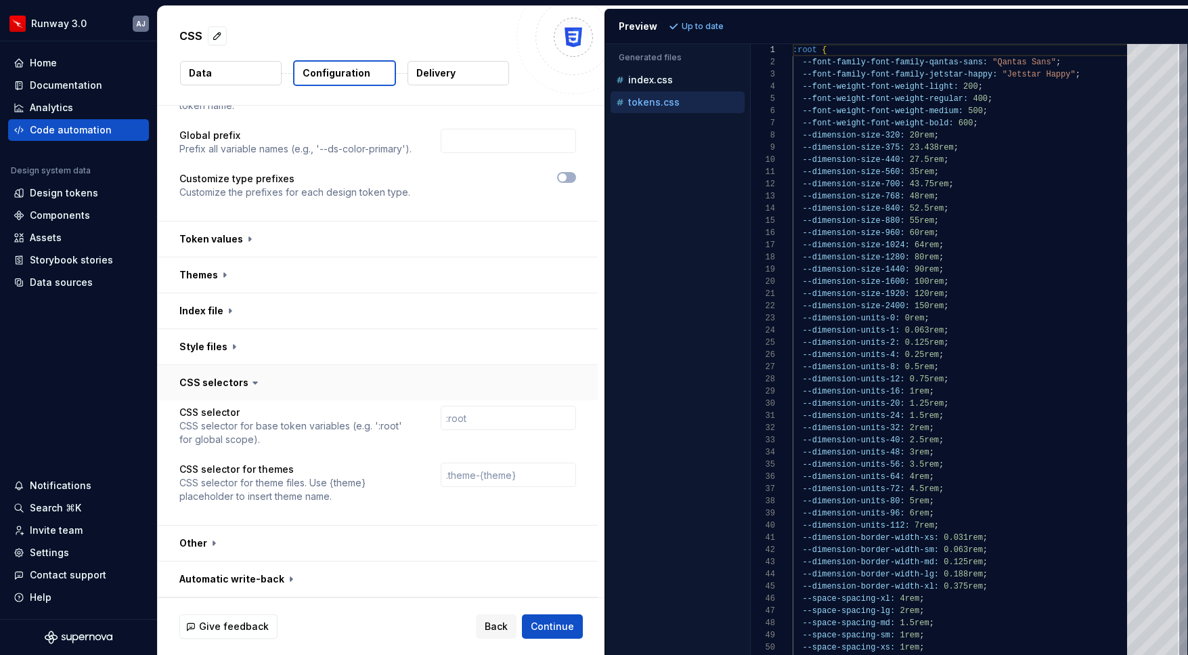
click at [292, 376] on button "button" at bounding box center [378, 382] width 440 height 35
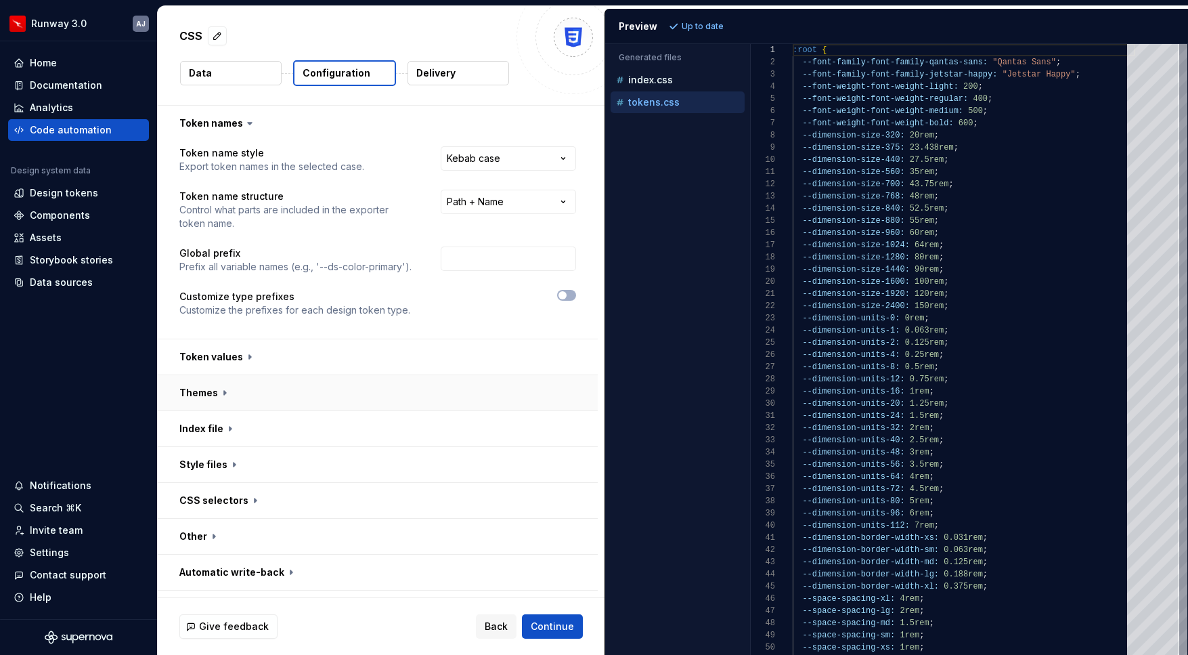
click at [263, 394] on button "button" at bounding box center [378, 392] width 440 height 35
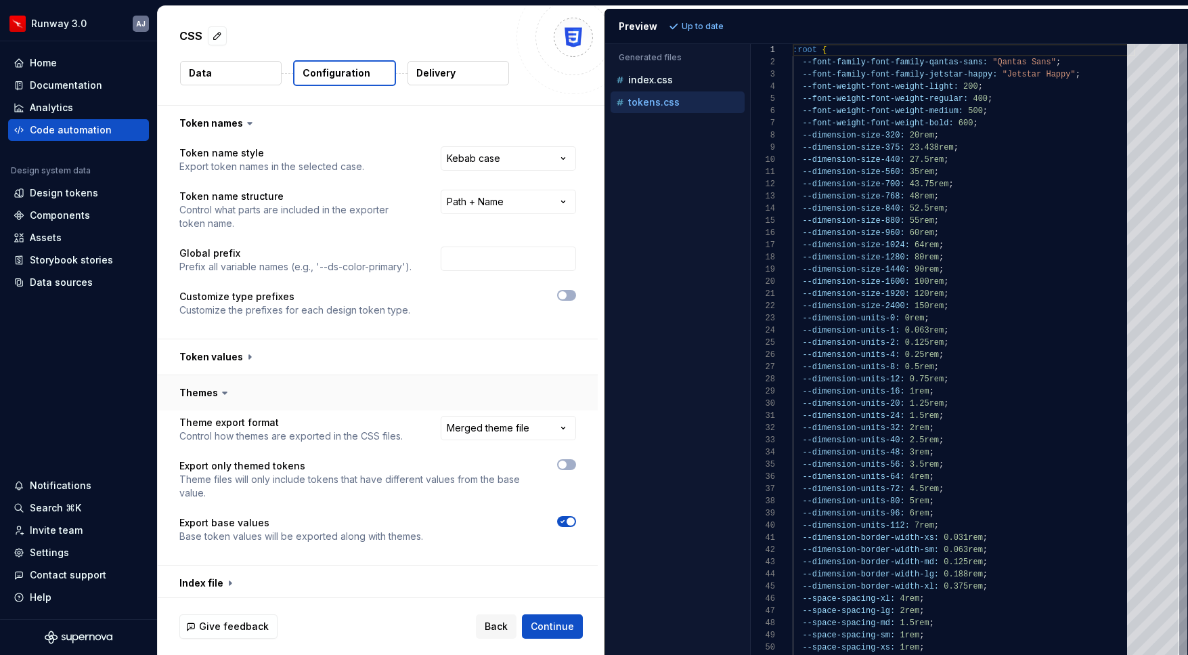
click at [263, 394] on button "button" at bounding box center [378, 392] width 440 height 35
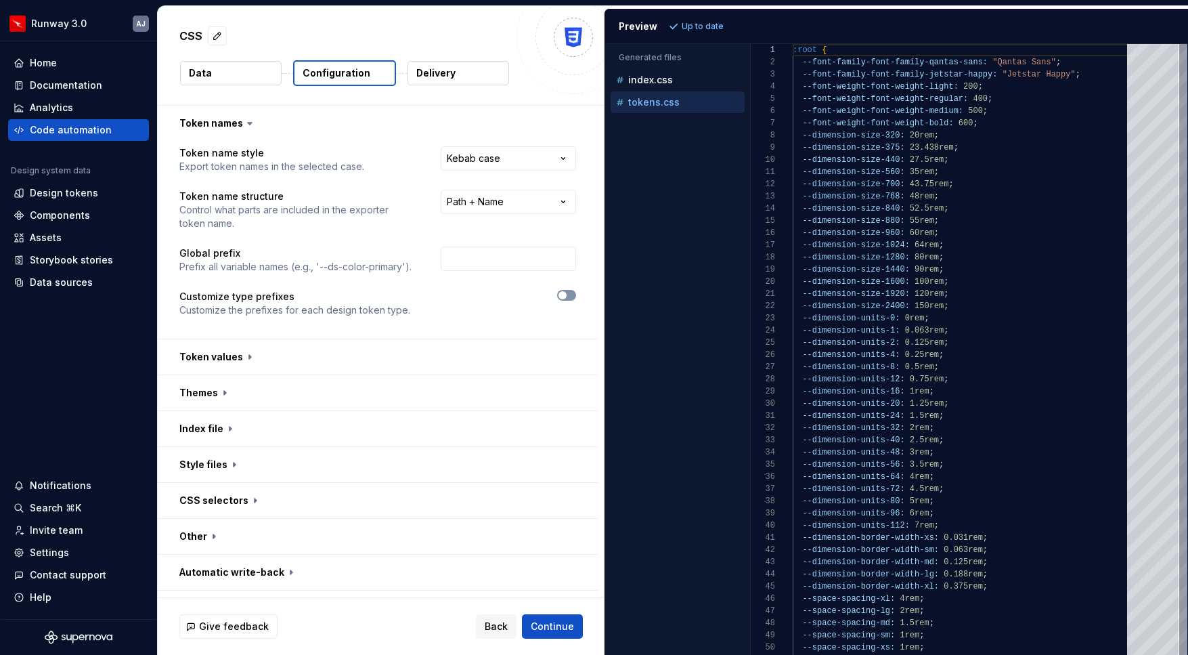
click at [576, 294] on button "button" at bounding box center [566, 295] width 19 height 11
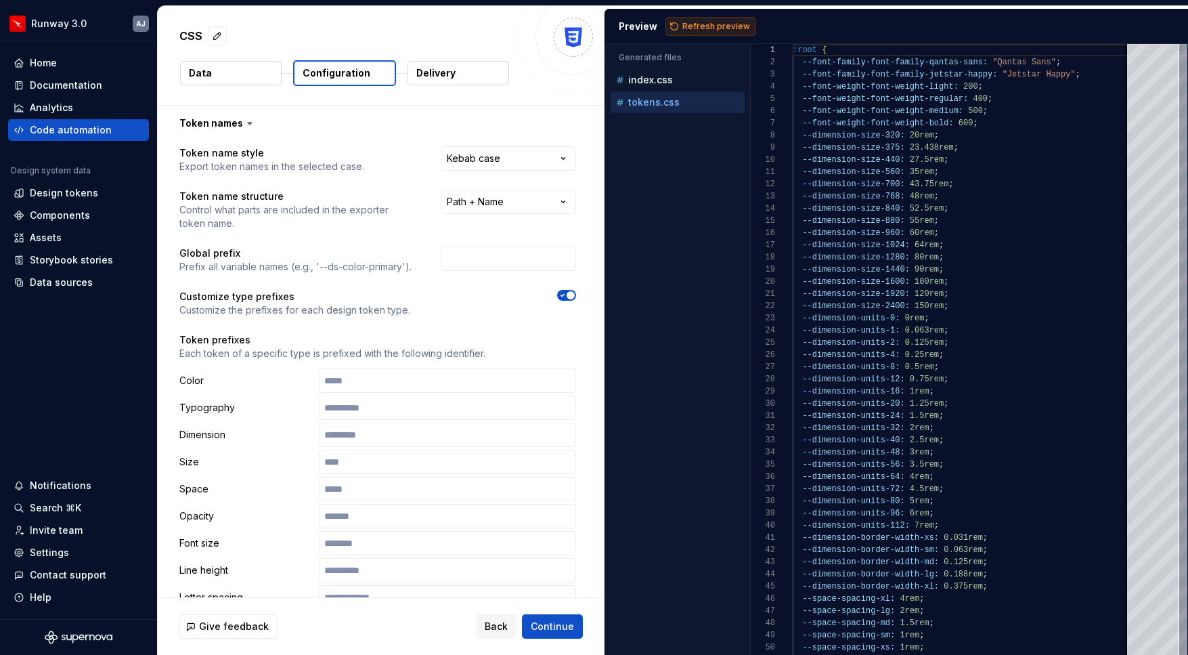
click at [710, 26] on span "Refresh preview" at bounding box center [716, 26] width 68 height 11
click at [76, 194] on div "Design tokens" at bounding box center [64, 193] width 68 height 14
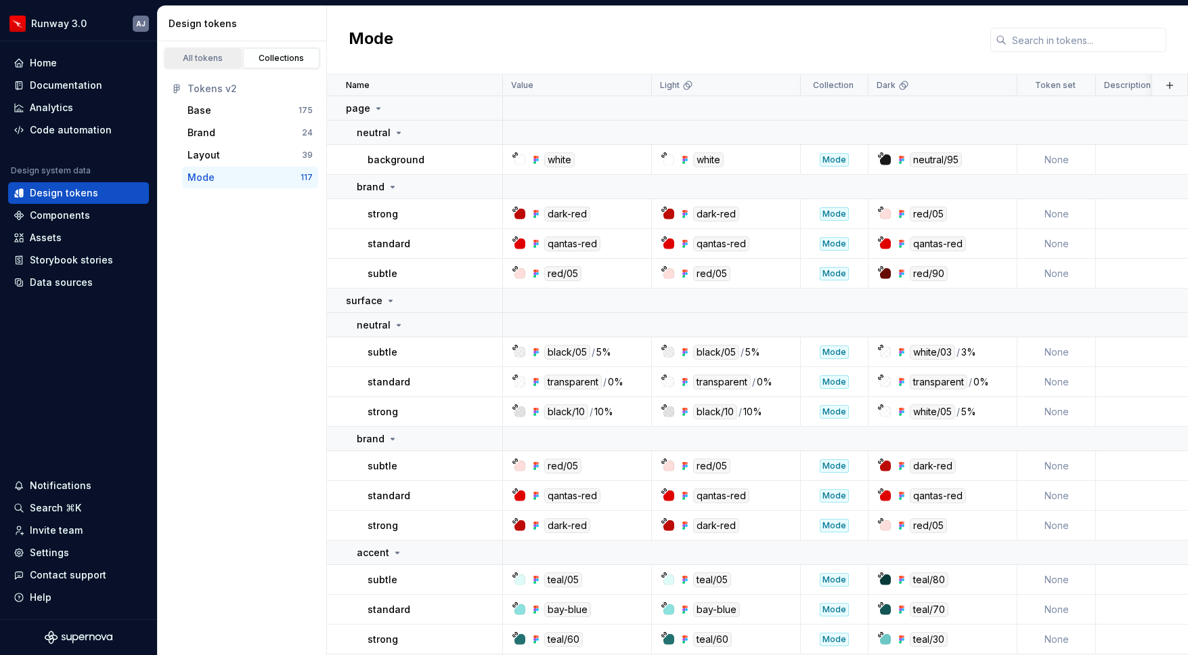
click at [207, 60] on div "All tokens" at bounding box center [203, 58] width 68 height 11
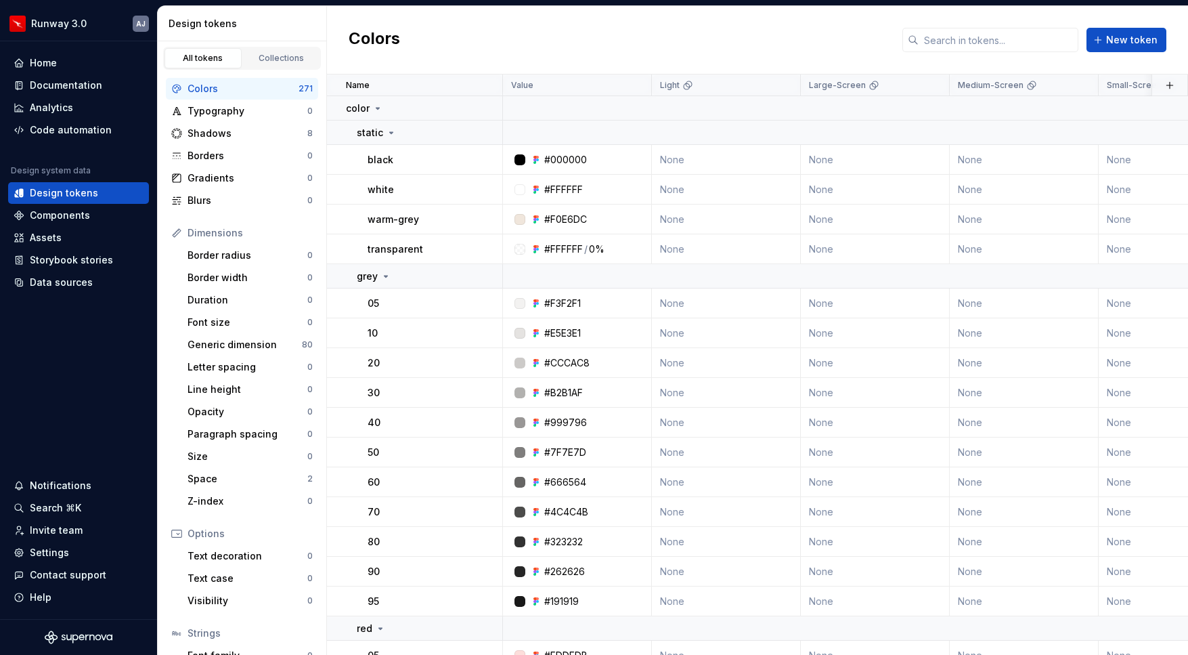
click at [270, 82] on div "Colors" at bounding box center [243, 89] width 111 height 14
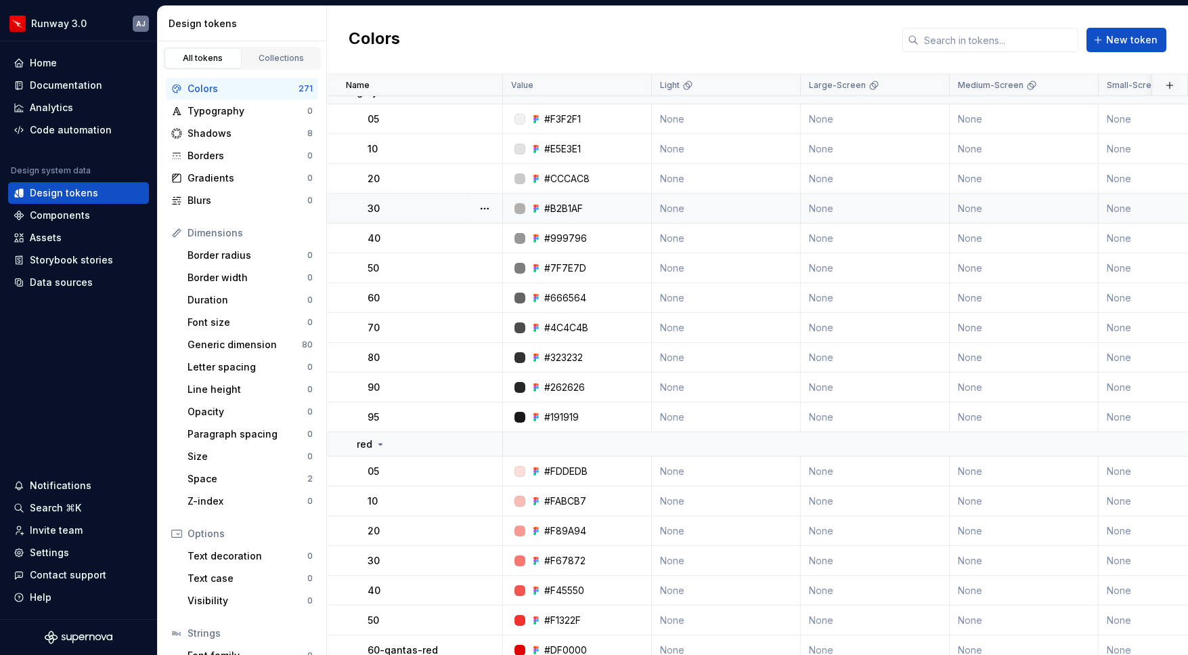
scroll to position [188, 0]
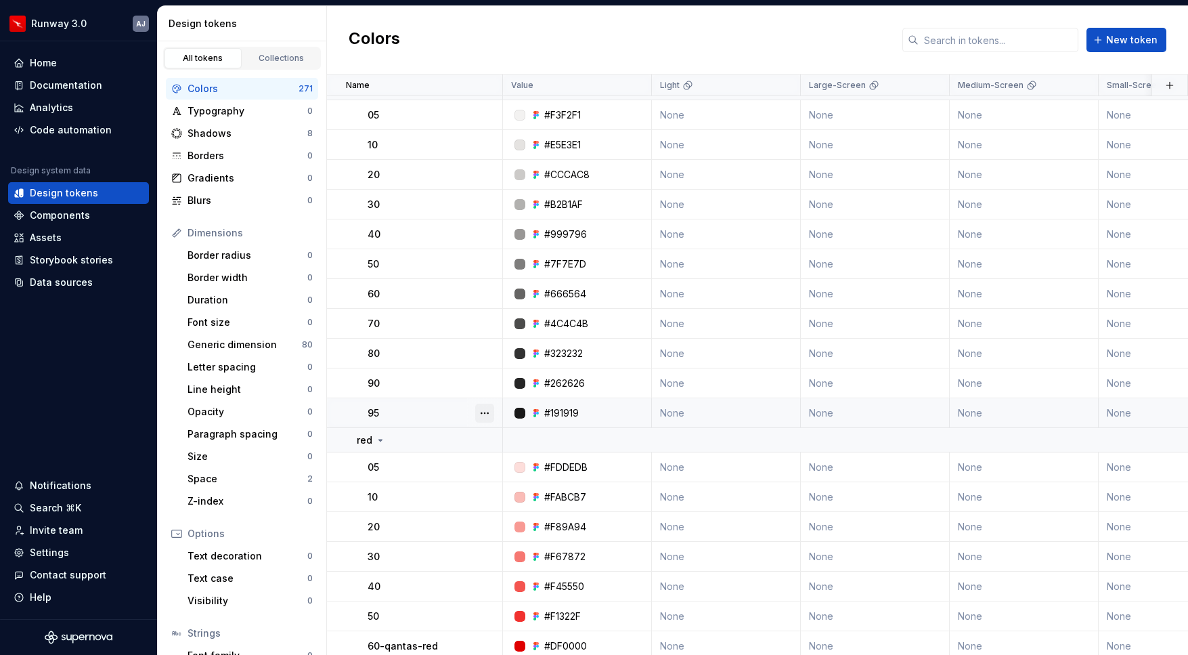
click at [490, 407] on button "button" at bounding box center [484, 413] width 19 height 19
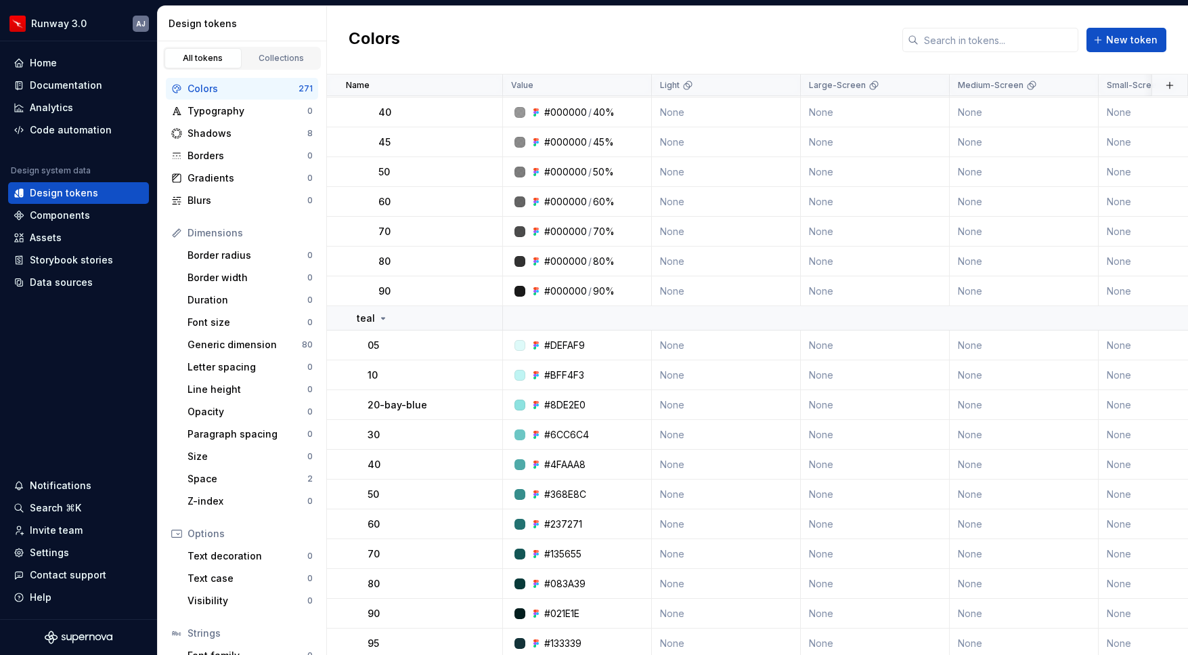
scroll to position [1498, 0]
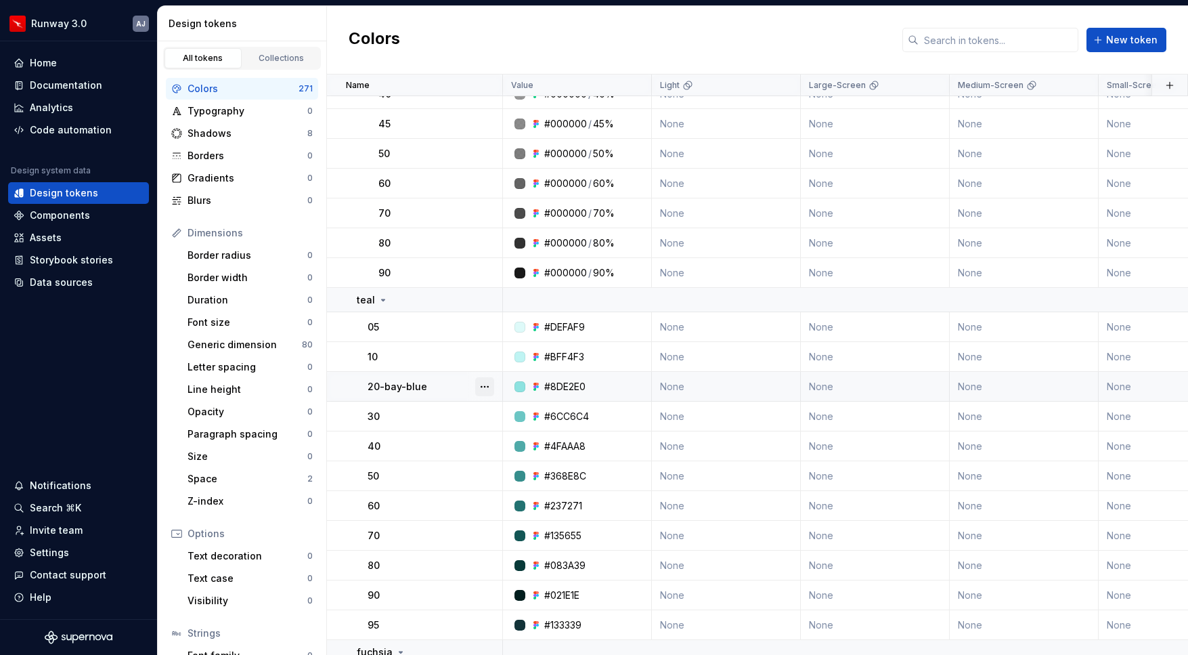
click at [489, 388] on button "button" at bounding box center [484, 386] width 19 height 19
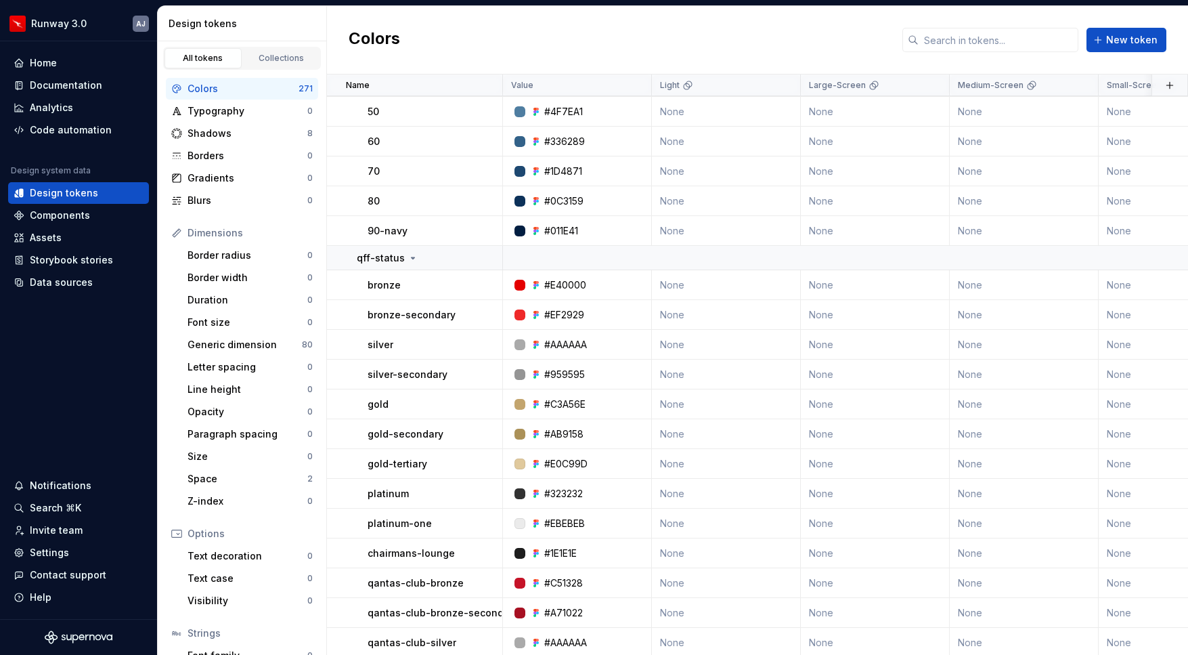
scroll to position [3274, 0]
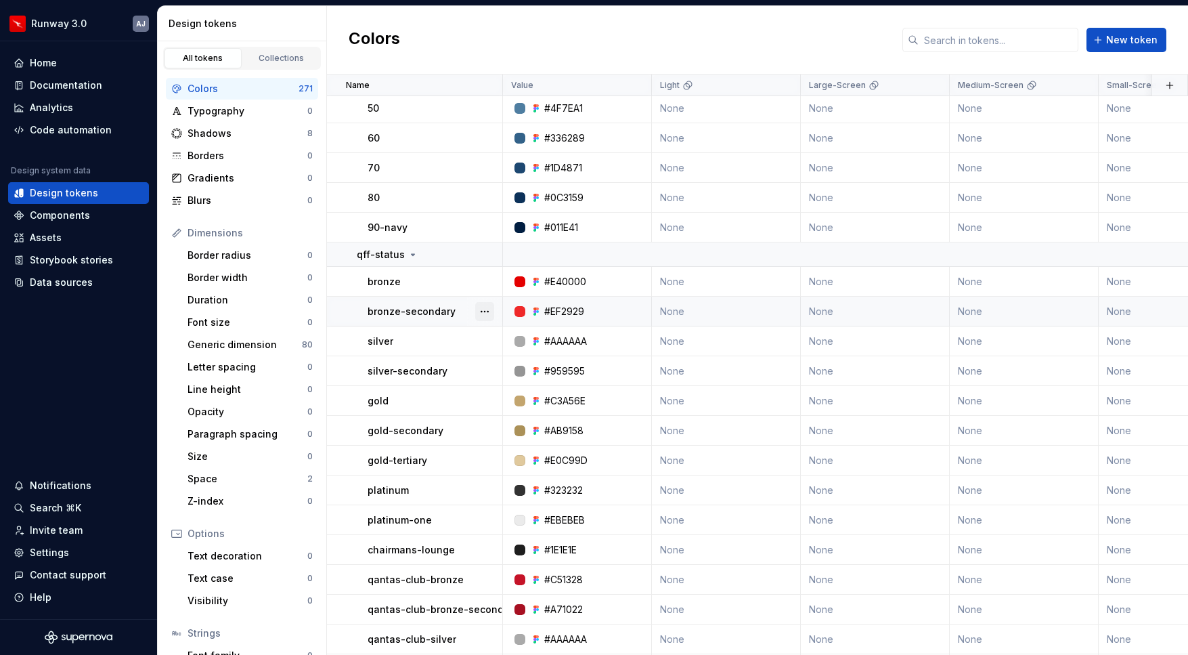
click at [489, 313] on button "button" at bounding box center [484, 311] width 19 height 19
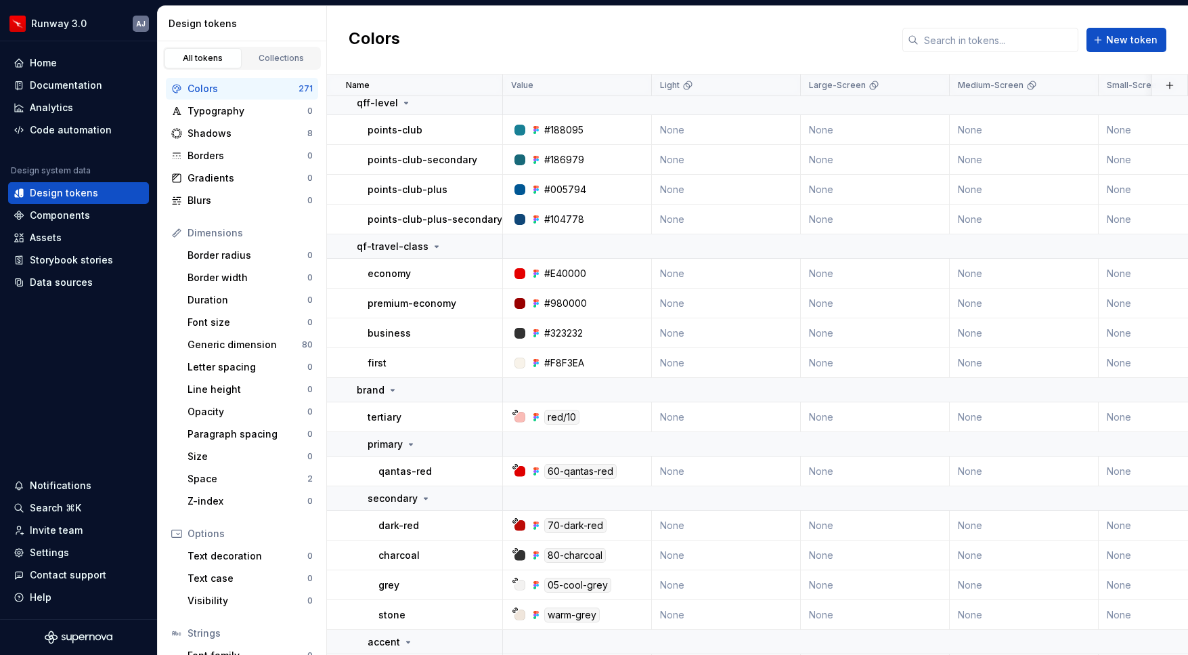
scroll to position [3919, 0]
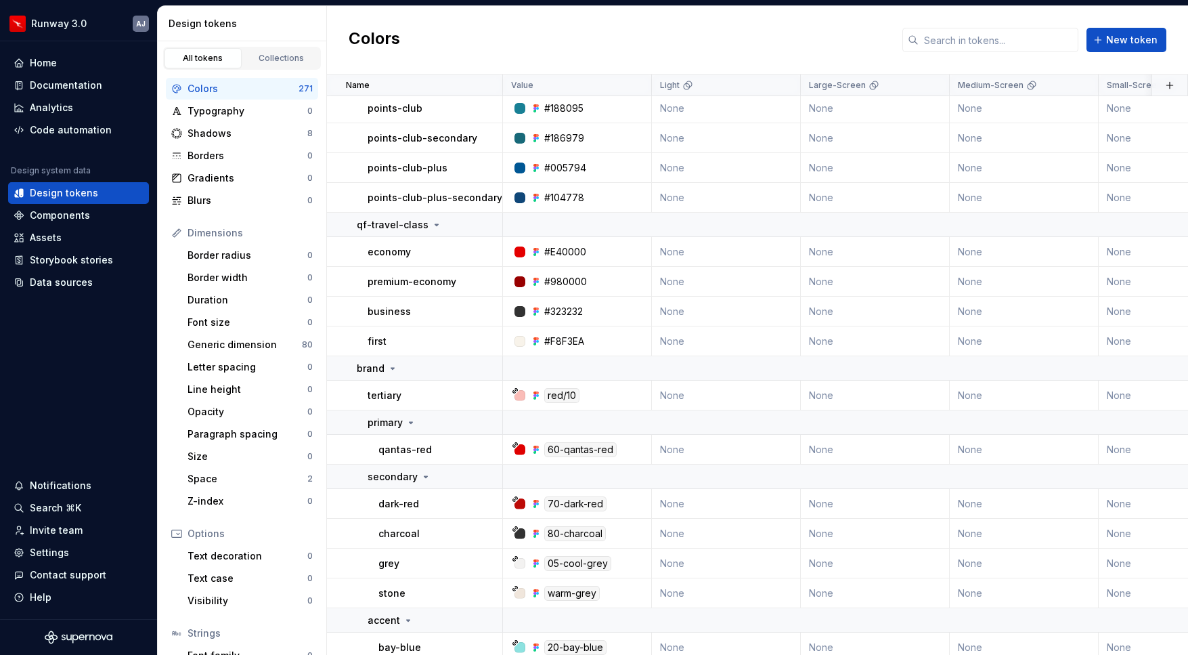
click at [524, 48] on div "Colors New token" at bounding box center [757, 40] width 861 height 68
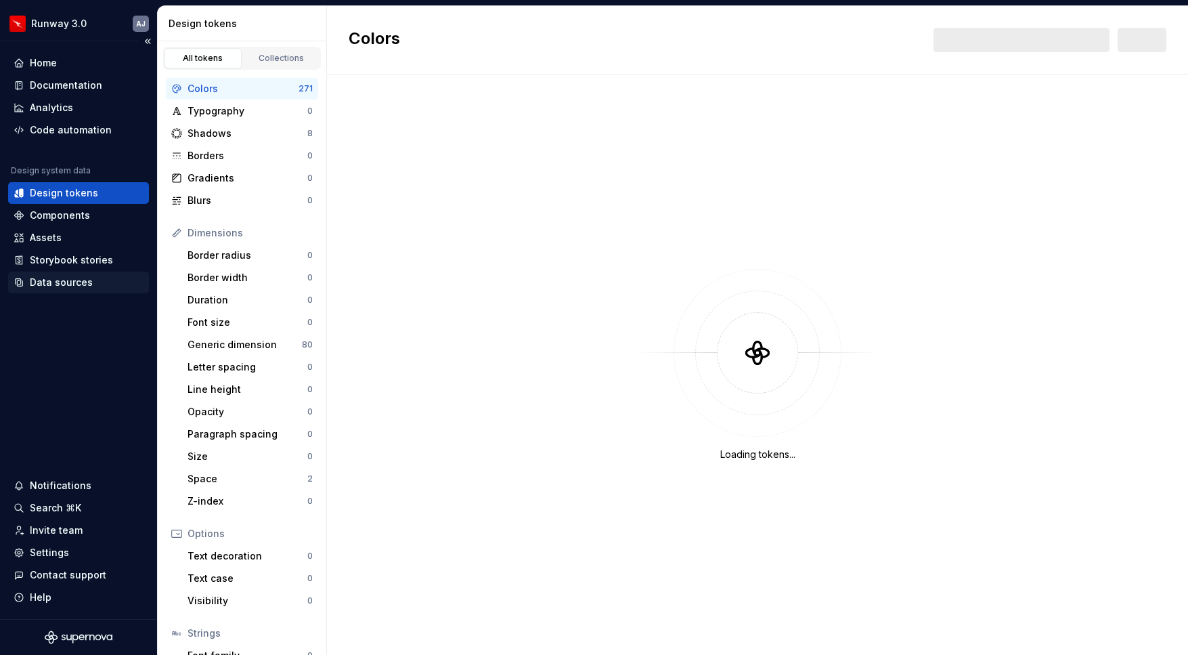
click at [74, 286] on div "Data sources" at bounding box center [61, 283] width 63 height 14
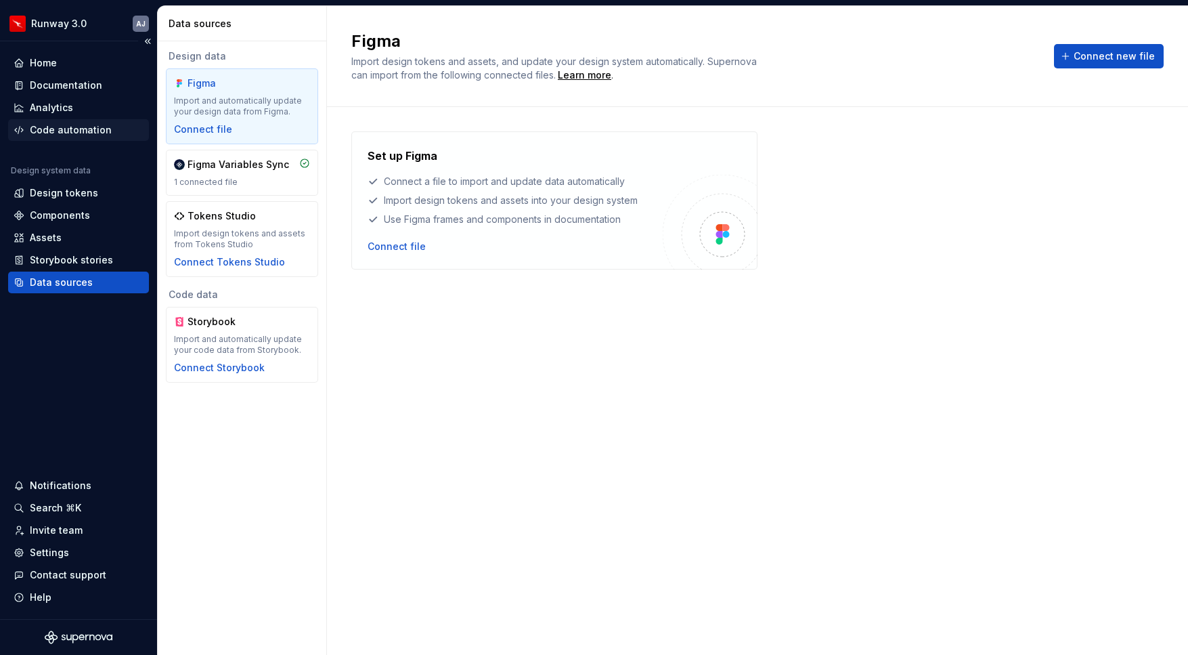
click at [50, 132] on div "Code automation" at bounding box center [71, 130] width 82 height 14
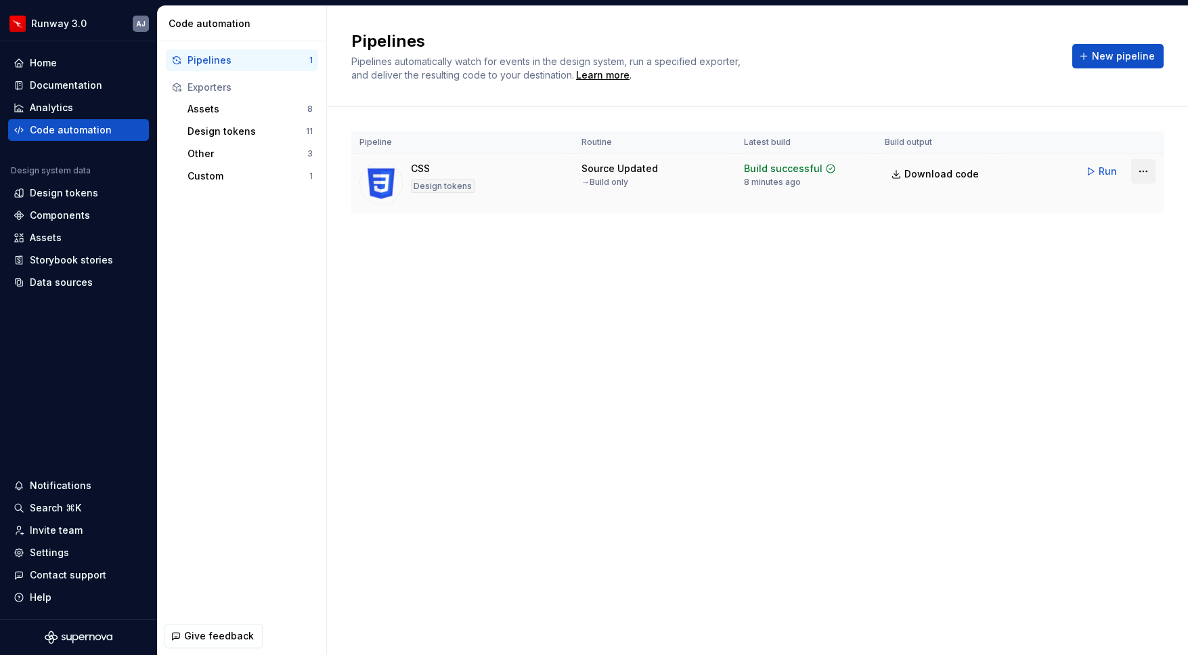
click at [1151, 172] on html "Runway 3.0 AJ Home Documentation Analytics Code automation Design system data D…" at bounding box center [594, 327] width 1188 height 655
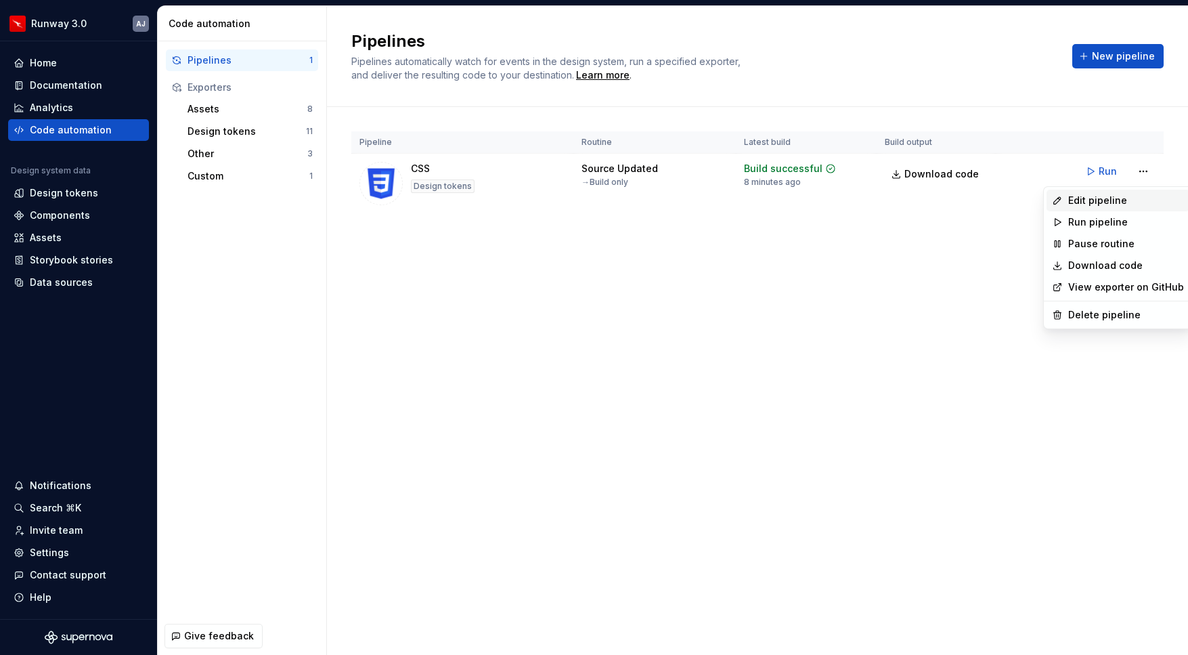
click at [1102, 201] on div "Edit pipeline" at bounding box center [1126, 201] width 116 height 14
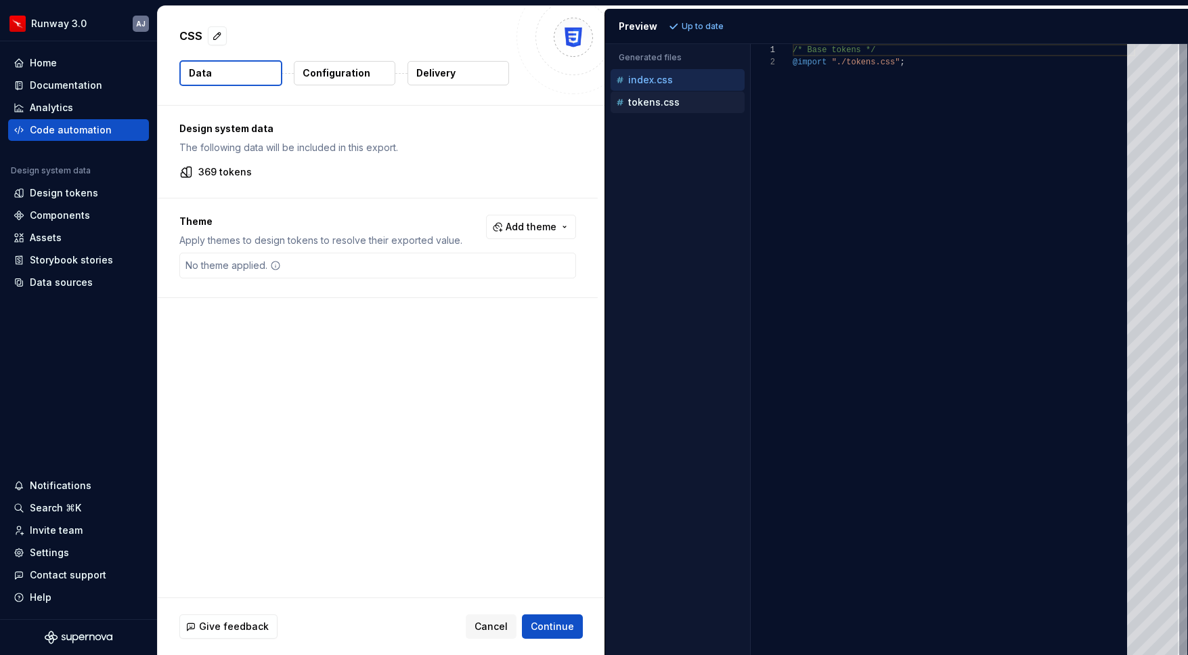
click at [647, 100] on p "tokens.css" at bounding box center [653, 102] width 51 height 11
type textarea "**********"
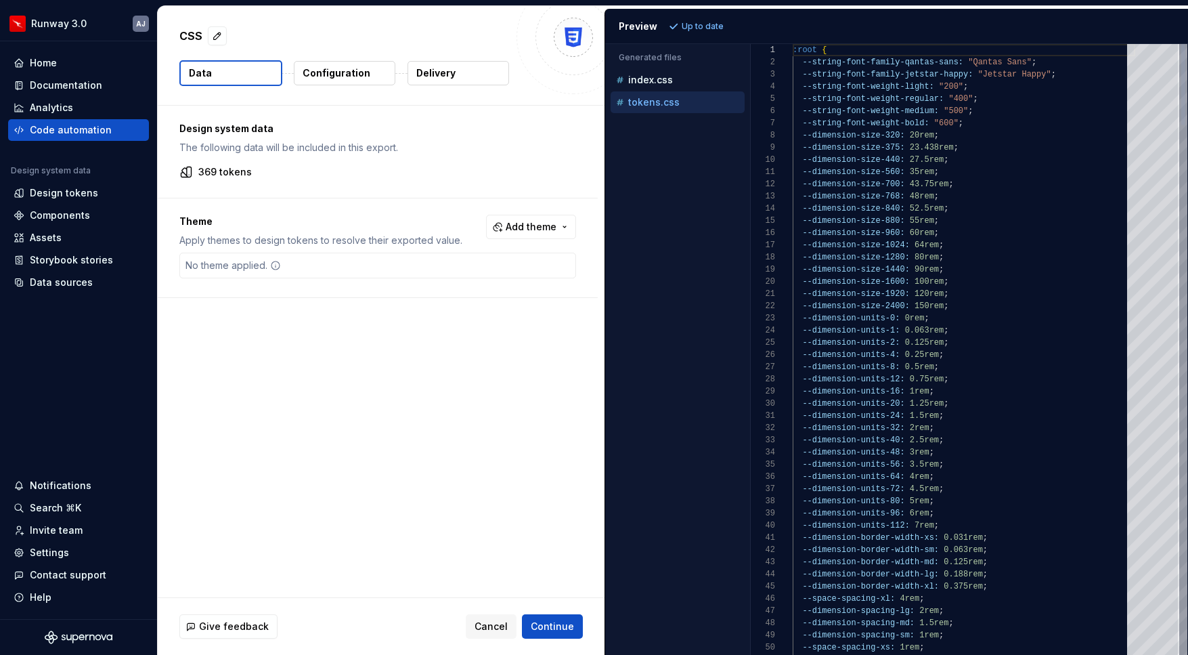
scroll to position [122, 0]
click at [66, 197] on div "Design tokens" at bounding box center [64, 193] width 68 height 14
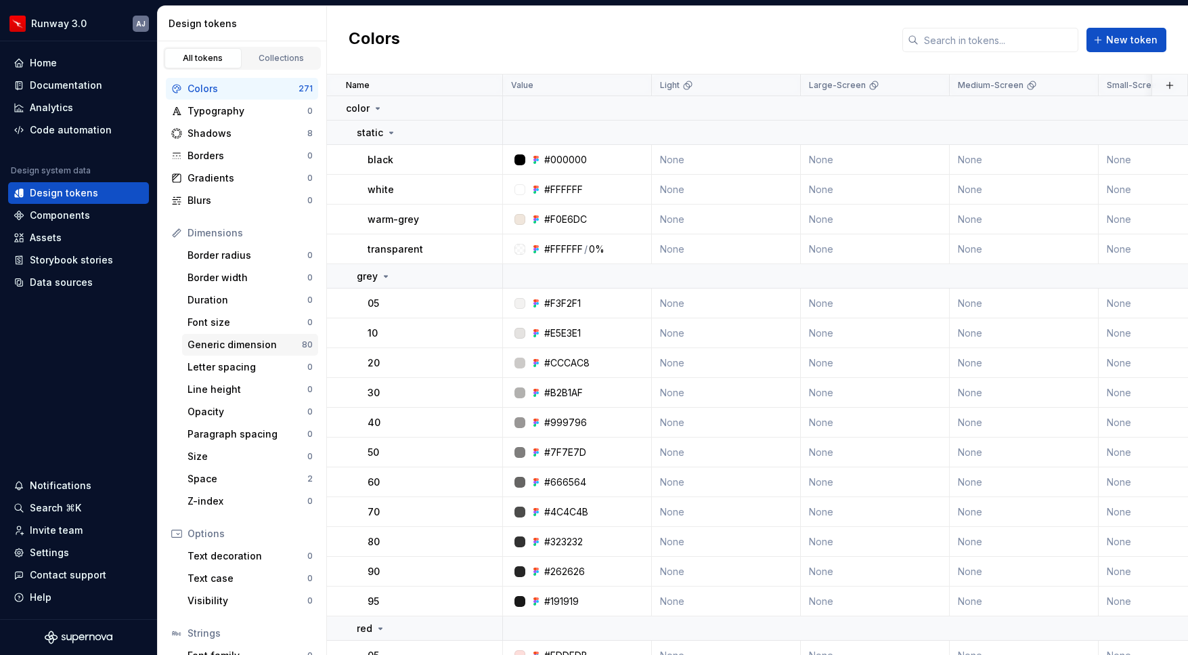
click at [282, 343] on div "Generic dimension" at bounding box center [245, 345] width 114 height 14
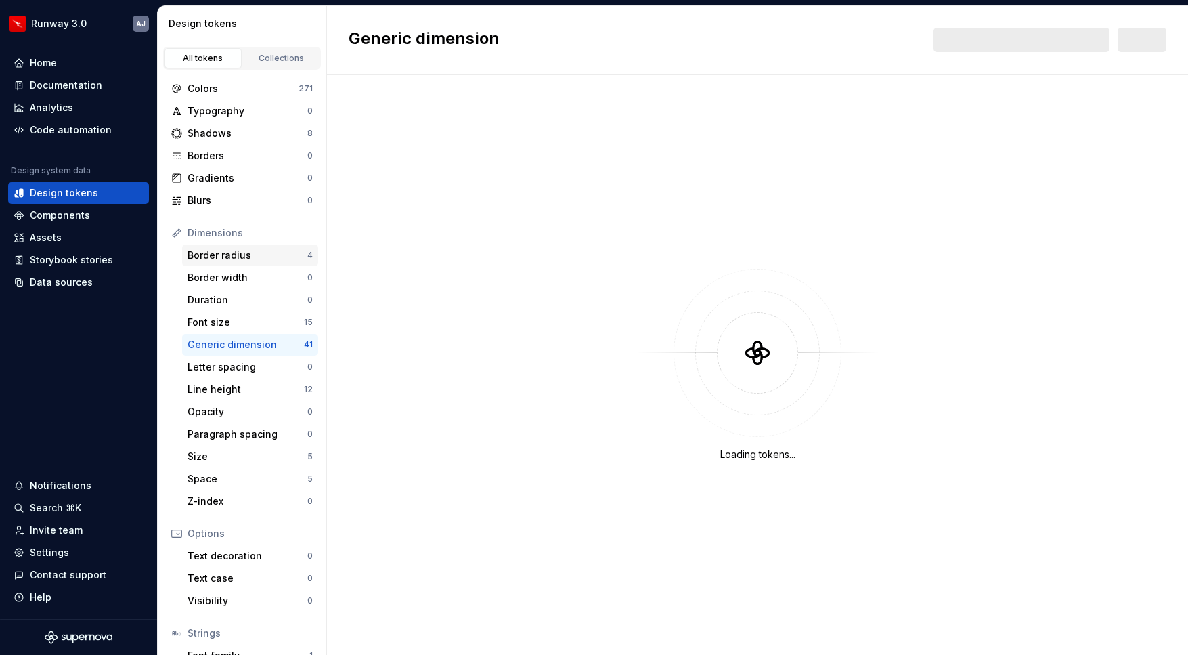
click at [226, 251] on div "Border radius" at bounding box center [248, 255] width 120 height 14
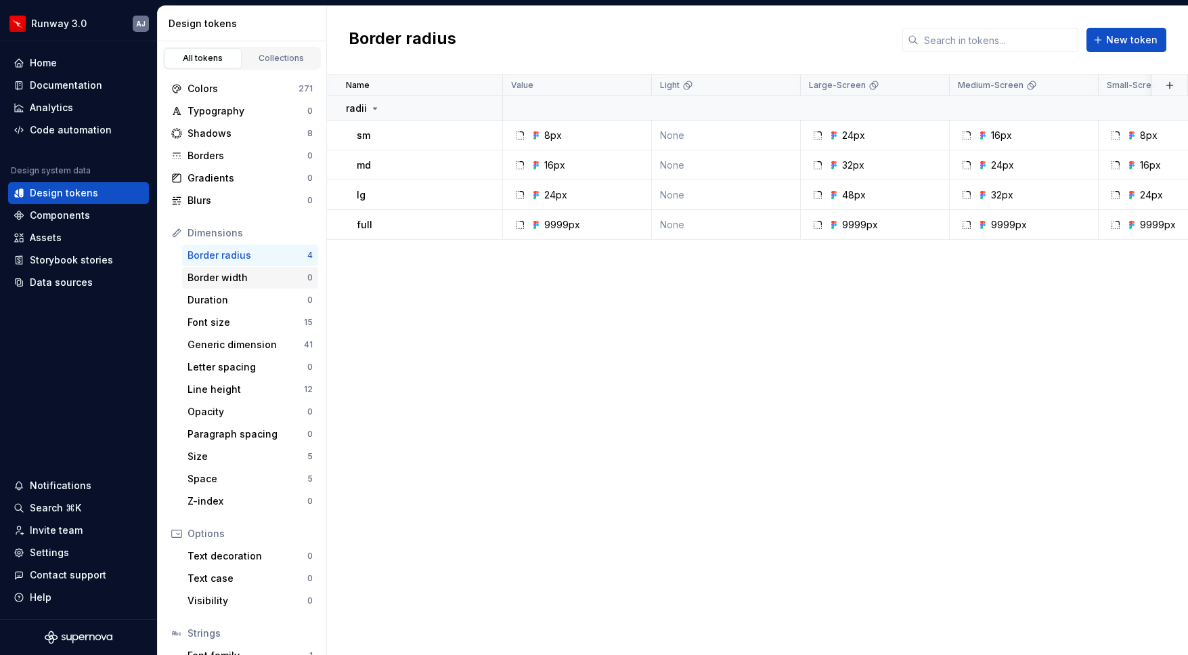
click at [223, 283] on div "Border width" at bounding box center [248, 278] width 120 height 14
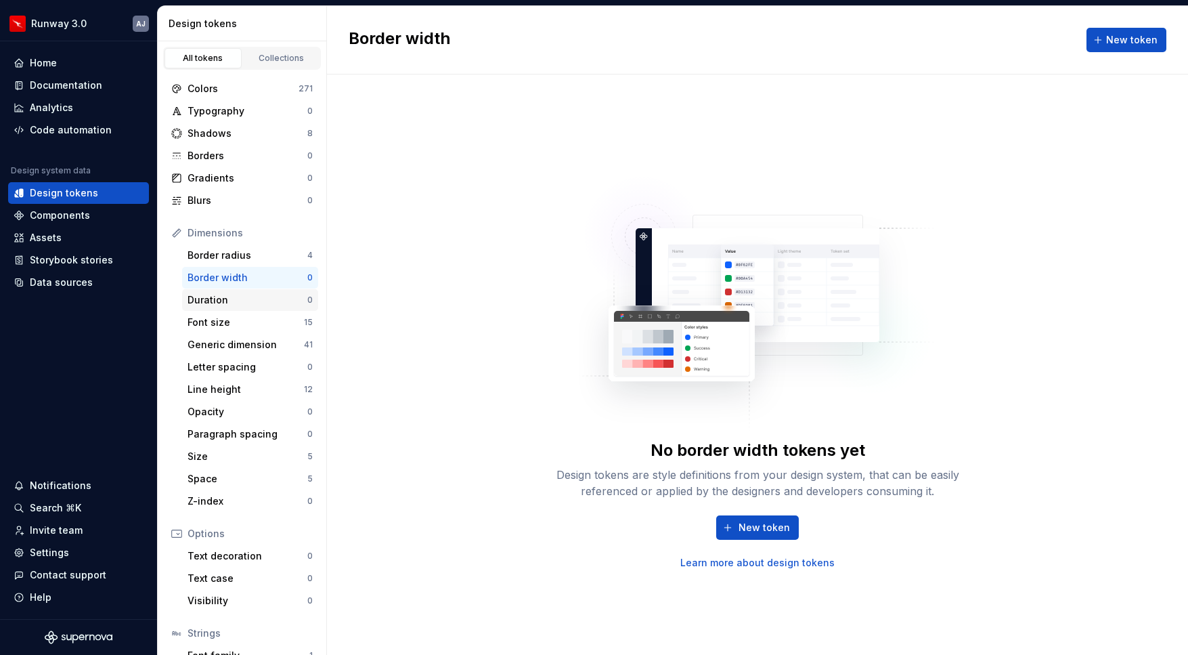
click at [221, 298] on div "Duration" at bounding box center [248, 300] width 120 height 14
click at [227, 326] on div "Font size" at bounding box center [246, 323] width 116 height 14
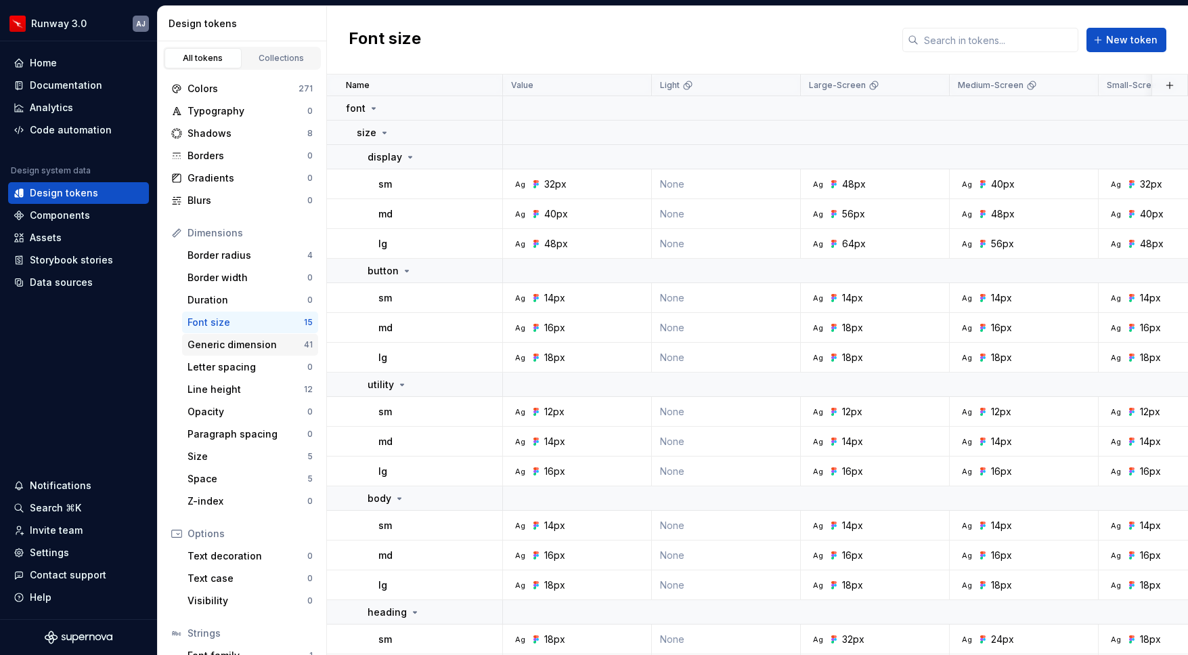
click at [248, 343] on div "Generic dimension" at bounding box center [246, 345] width 116 height 14
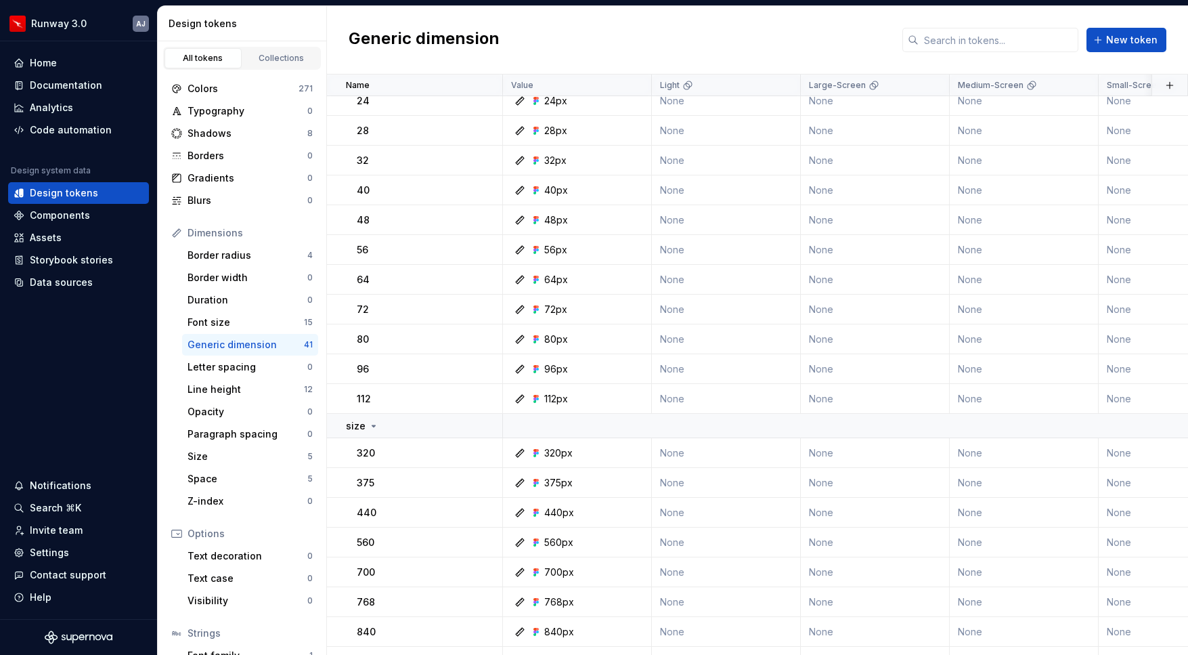
scroll to position [316, 0]
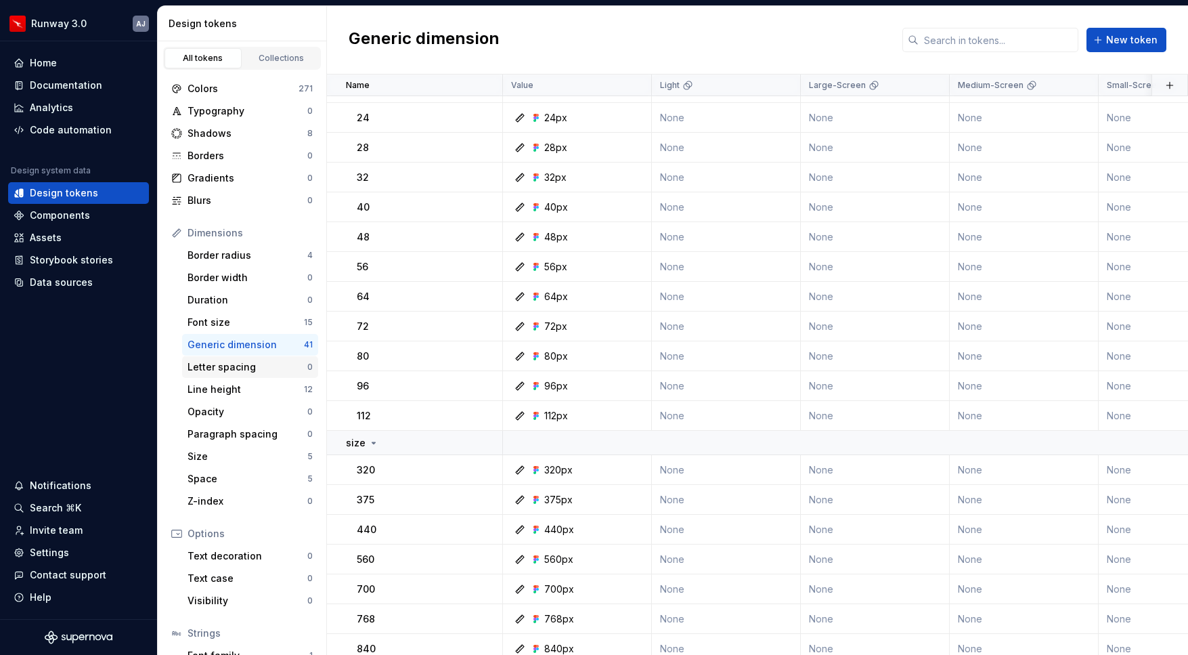
click at [257, 370] on div "Letter spacing" at bounding box center [248, 367] width 120 height 14
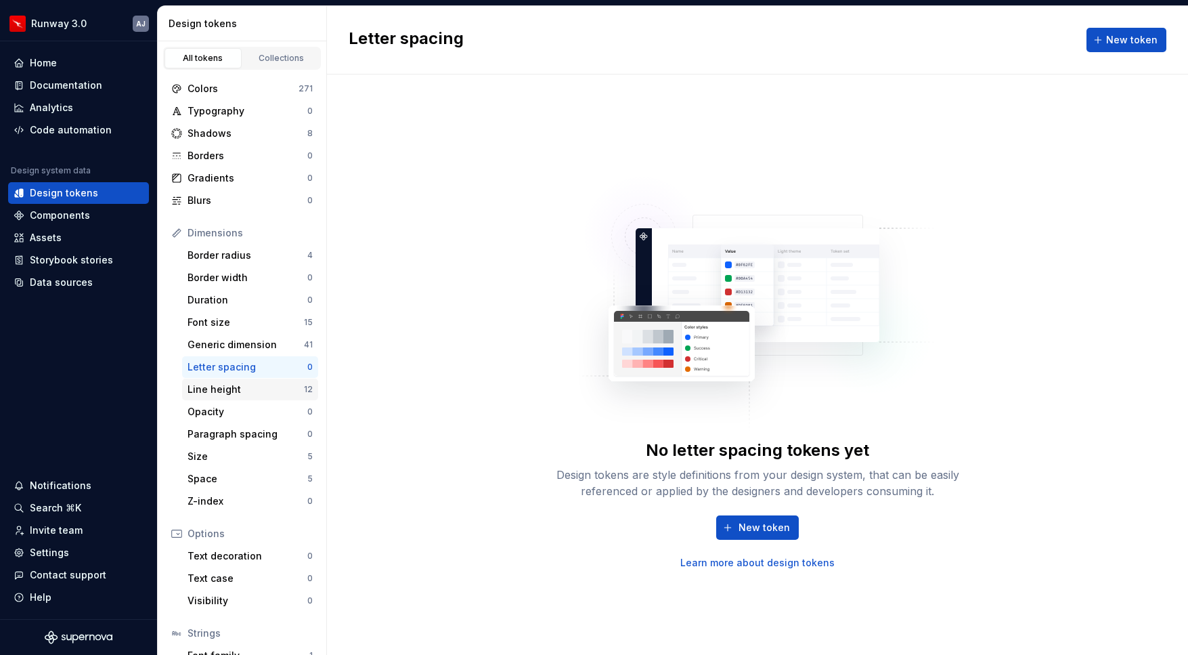
click at [241, 388] on div "Line height" at bounding box center [246, 390] width 116 height 14
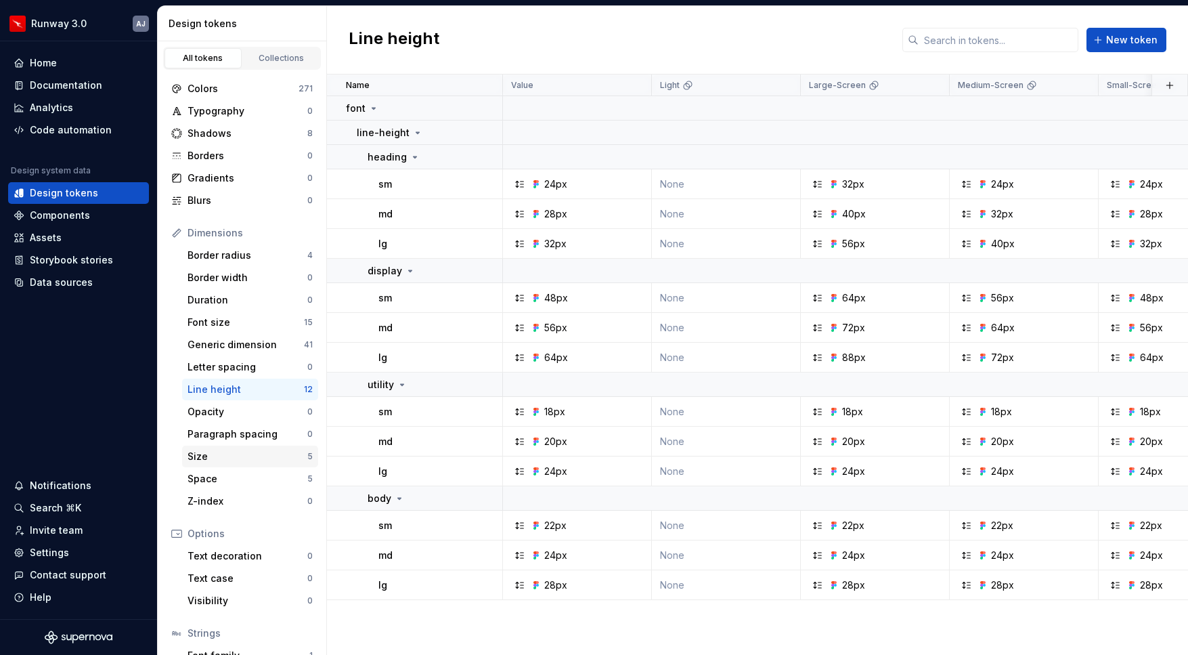
click at [235, 451] on div "Size" at bounding box center [248, 457] width 120 height 14
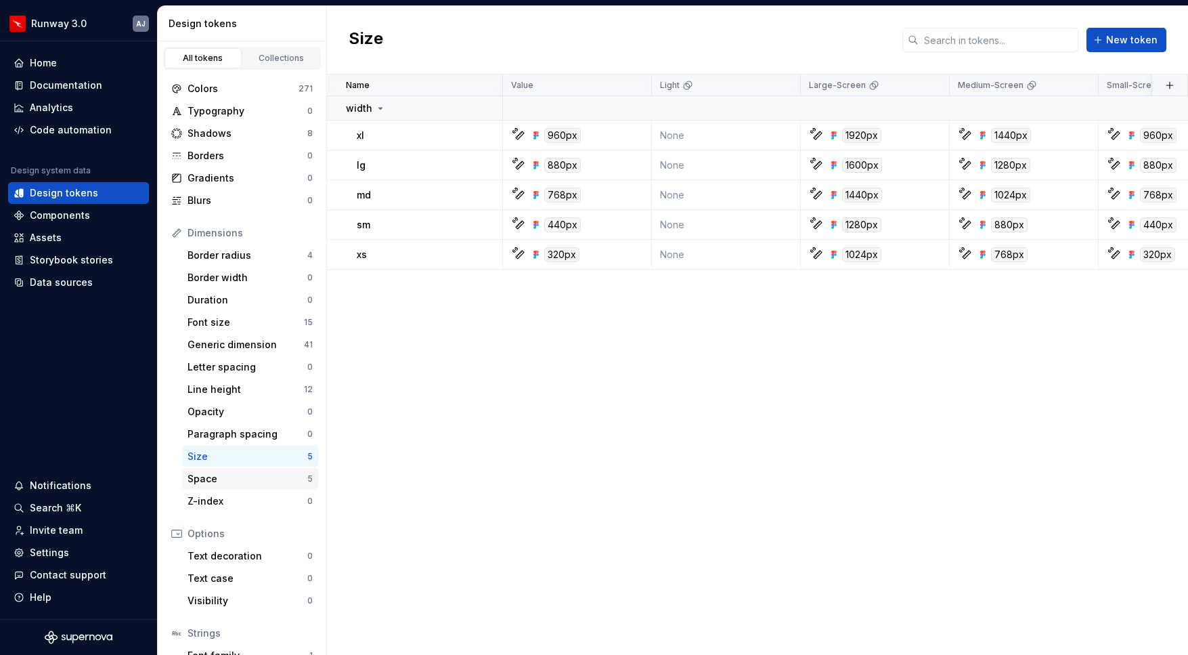
click at [242, 484] on div "Space" at bounding box center [248, 479] width 120 height 14
click at [221, 454] on div "Size" at bounding box center [248, 457] width 120 height 14
drag, startPoint x: 439, startPoint y: 261, endPoint x: 427, endPoint y: 248, distance: 17.2
click at [427, 242] on td "xs" at bounding box center [415, 255] width 176 height 30
click at [460, 369] on div "Name Value Light Large-Screen Medium-Screen Small-Screen qf Collection Dark Tok…" at bounding box center [757, 364] width 861 height 580
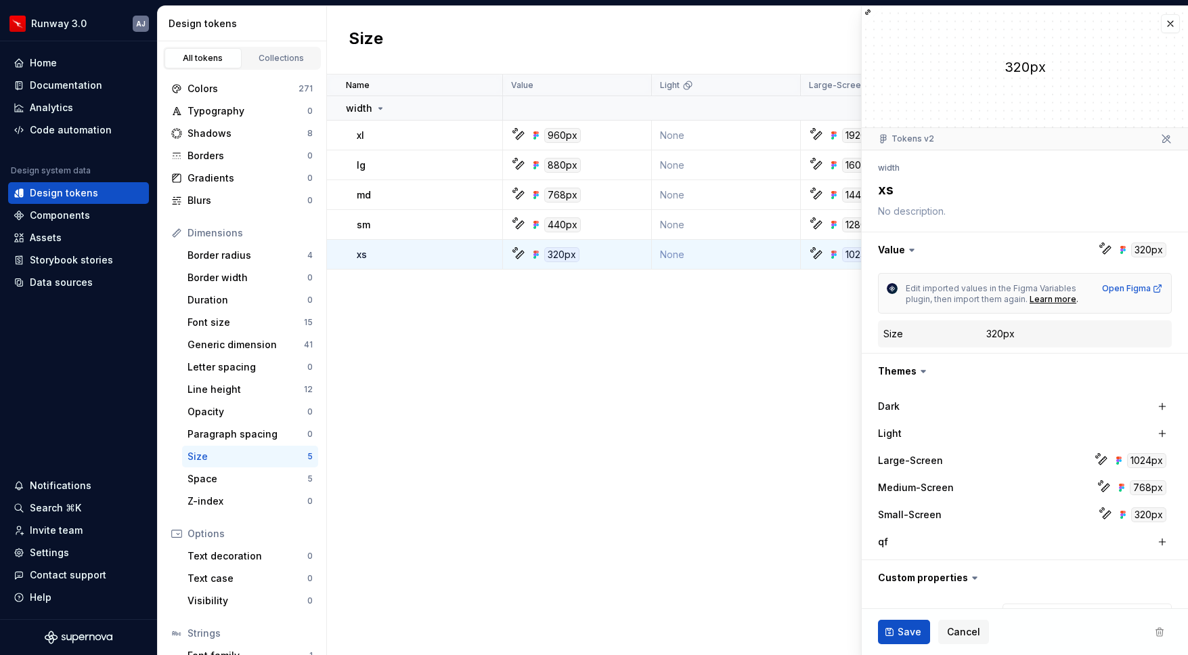
type textarea "*"
click at [1170, 24] on button "button" at bounding box center [1170, 23] width 19 height 19
click at [1173, 22] on div "Size New token" at bounding box center [757, 40] width 861 height 68
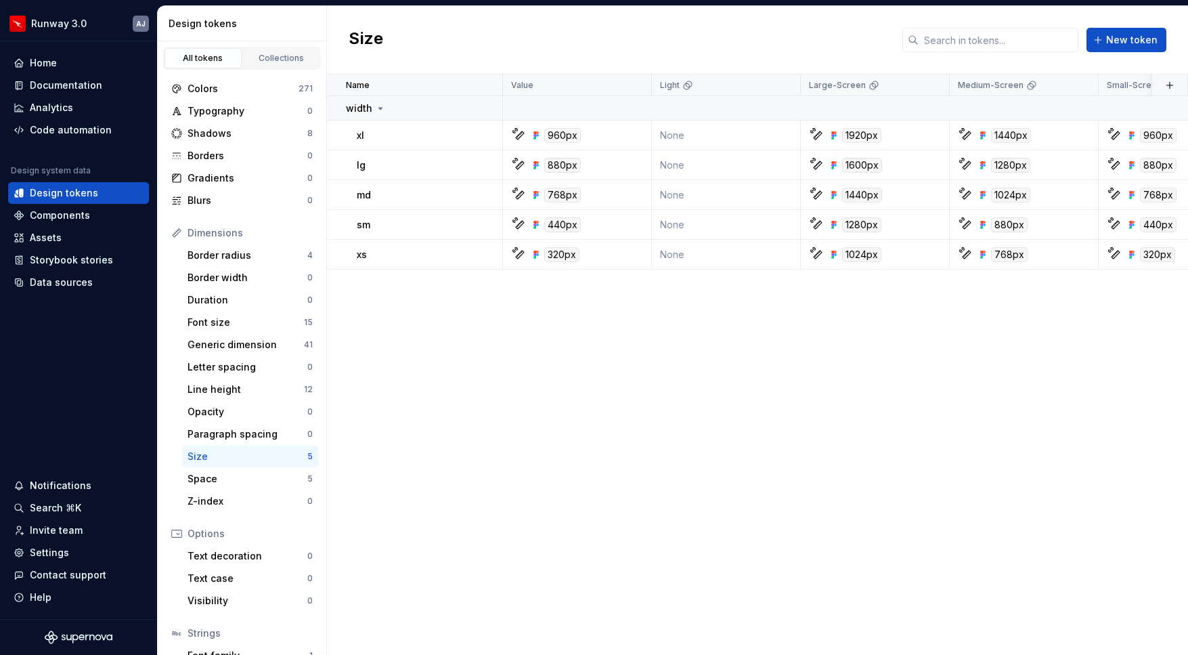
click at [735, 410] on div "Name Value Light Large-Screen Medium-Screen Small-Screen qf Collection Dark Tok…" at bounding box center [757, 364] width 861 height 580
click at [264, 346] on div "Generic dimension" at bounding box center [246, 345] width 116 height 14
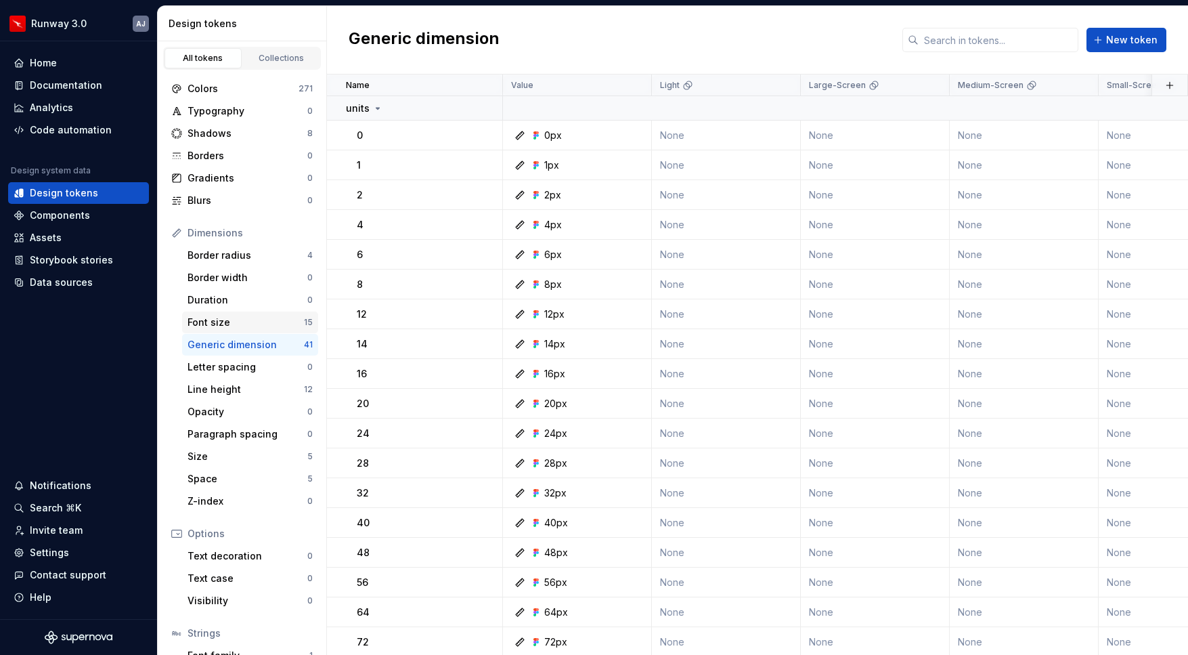
click at [252, 324] on div "Font size" at bounding box center [246, 323] width 116 height 14
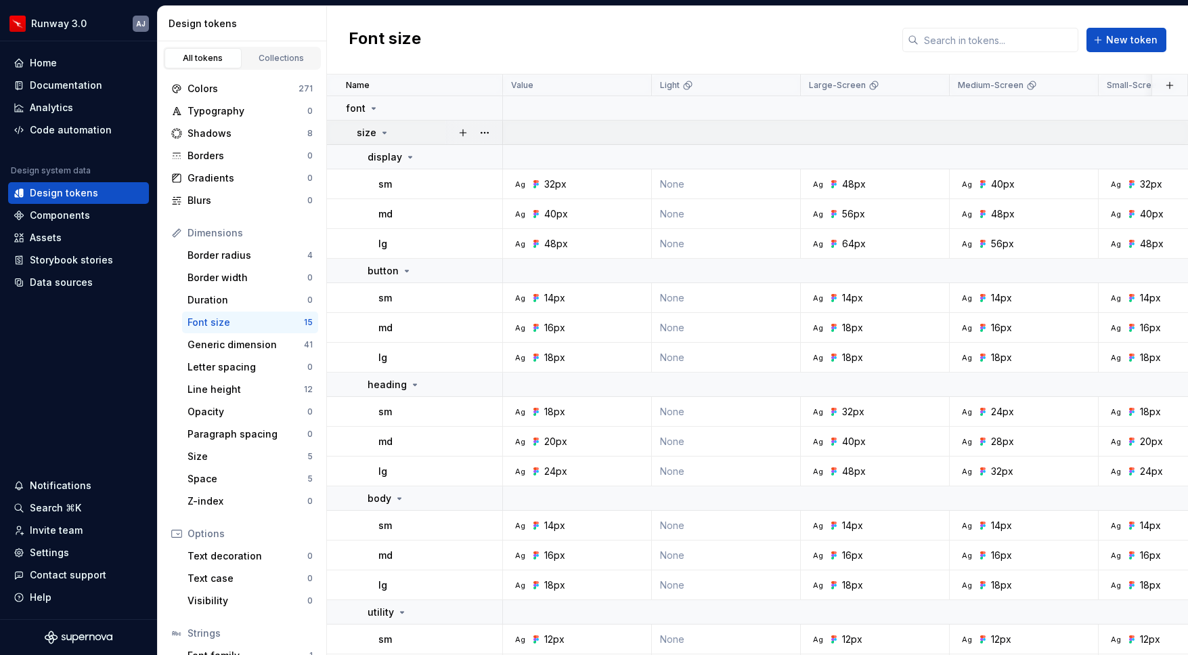
click at [385, 131] on icon at bounding box center [384, 132] width 11 height 11
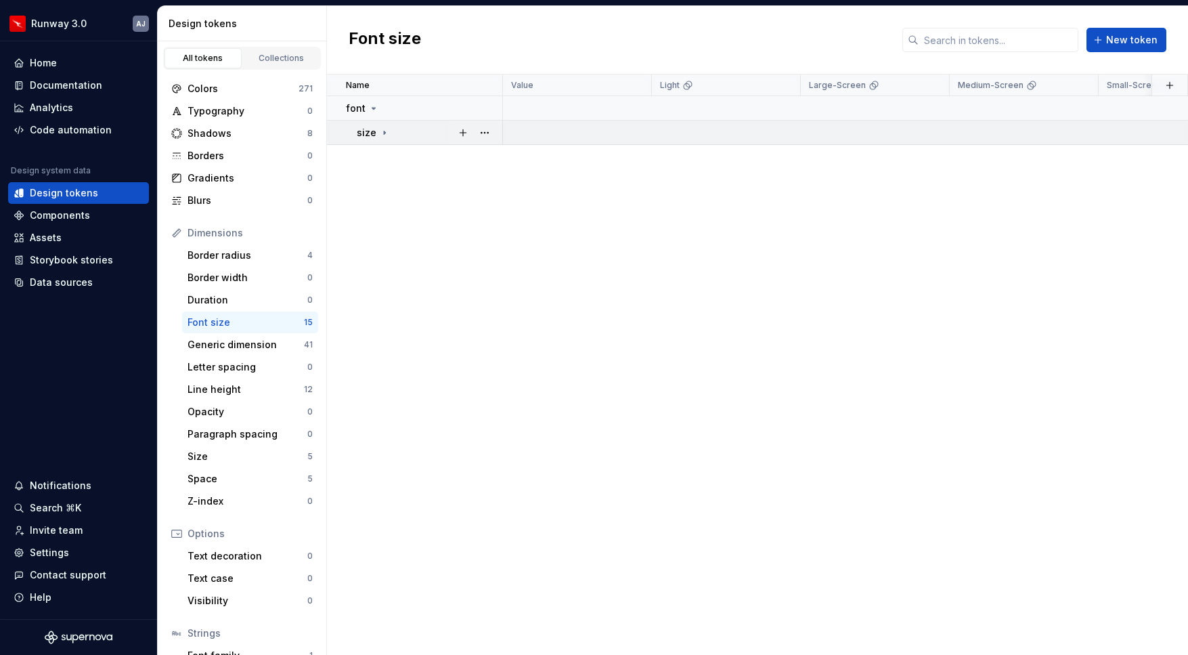
click at [381, 129] on icon at bounding box center [384, 132] width 11 height 11
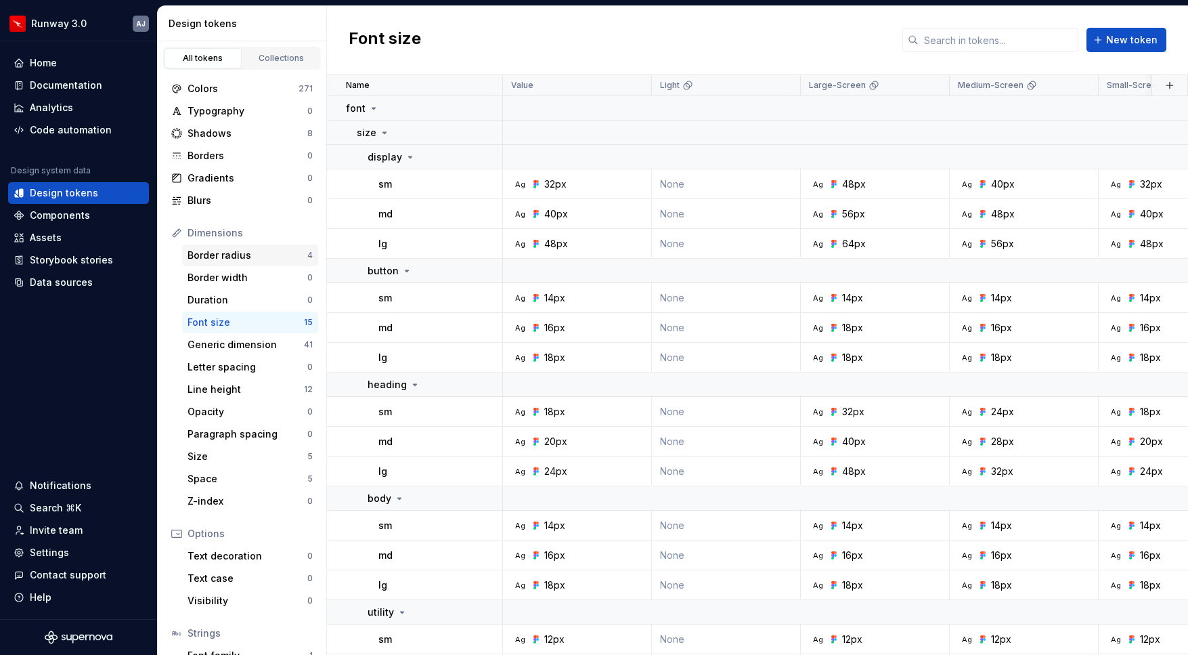
click at [267, 257] on div "Border radius" at bounding box center [248, 255] width 120 height 14
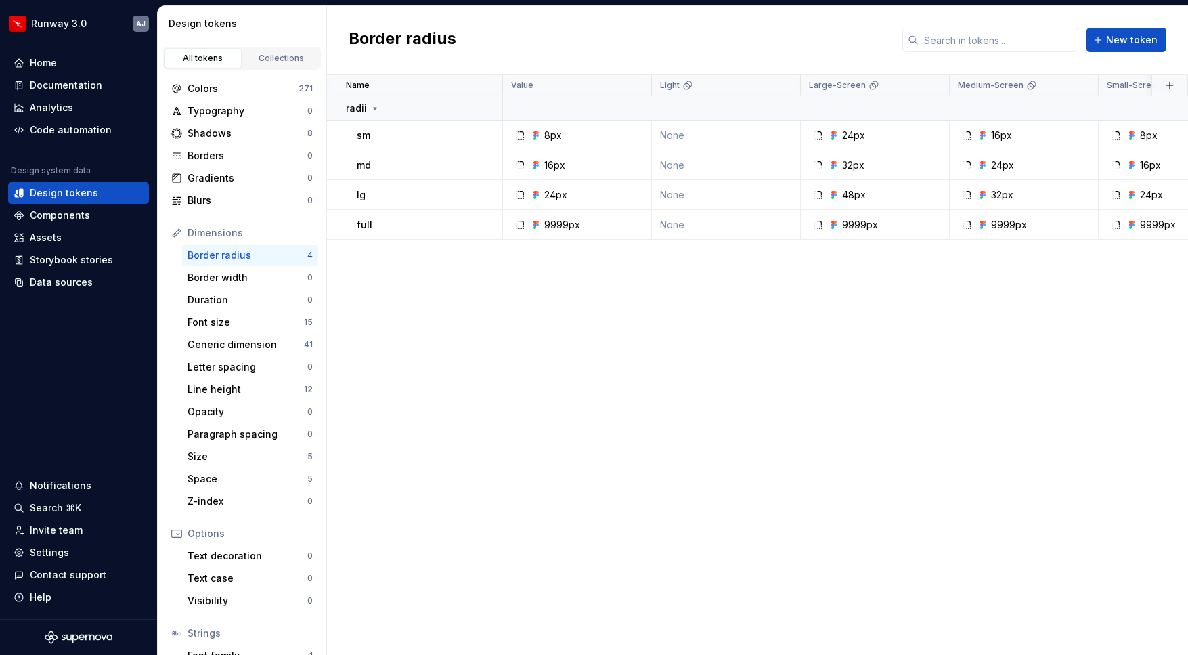
click at [523, 334] on div "Name Value Light Large-Screen Medium-Screen Small-Screen qf Collection Dark Tok…" at bounding box center [757, 364] width 861 height 580
click at [268, 137] on div "Shadows" at bounding box center [248, 134] width 120 height 14
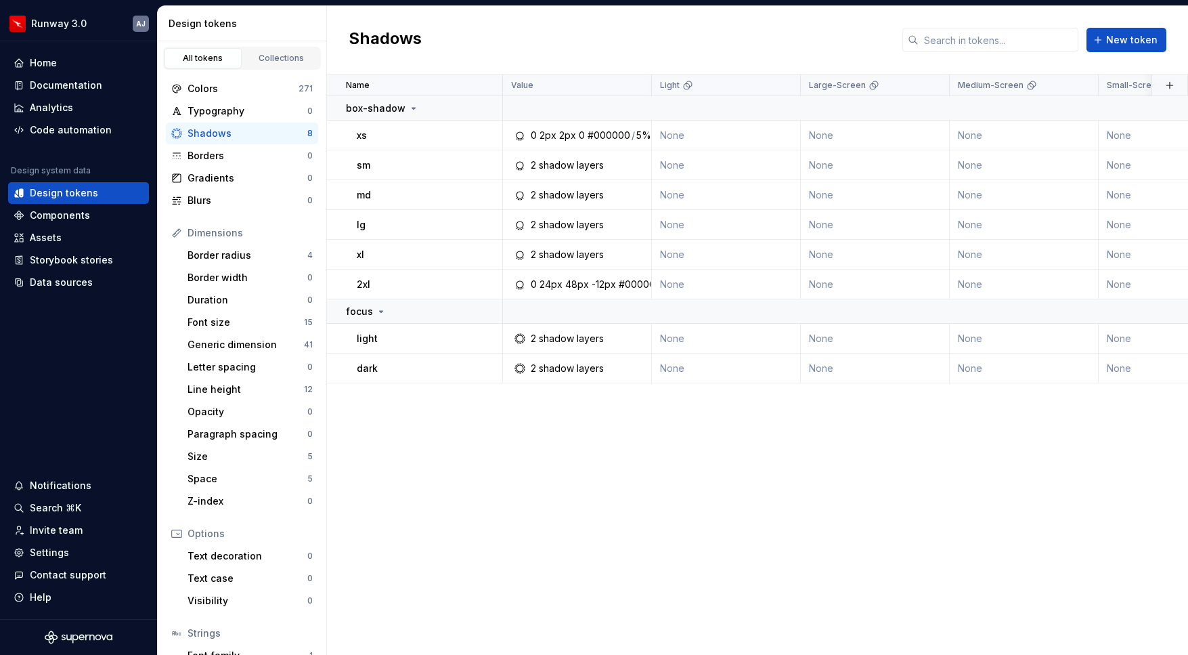
click at [590, 435] on div "Name Value Light Large-Screen Medium-Screen Small-Screen qf Collection Dark Tok…" at bounding box center [757, 364] width 861 height 580
click at [561, 339] on div "2 shadow layers" at bounding box center [567, 339] width 73 height 14
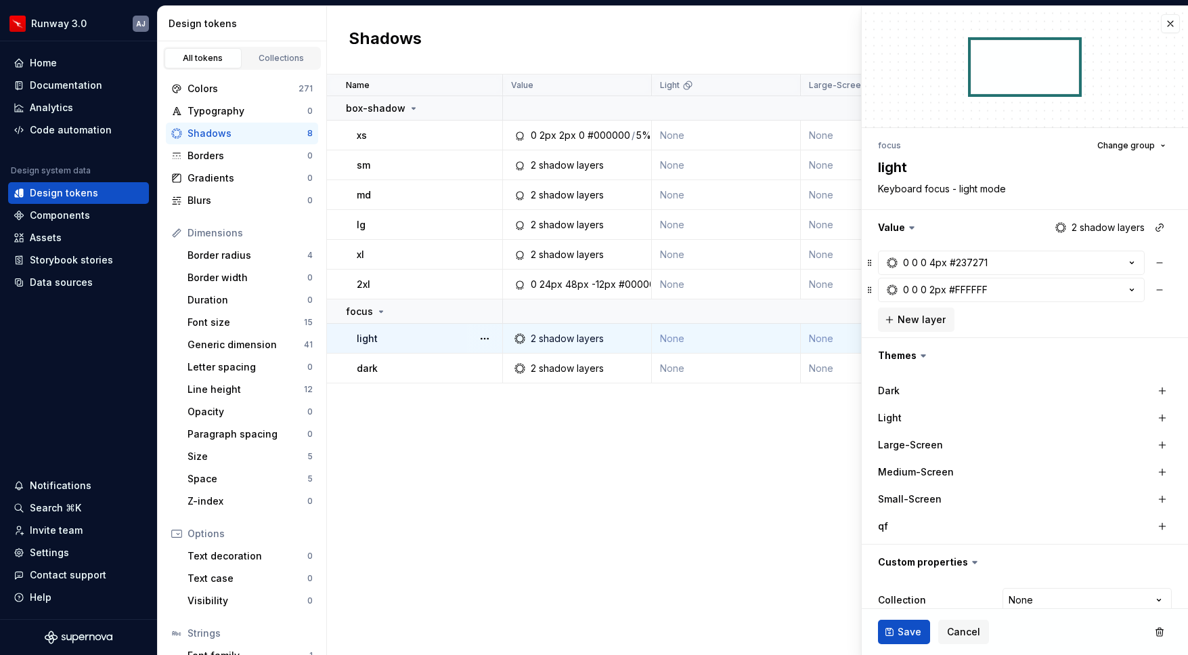
type textarea "*"
click at [1169, 18] on button "button" at bounding box center [1170, 23] width 19 height 19
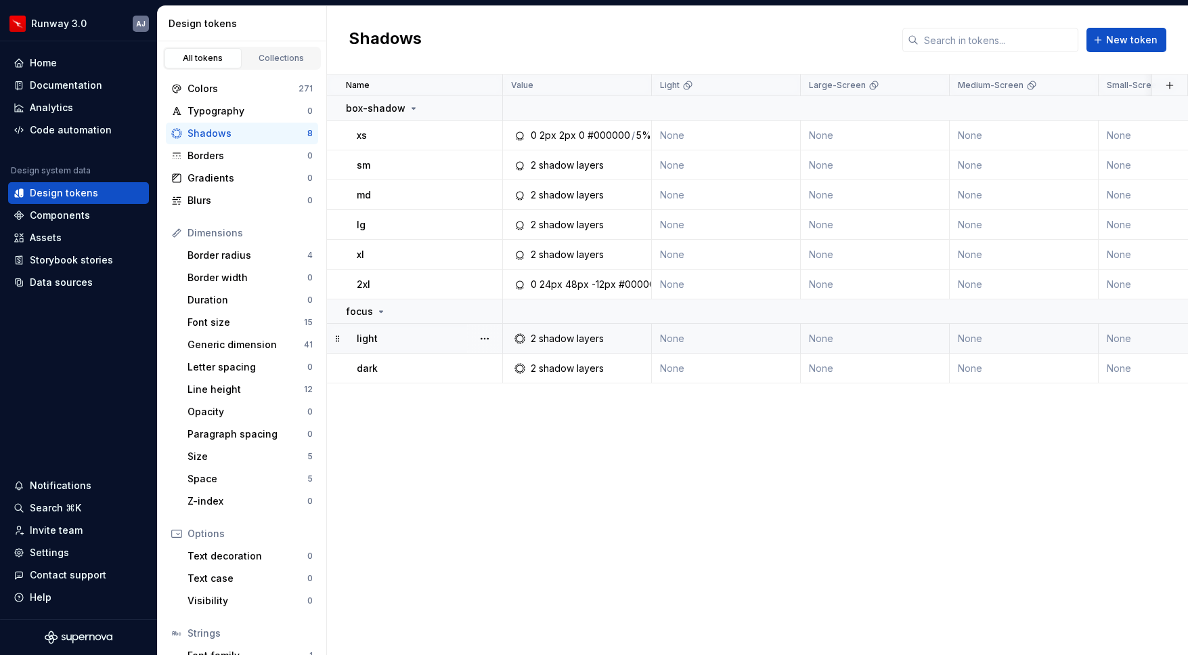
click at [690, 483] on div "Name Value Light Large-Screen Medium-Screen Small-Screen qf Collection Dark Tok…" at bounding box center [757, 364] width 861 height 580
click at [263, 286] on div "Border width 0" at bounding box center [250, 278] width 136 height 22
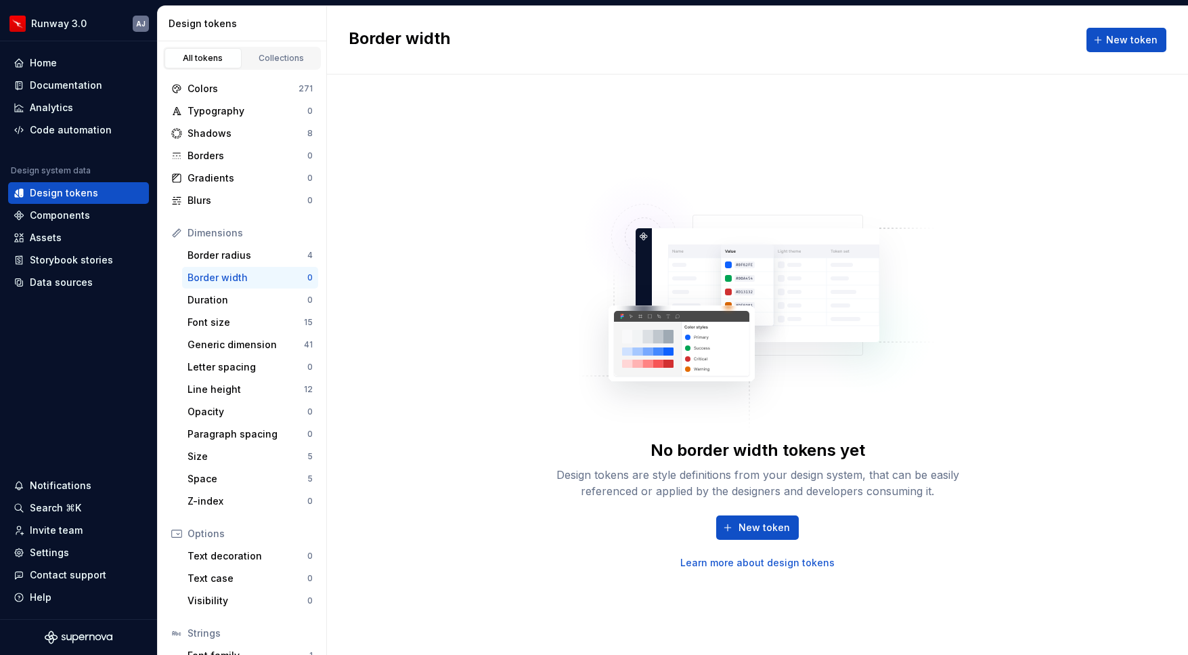
click at [252, 277] on div "Border width" at bounding box center [248, 278] width 120 height 14
